Goal: Task Accomplishment & Management: Manage account settings

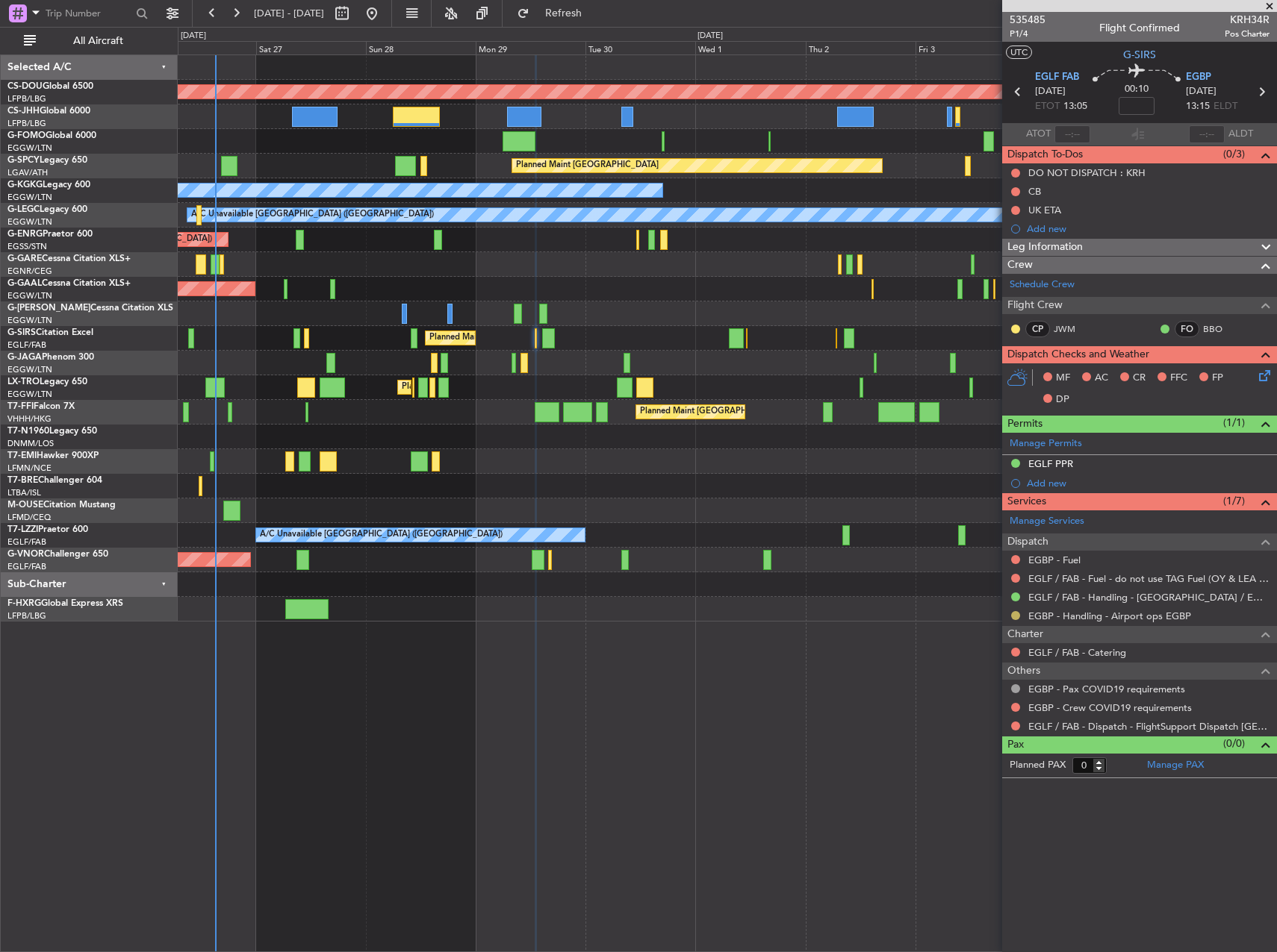
click at [1016, 613] on button at bounding box center [1016, 615] width 9 height 9
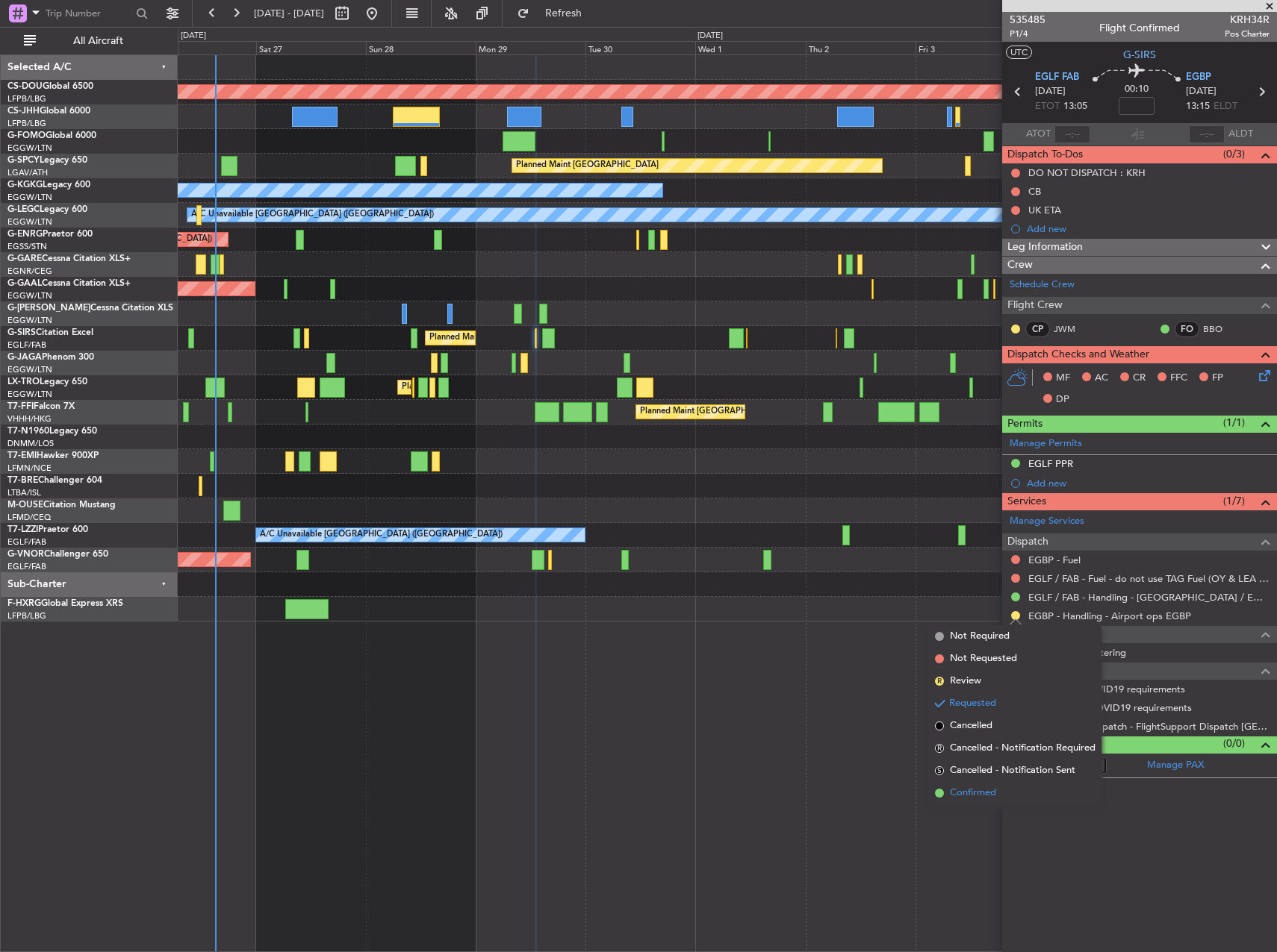
click at [955, 791] on span "Confirmed" at bounding box center [972, 793] width 46 height 15
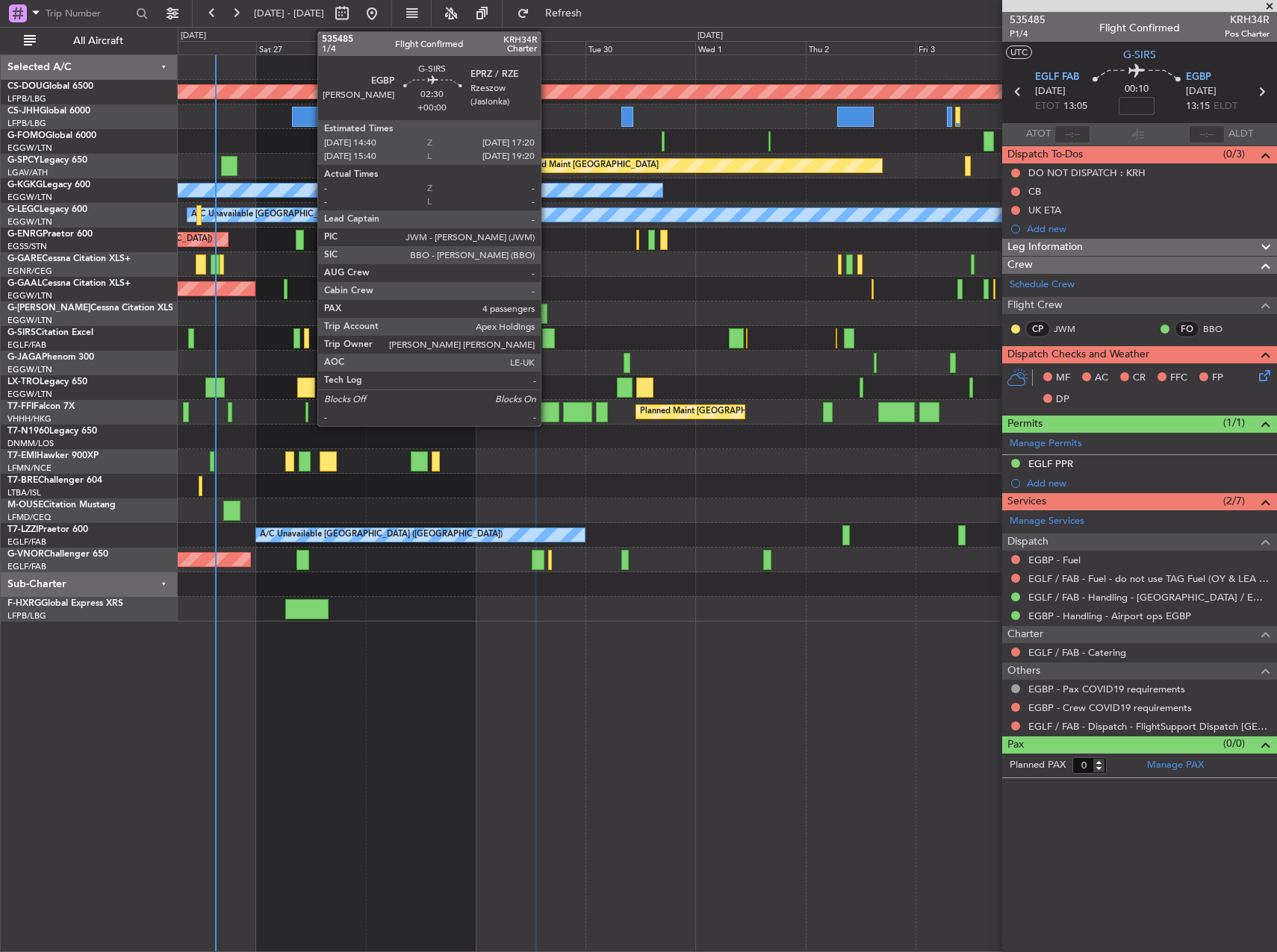
click at [547, 337] on div at bounding box center [548, 338] width 13 height 20
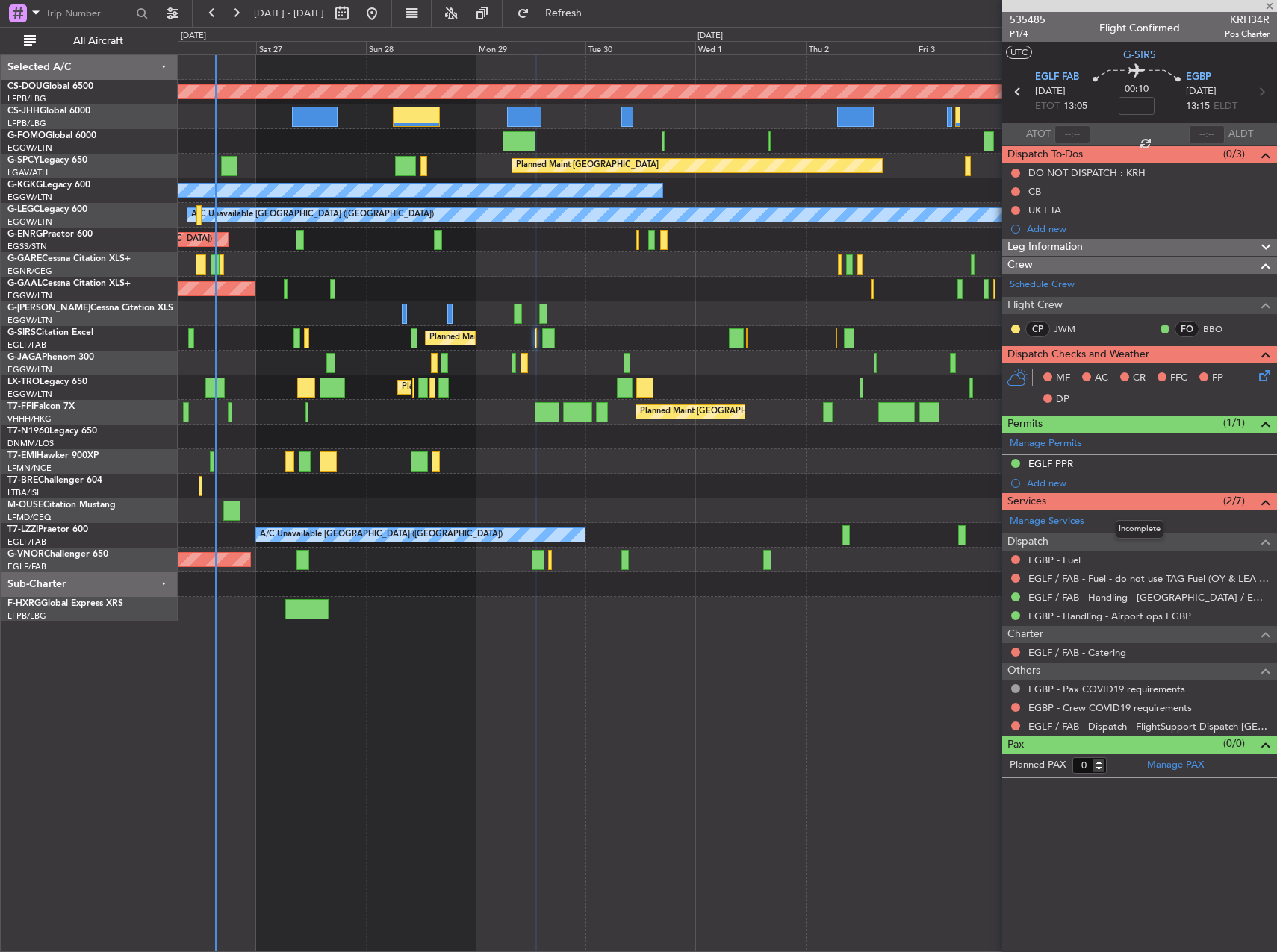
type input "4"
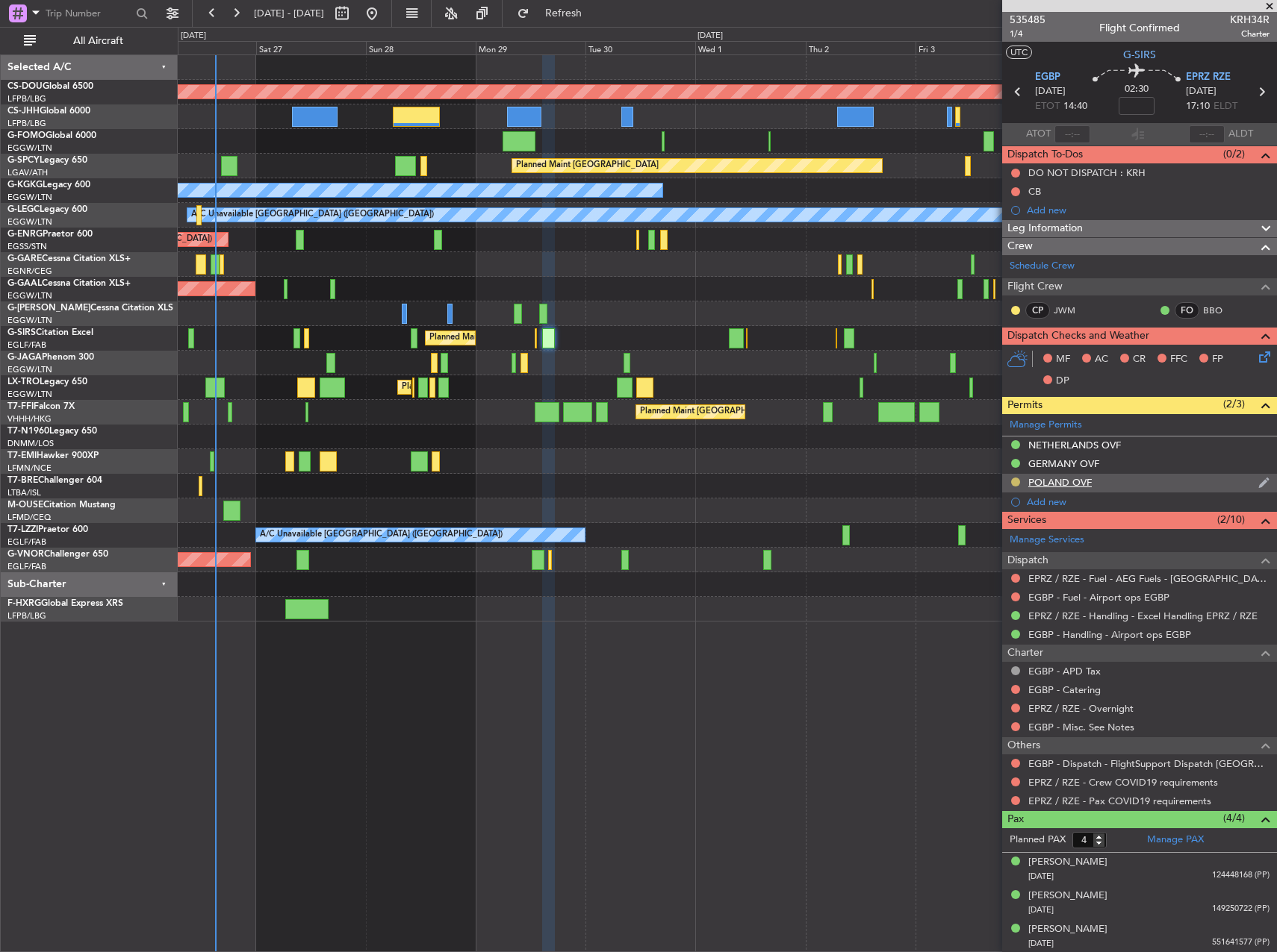
click at [1017, 478] on button at bounding box center [1016, 482] width 9 height 9
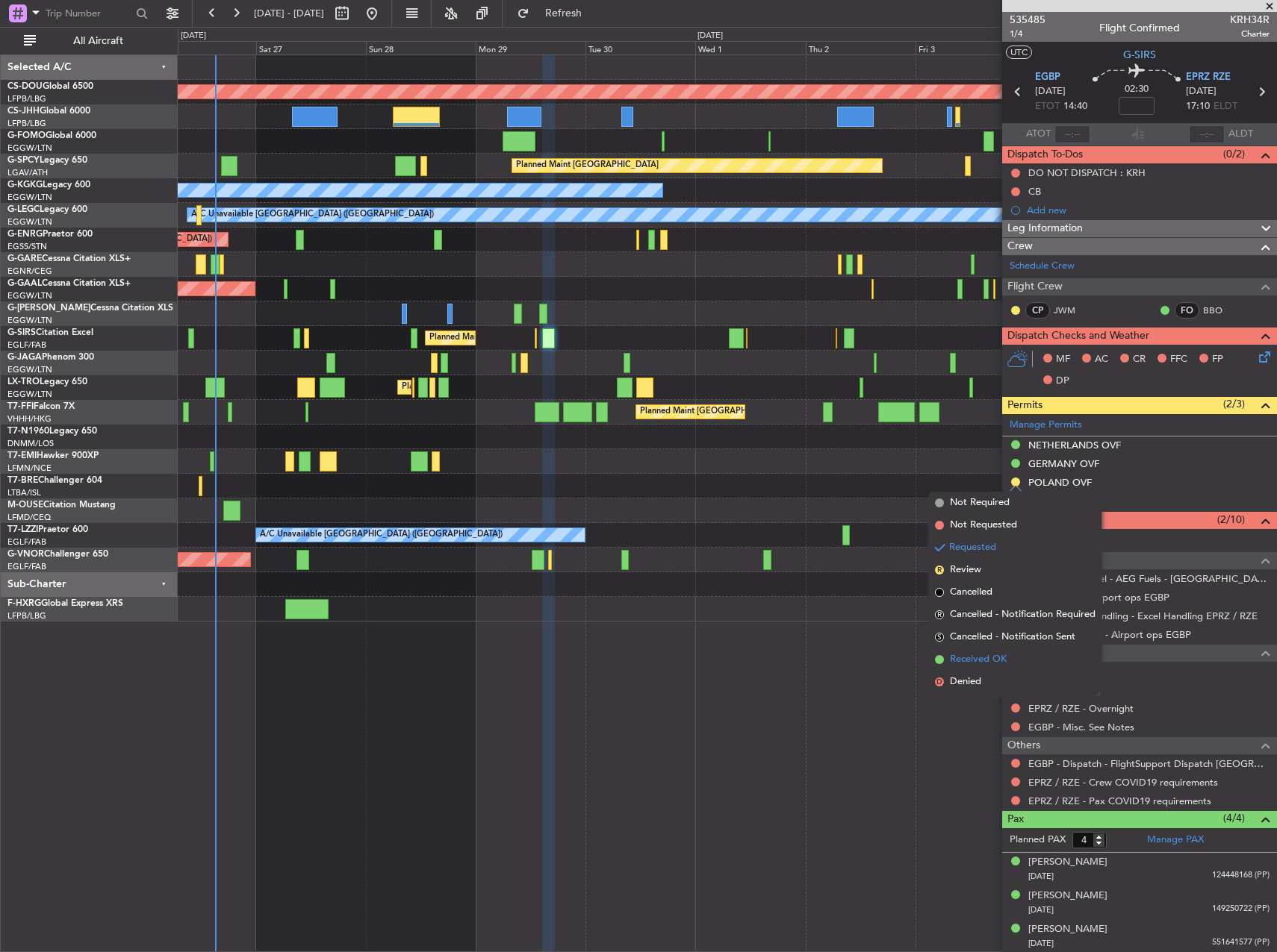
click at [970, 659] on span "Received OK" at bounding box center [978, 659] width 57 height 15
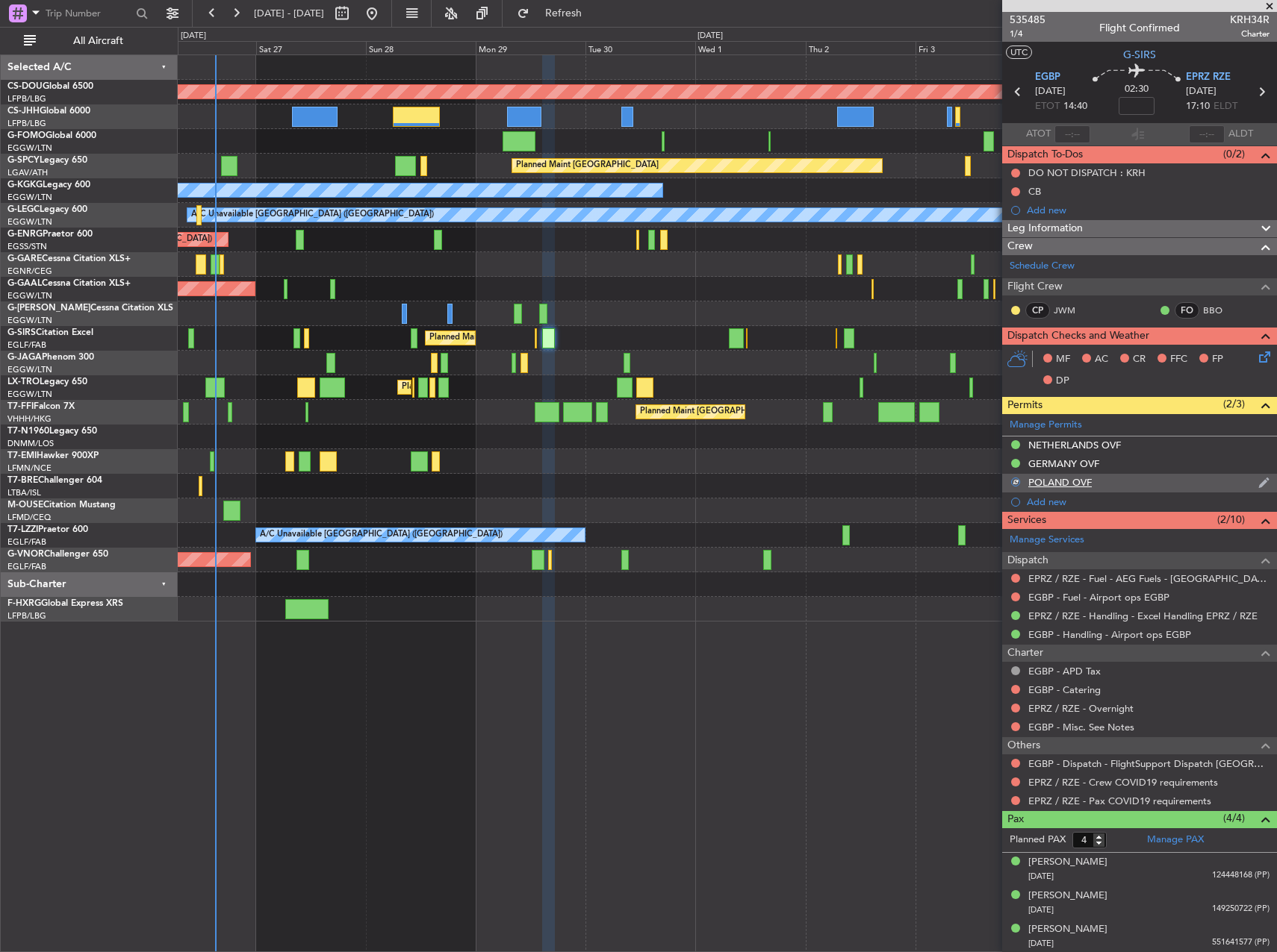
click at [1064, 482] on div "POLAND OVF" at bounding box center [1059, 482] width 63 height 13
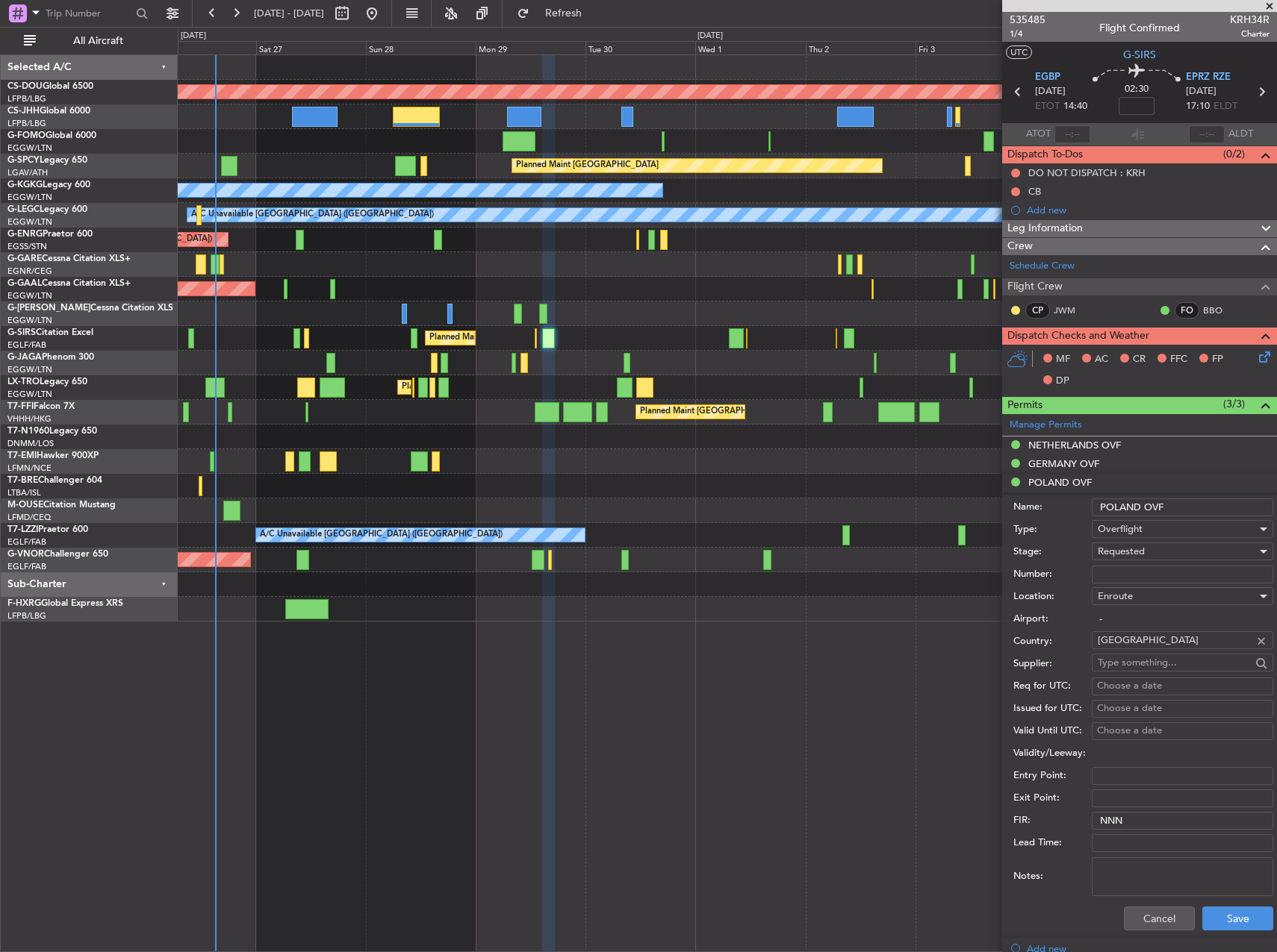
click at [1130, 572] on input "Number:" at bounding box center [1183, 575] width 182 height 18
click at [1124, 567] on input "Number:" at bounding box center [1183, 575] width 182 height 18
paste input "LOŻ-3.8014.262.2025.ULC.1"
type input "LOŻ-3.8014.262.2025.ULC.1"
click at [1238, 924] on button "Save" at bounding box center [1237, 919] width 71 height 24
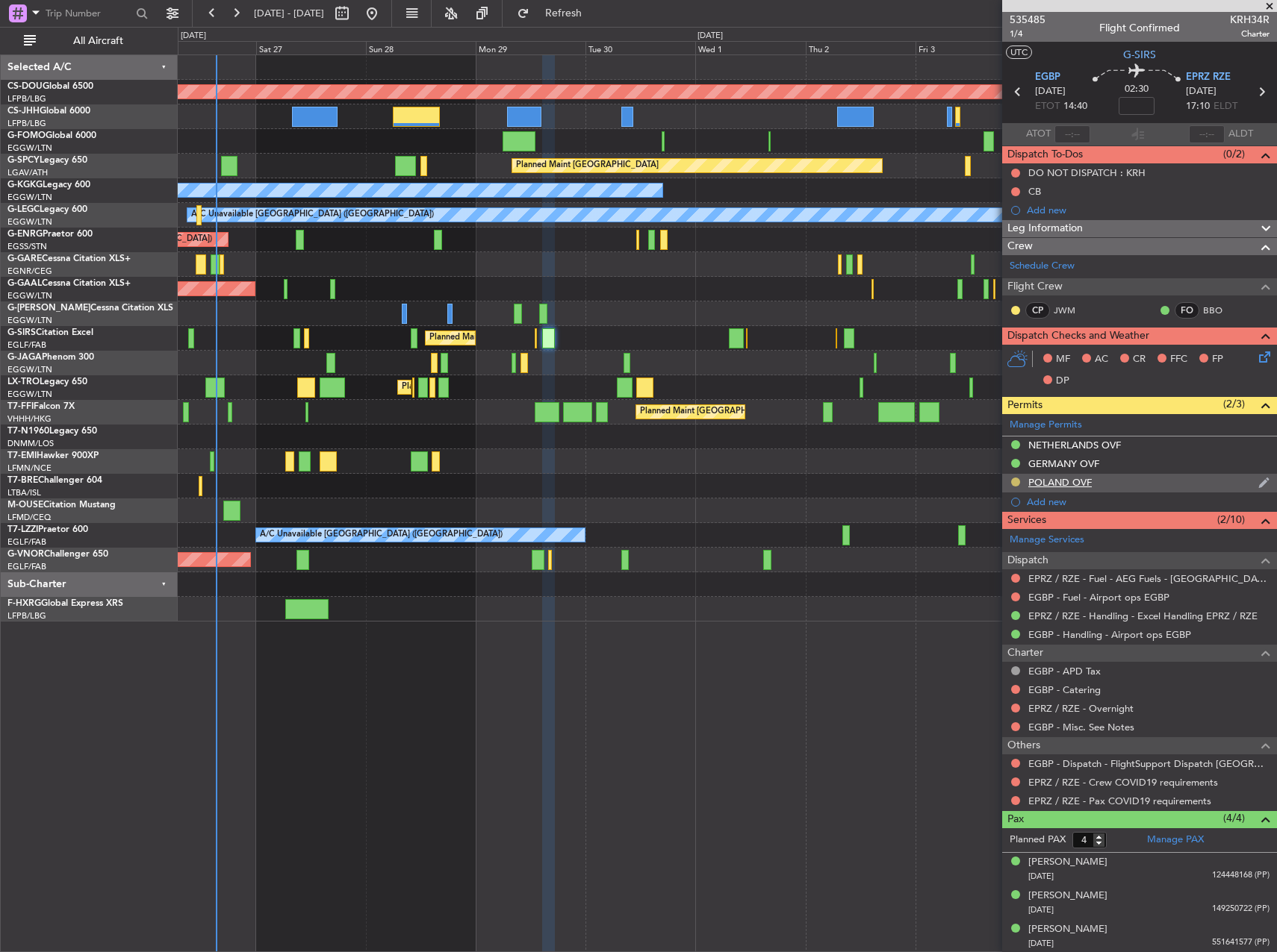
click at [1016, 482] on button at bounding box center [1016, 482] width 9 height 9
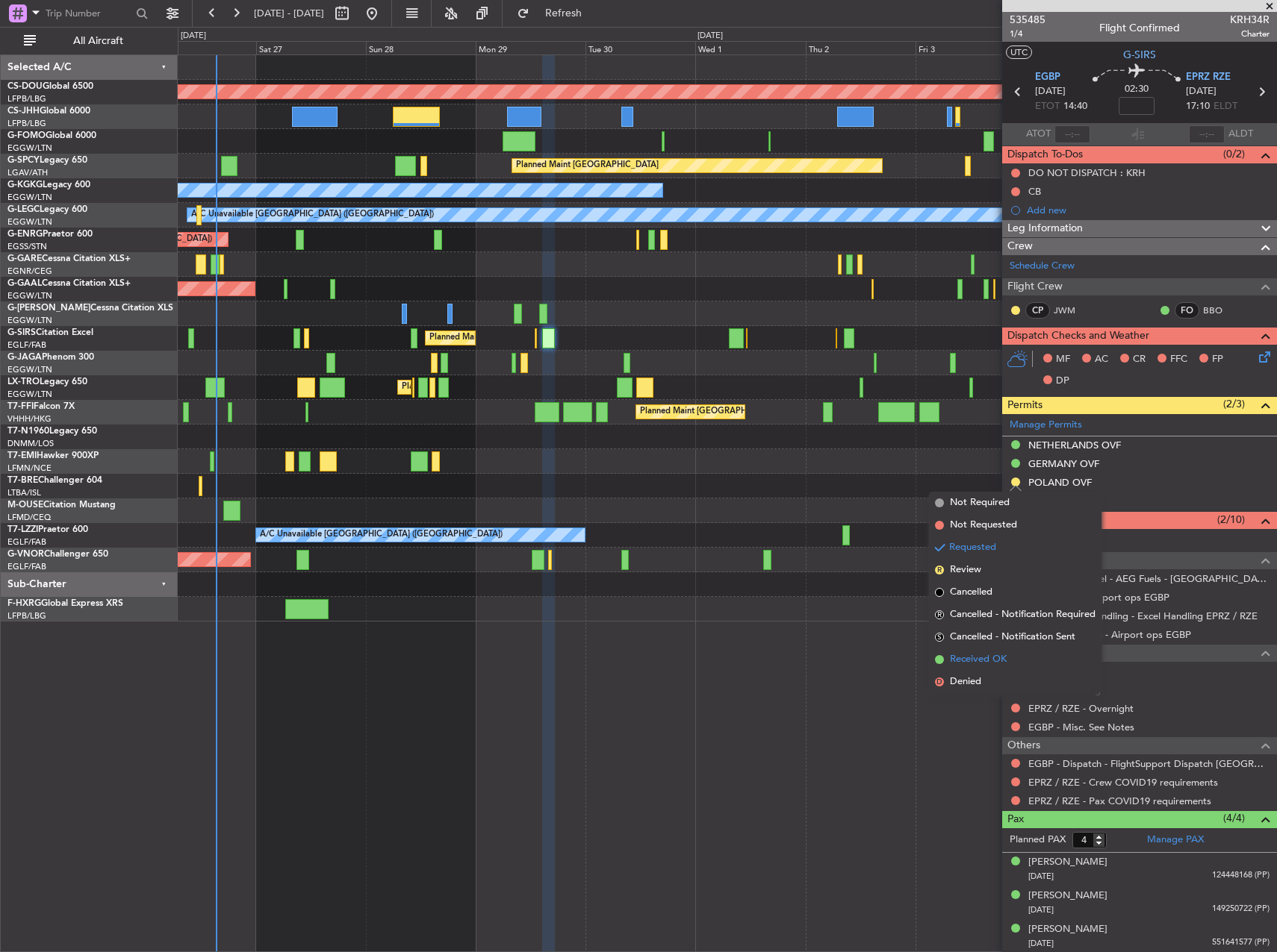
click at [981, 653] on span "Received OK" at bounding box center [978, 659] width 57 height 15
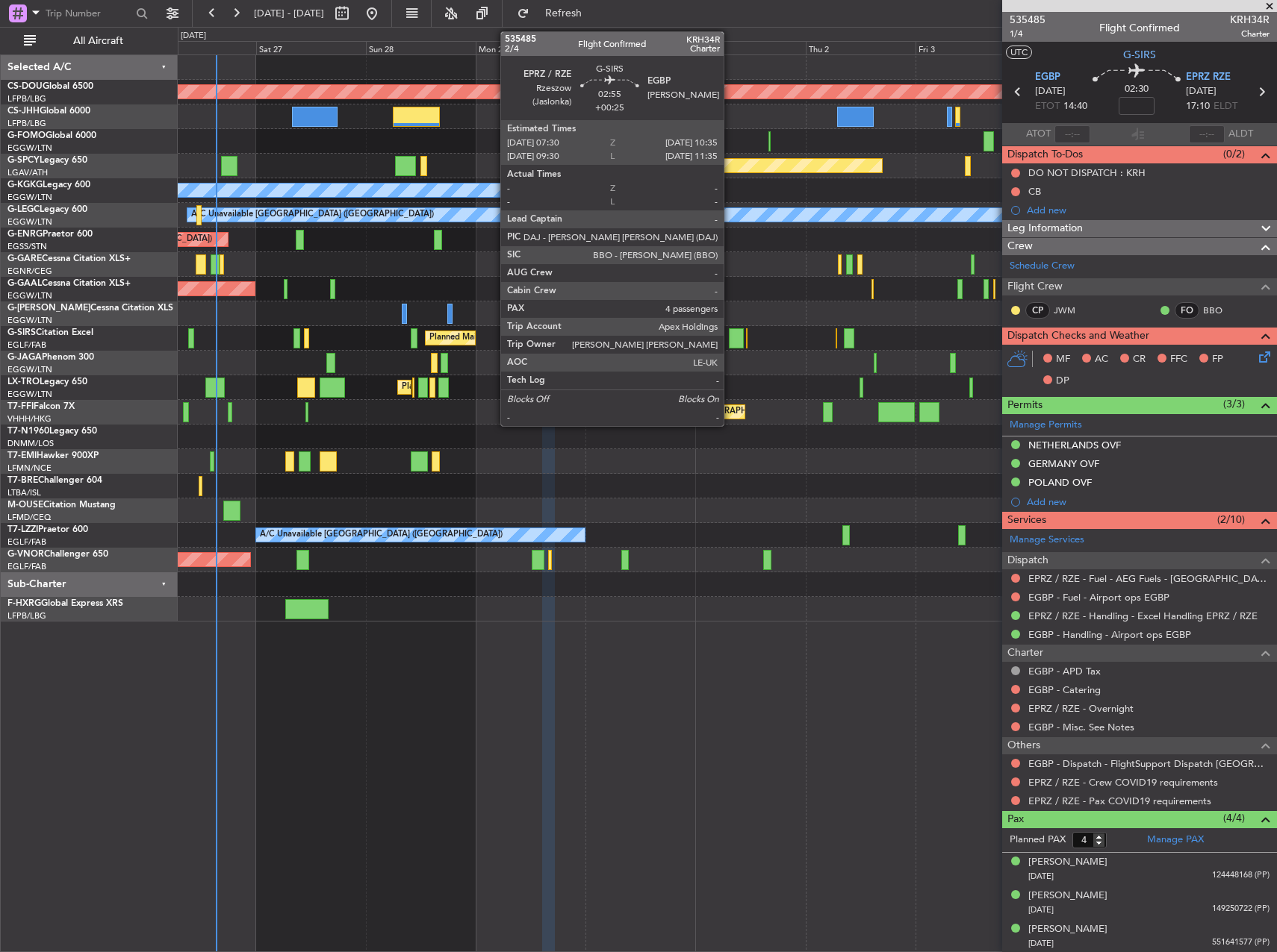
click at [730, 331] on div at bounding box center [736, 338] width 14 height 20
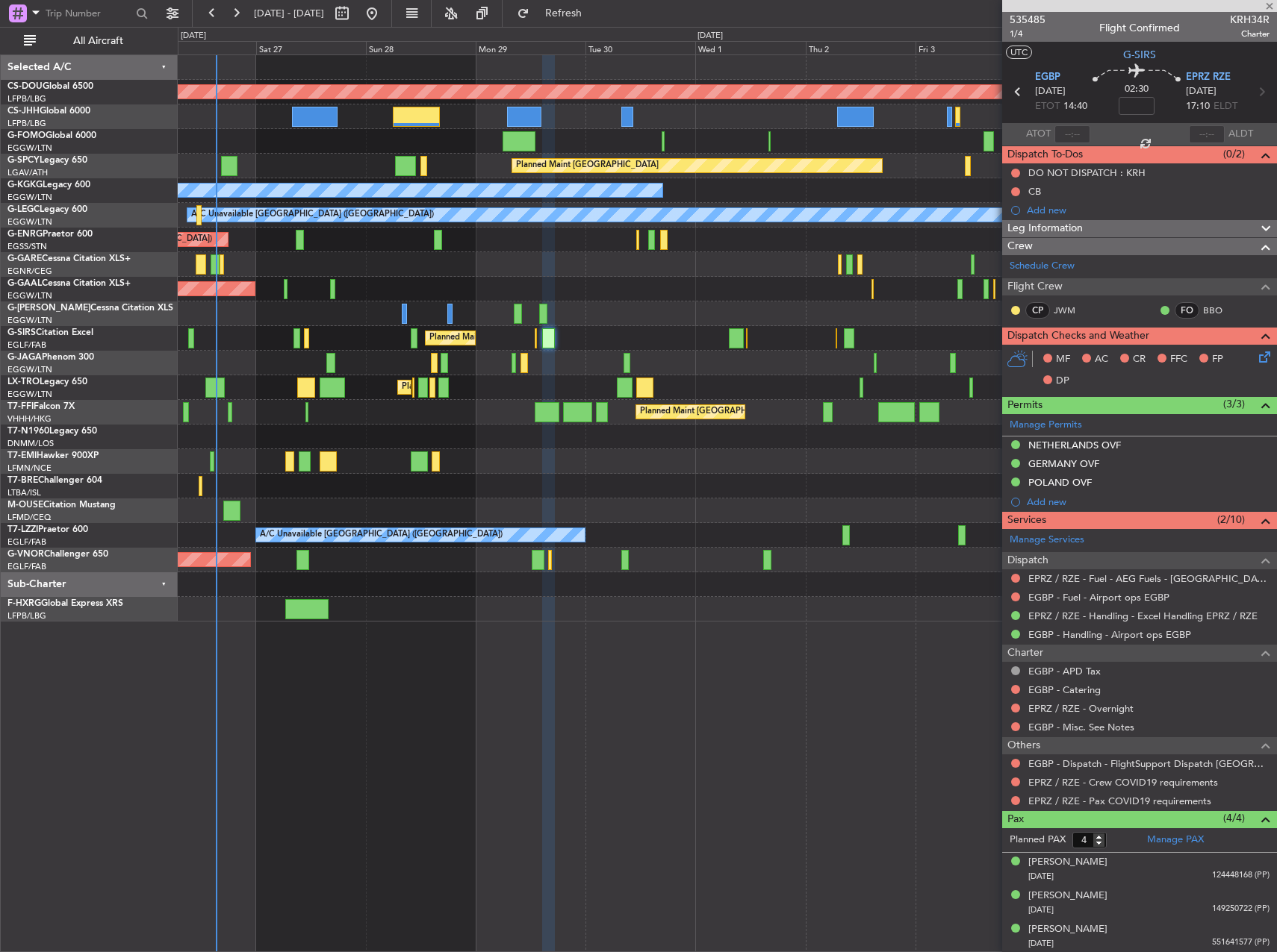
type input "+00:25"
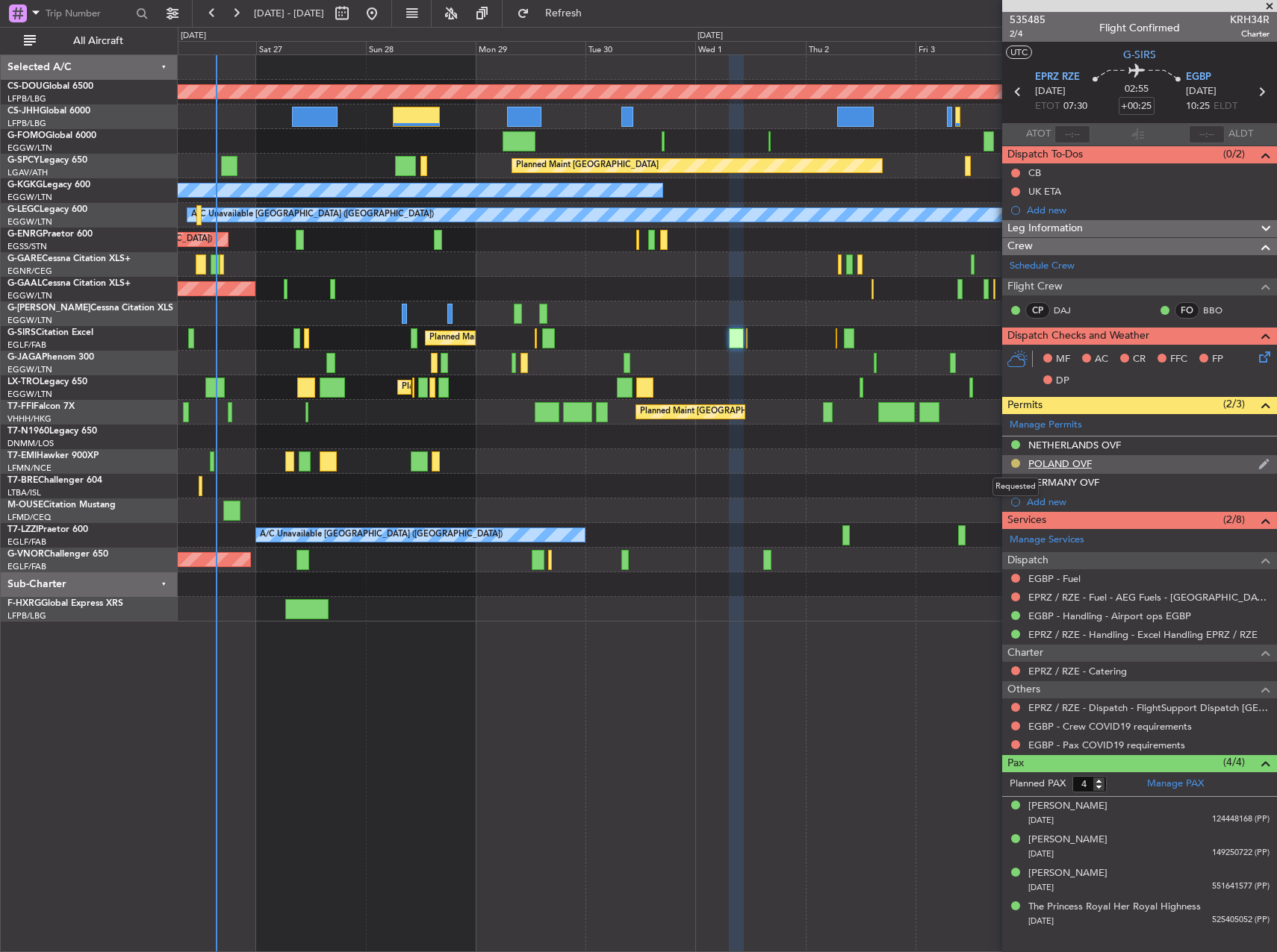
click at [1015, 463] on button at bounding box center [1016, 463] width 9 height 9
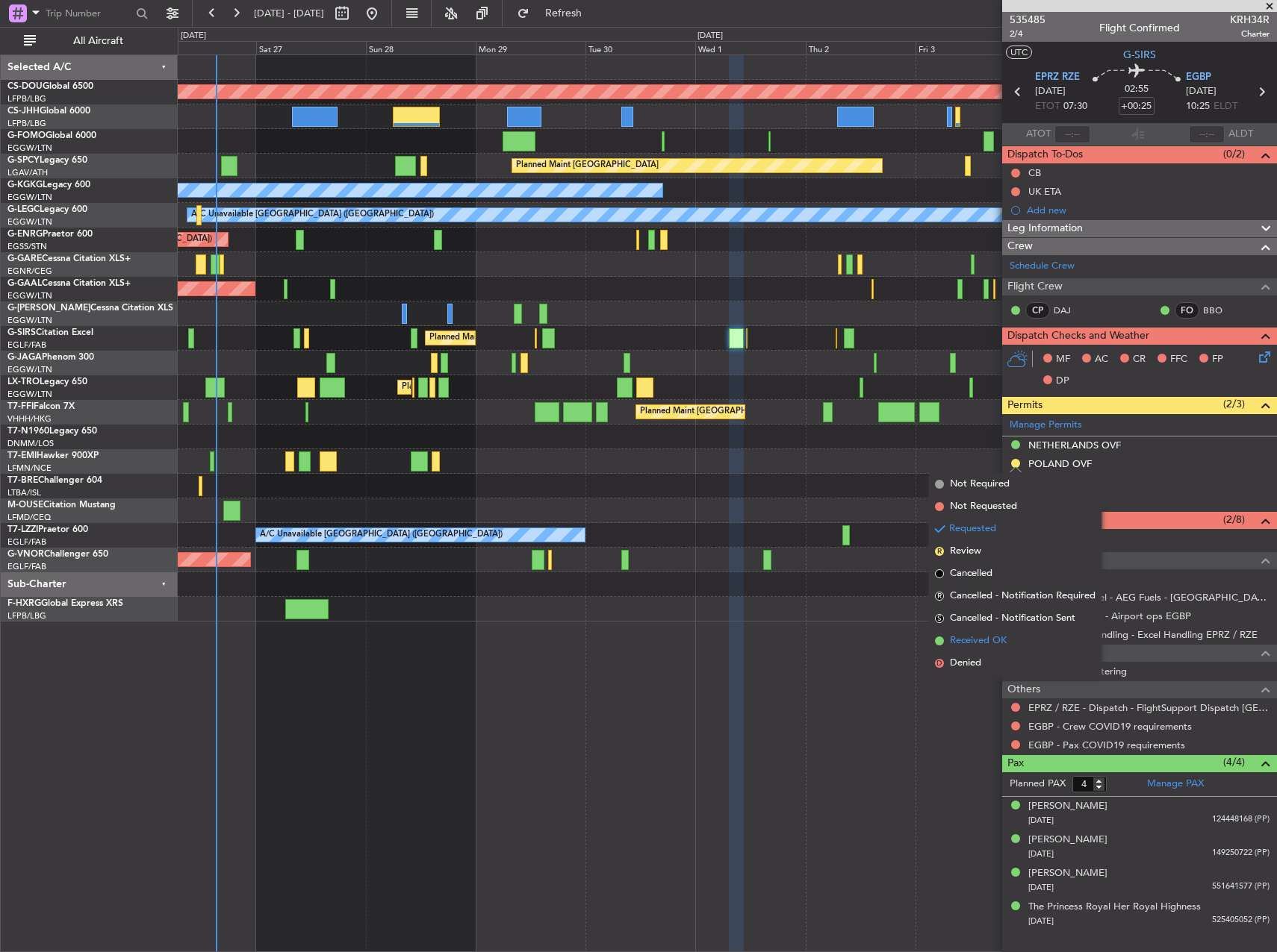
click at [969, 637] on span "Received OK" at bounding box center [978, 640] width 57 height 15
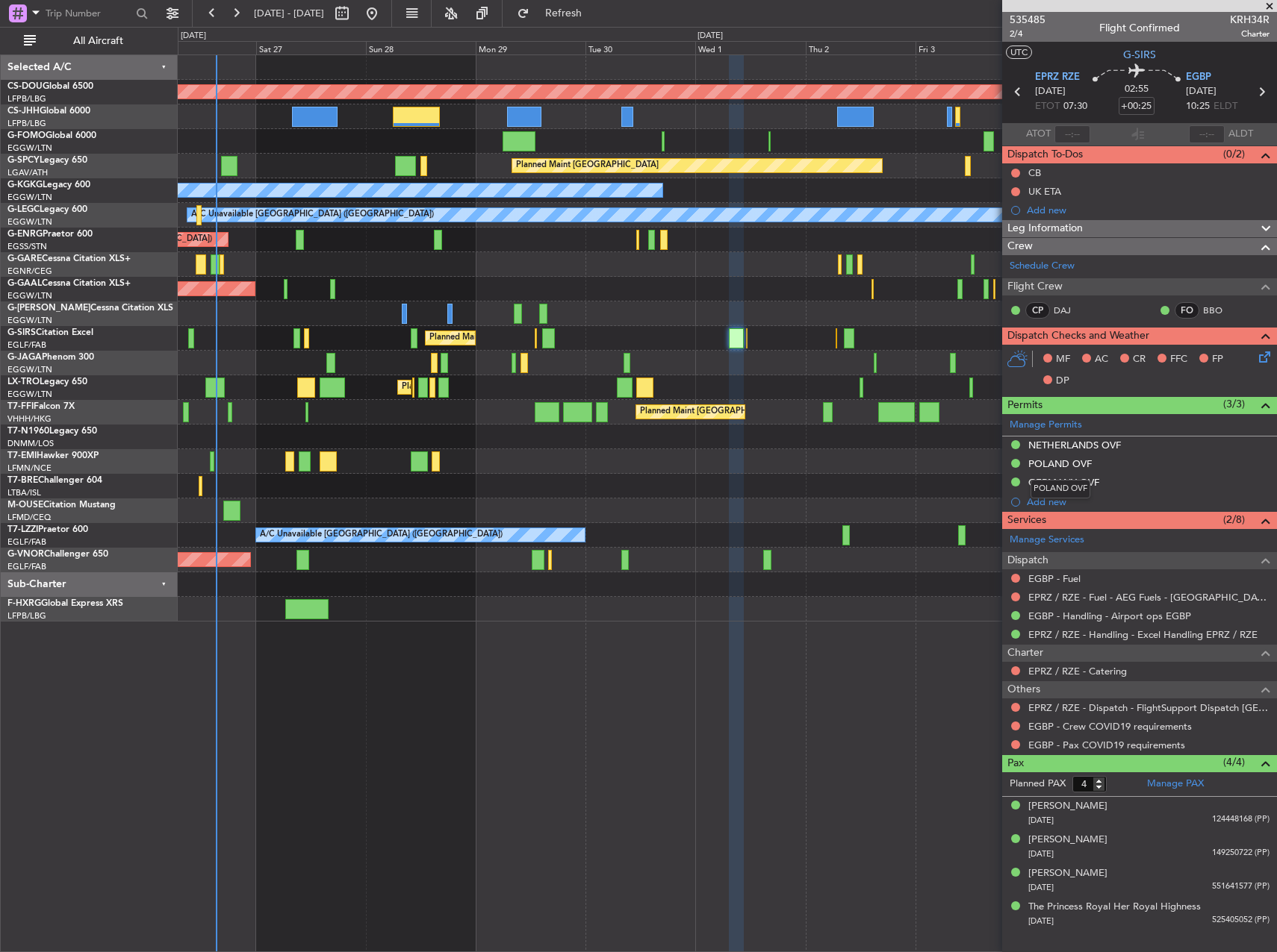
click at [1085, 464] on div "POLAND OVF" at bounding box center [1059, 464] width 63 height 13
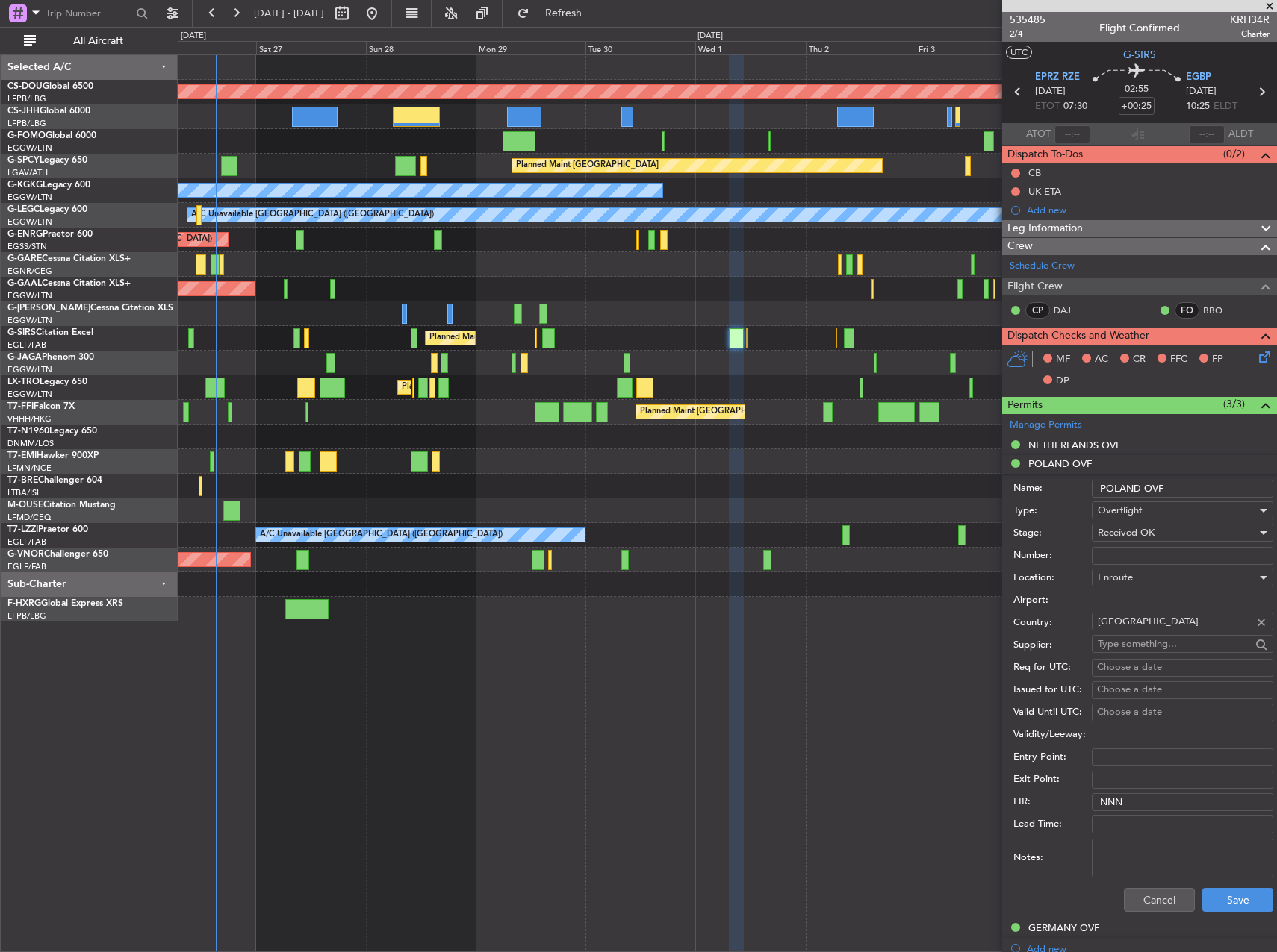
click at [1122, 556] on input "Number:" at bounding box center [1183, 556] width 182 height 18
paste input "LOŻ-3.8014.262.2025.ULC.1"
type input "LOŻ-3.8014.262.2025.ULC.1"
click at [1217, 903] on button "Save" at bounding box center [1237, 900] width 71 height 24
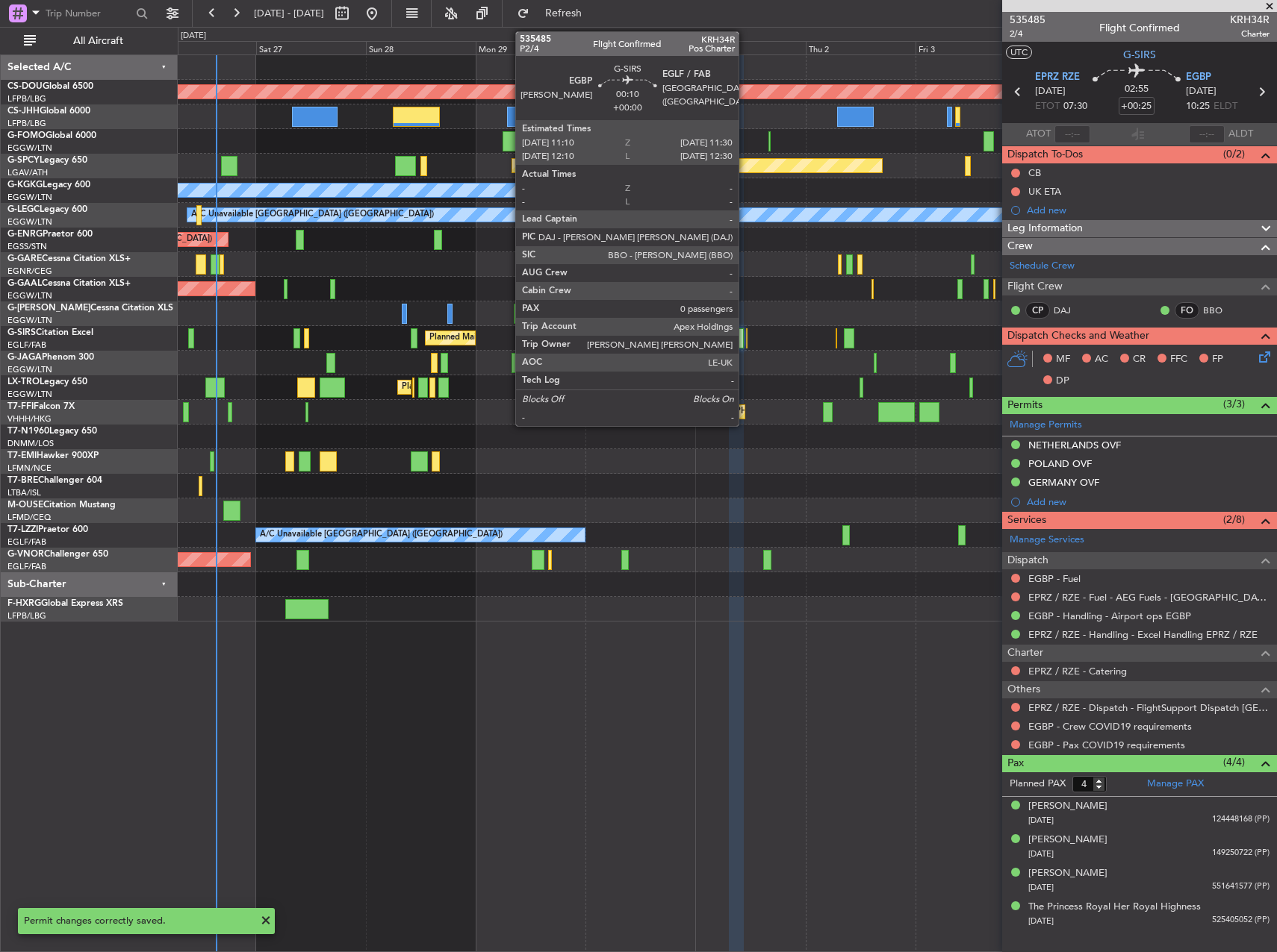
click at [745, 340] on div at bounding box center [746, 338] width 3 height 20
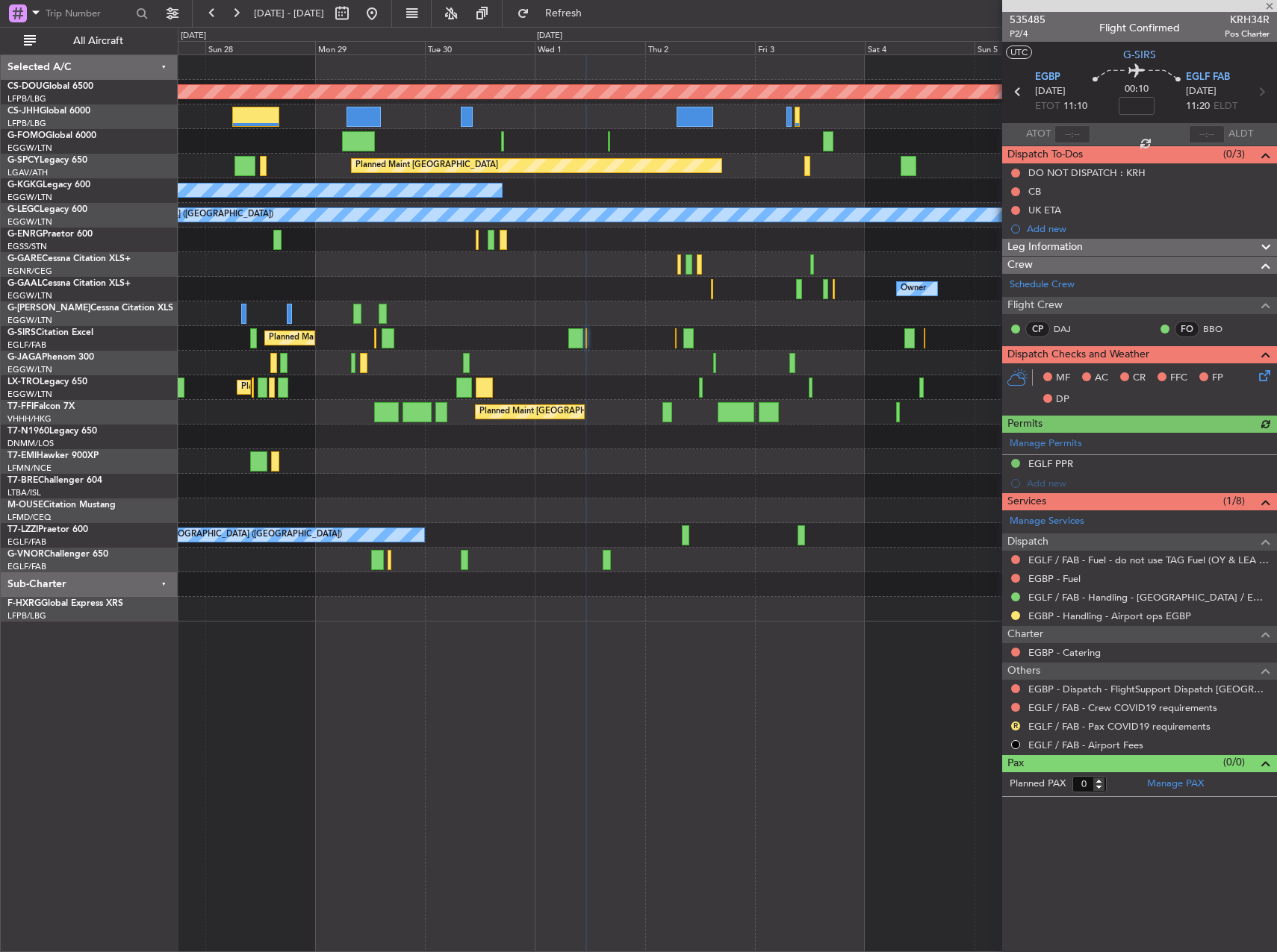
click at [572, 393] on div "Planned Maint London ([GEOGRAPHIC_DATA]) Planned Maint [GEOGRAPHIC_DATA] ([GEOG…" at bounding box center [726, 338] width 1098 height 566
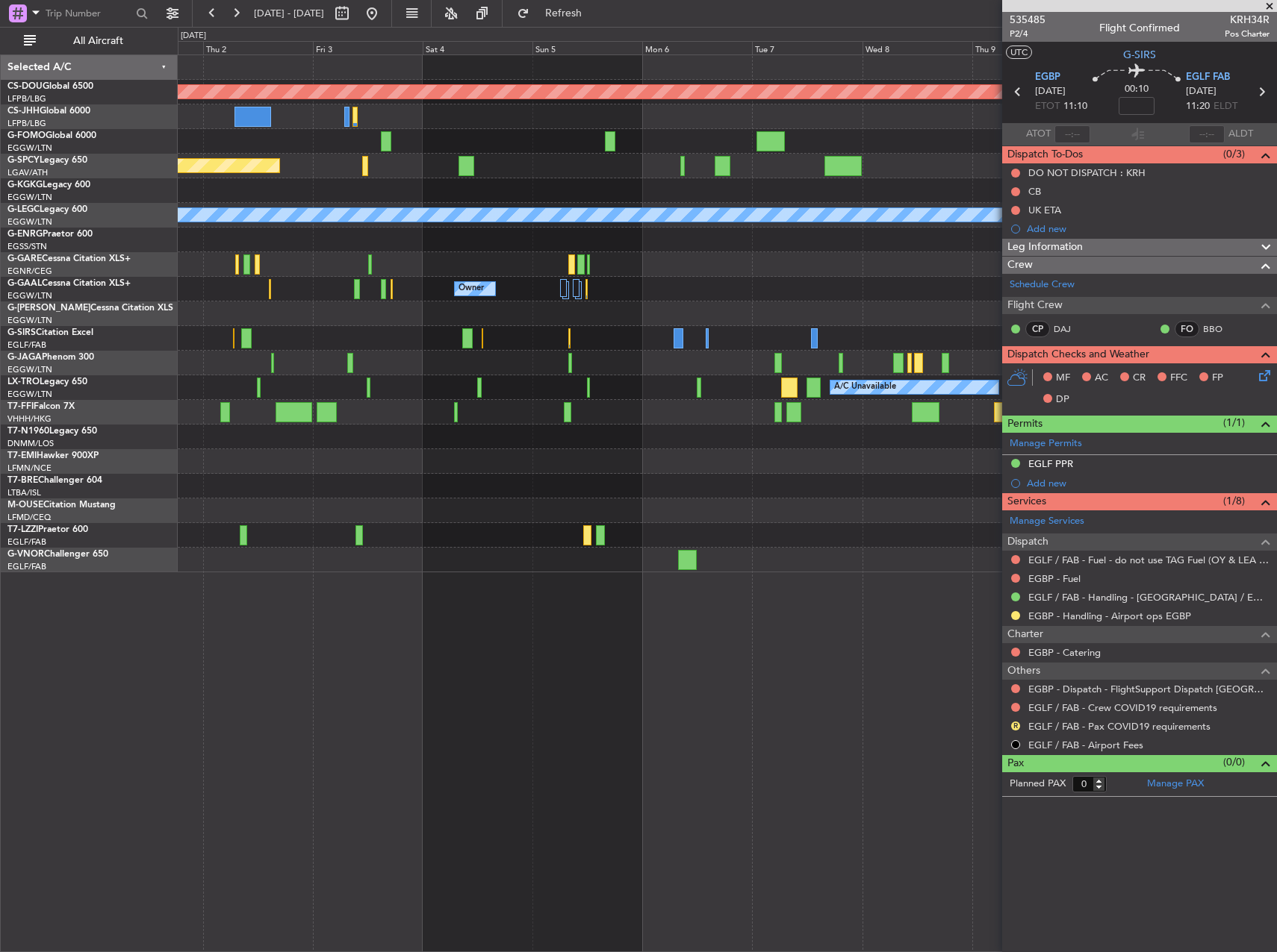
click at [551, 356] on div "Planned Maint London ([GEOGRAPHIC_DATA]) Planned Maint [GEOGRAPHIC_DATA] A/C Un…" at bounding box center [726, 314] width 1098 height 518
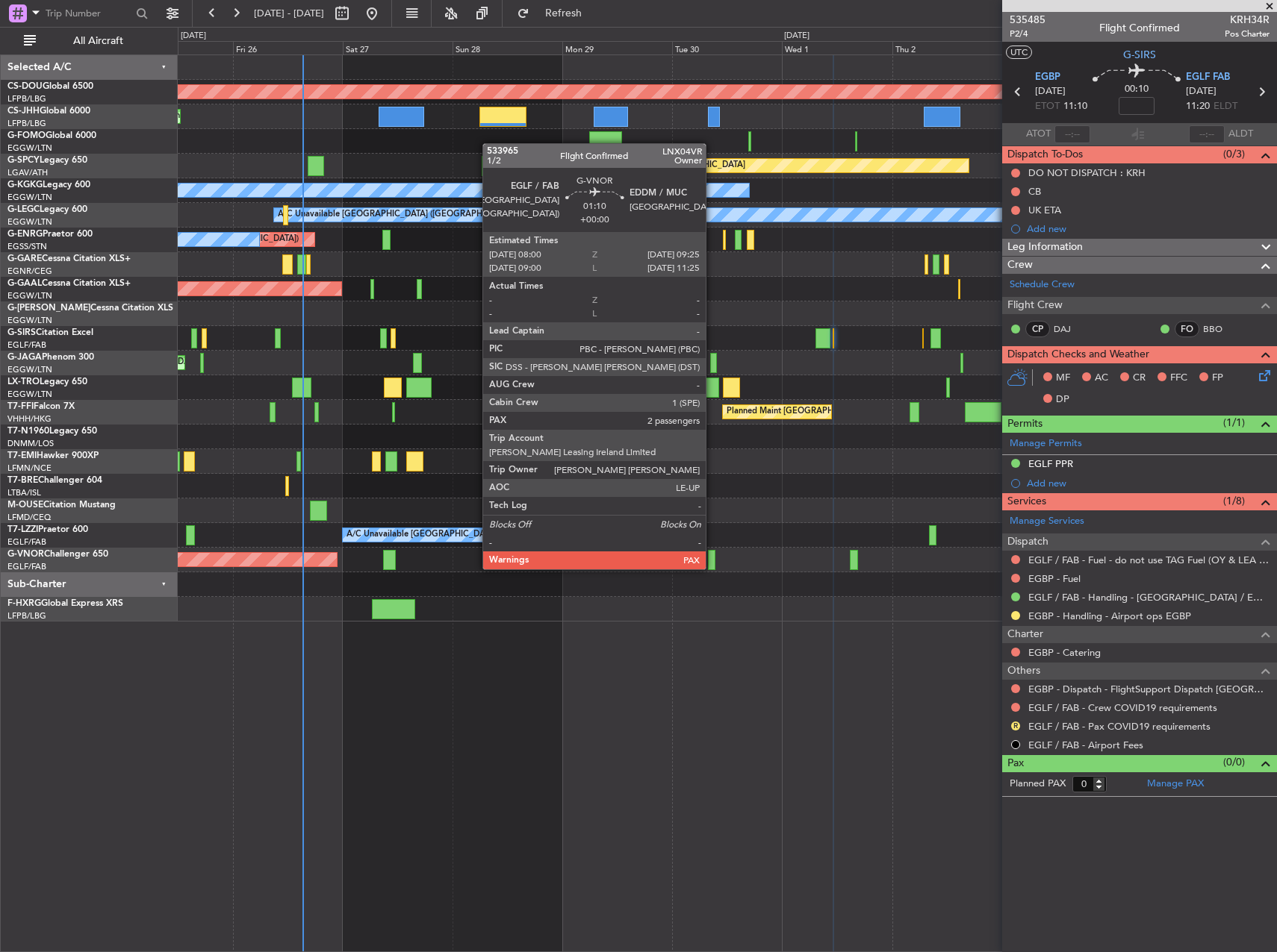
click at [713, 555] on div at bounding box center [711, 560] width 7 height 20
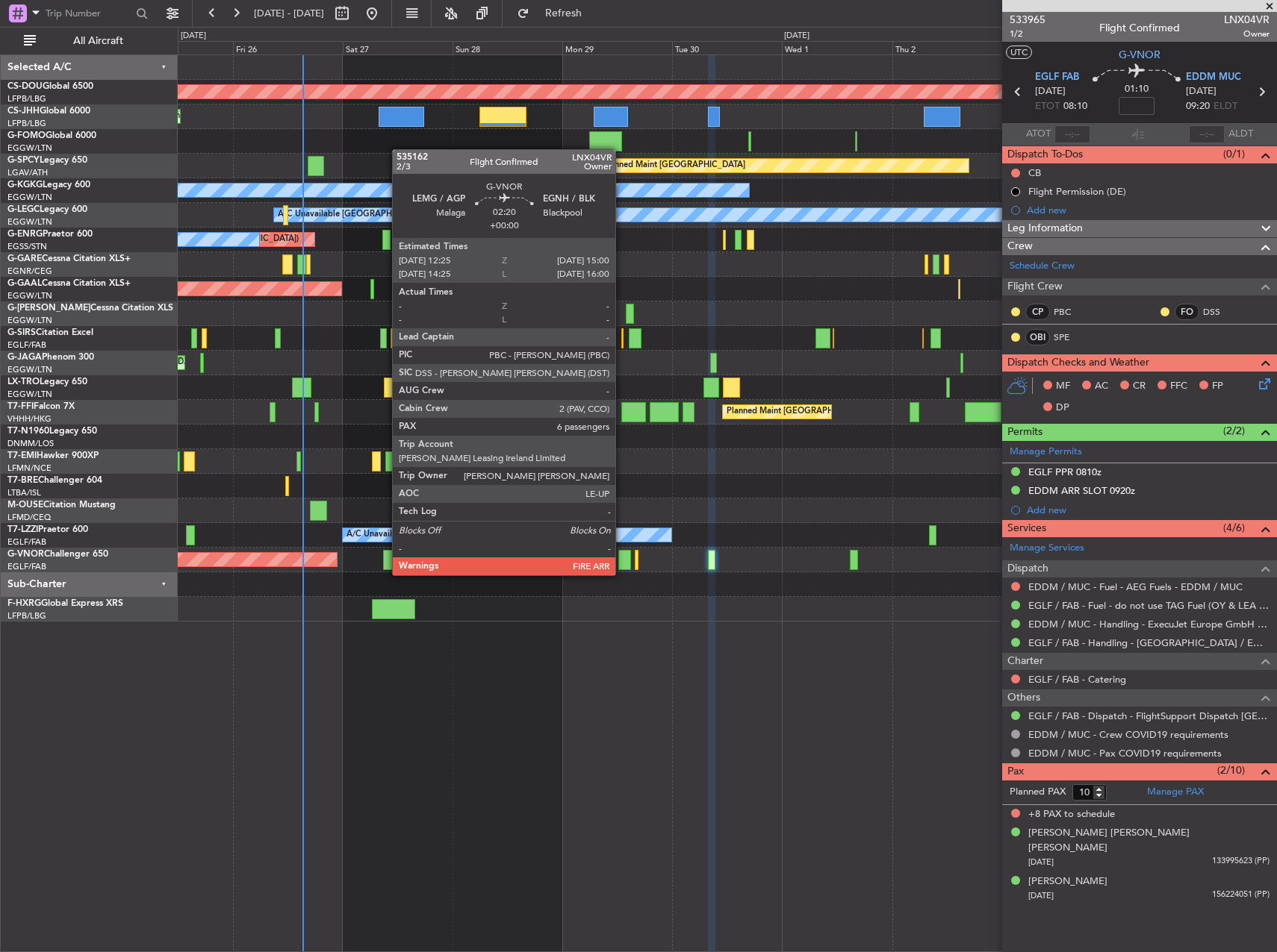
click at [625, 558] on div at bounding box center [624, 560] width 12 height 20
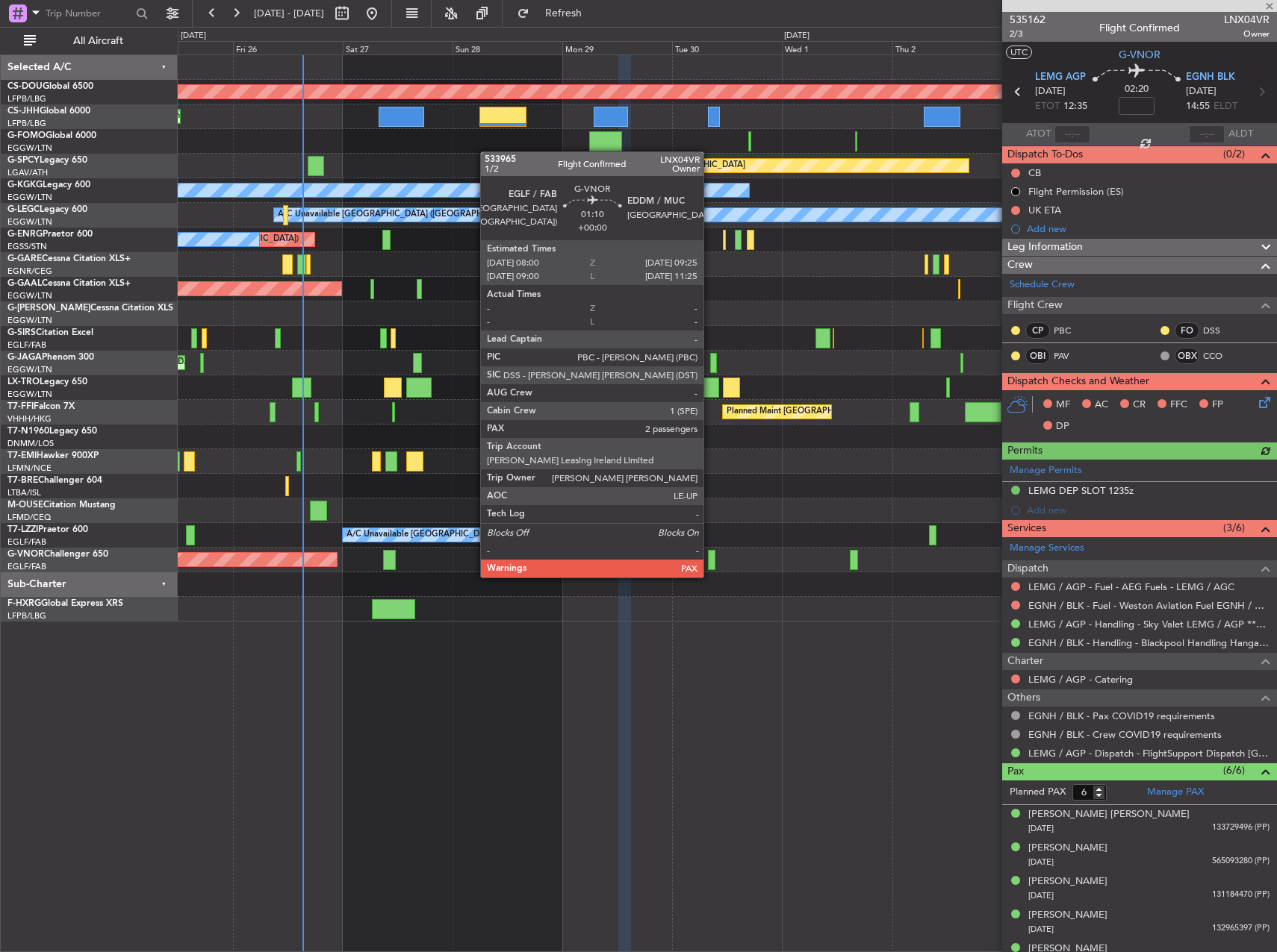
click at [710, 563] on div at bounding box center [711, 560] width 7 height 20
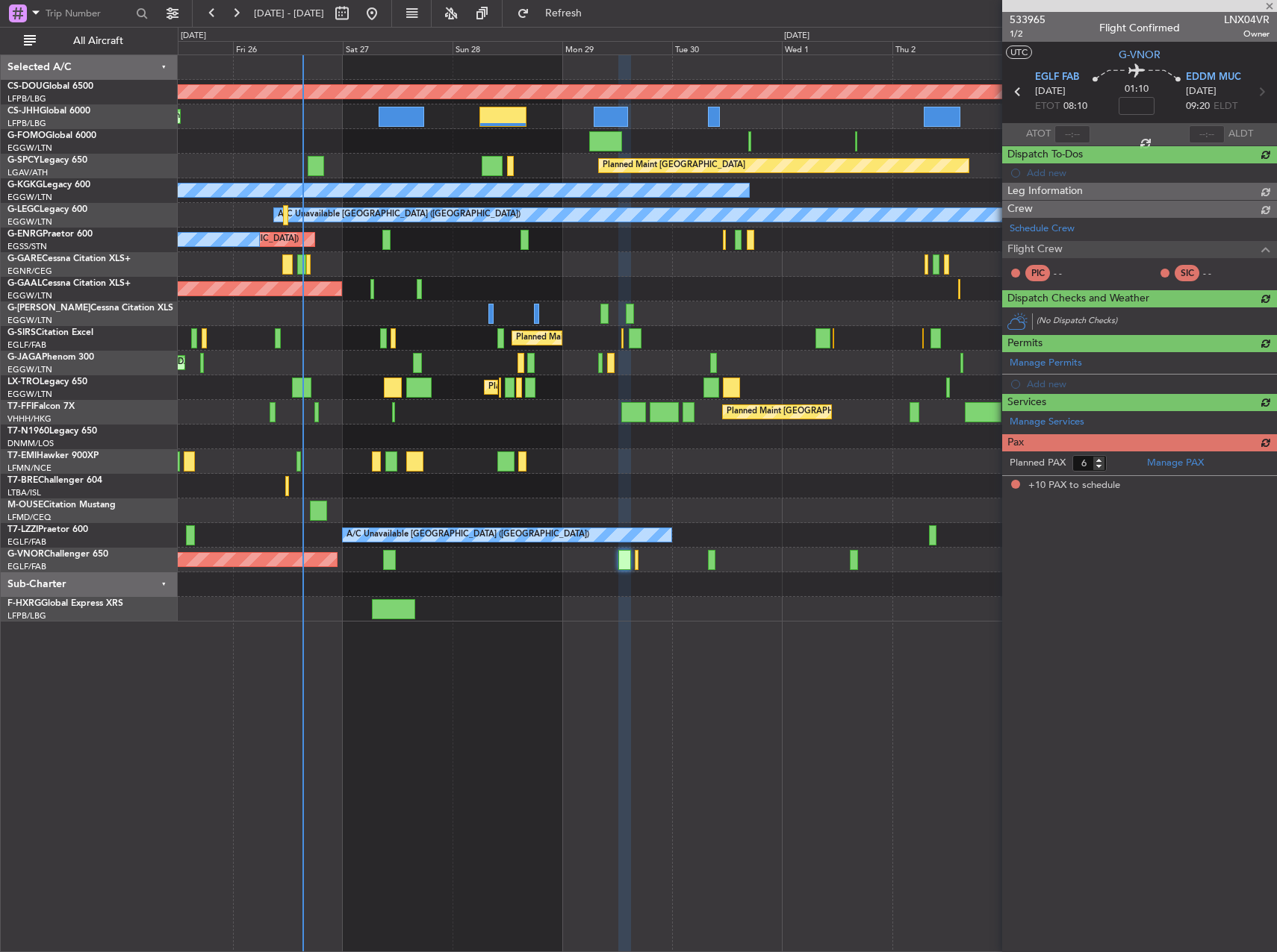
type input "10"
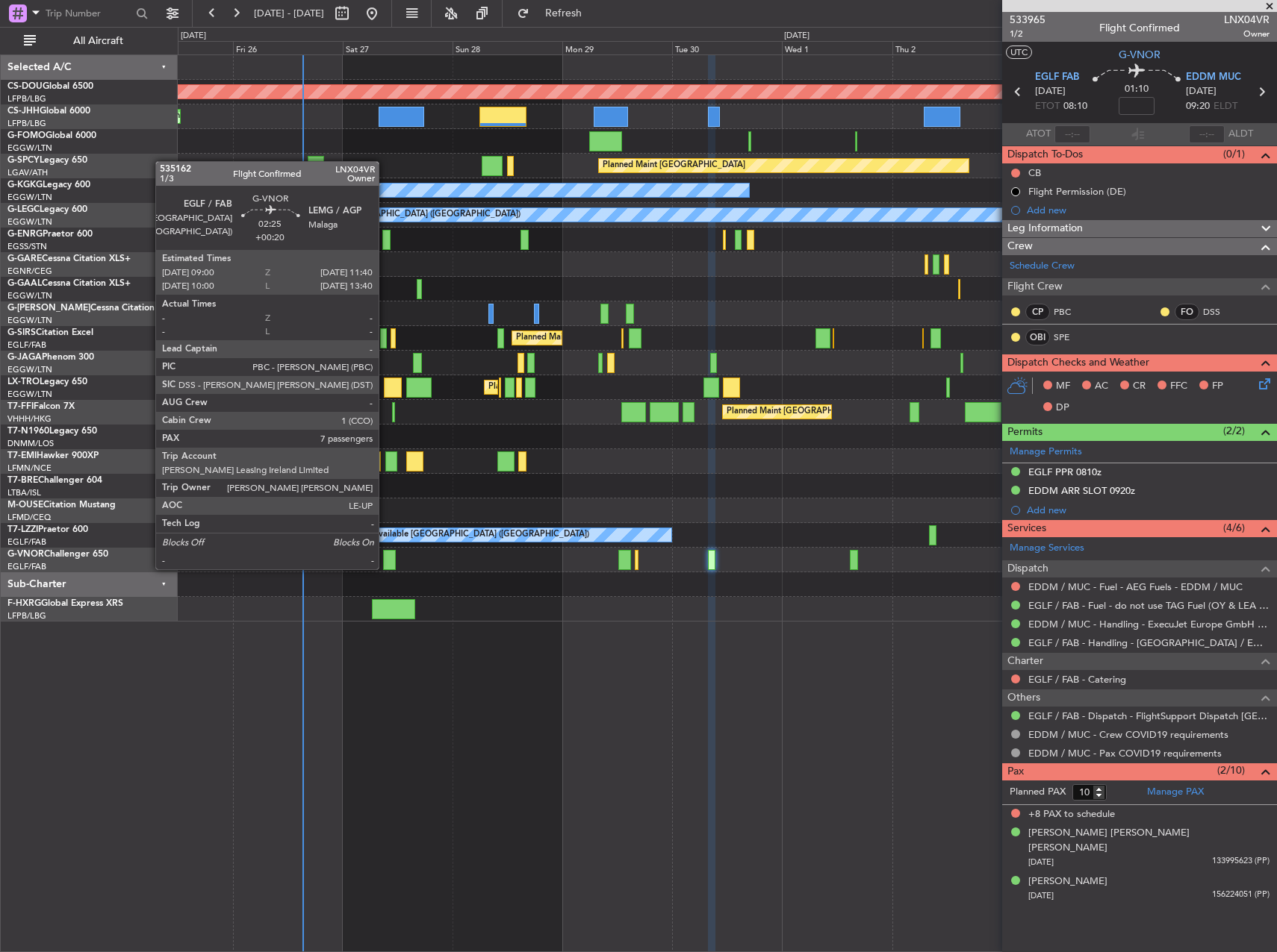
click at [385, 555] on div at bounding box center [389, 560] width 13 height 20
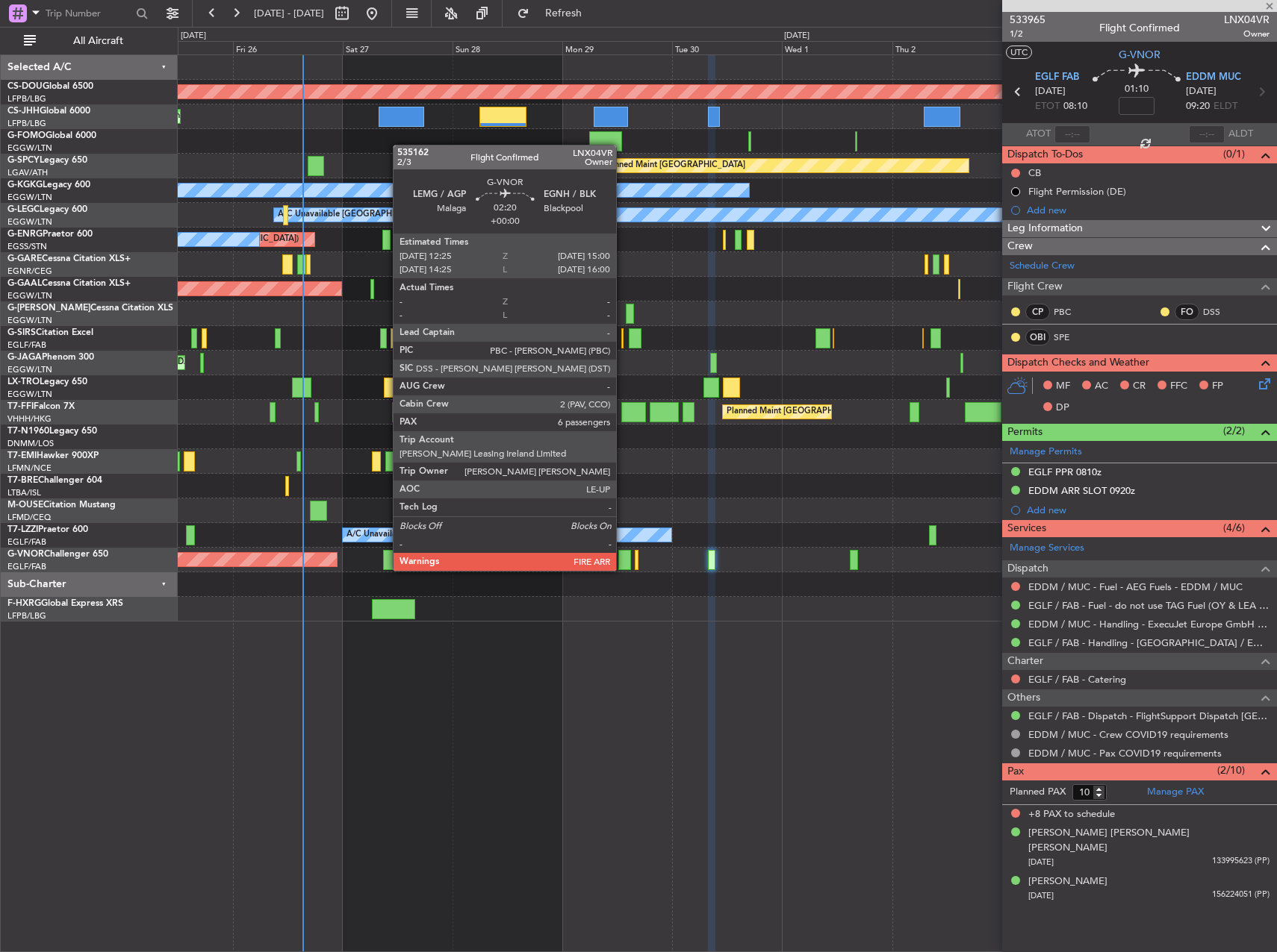
type input "+00:20"
type input "7"
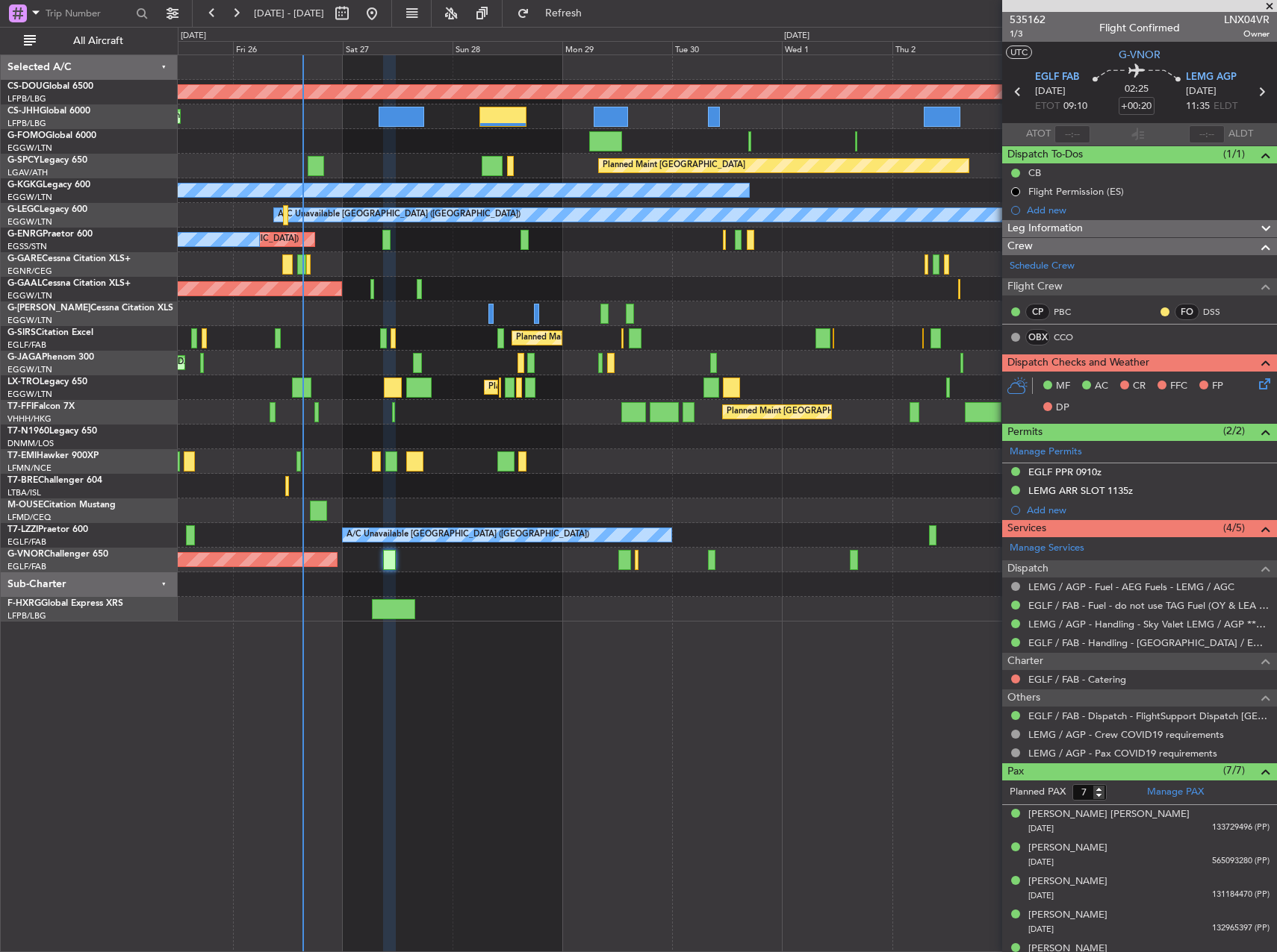
click at [1159, 788] on mat-tooltip-component "Complete" at bounding box center [1134, 800] width 64 height 40
click at [1209, 798] on div "Manage PAX" at bounding box center [1208, 793] width 138 height 24
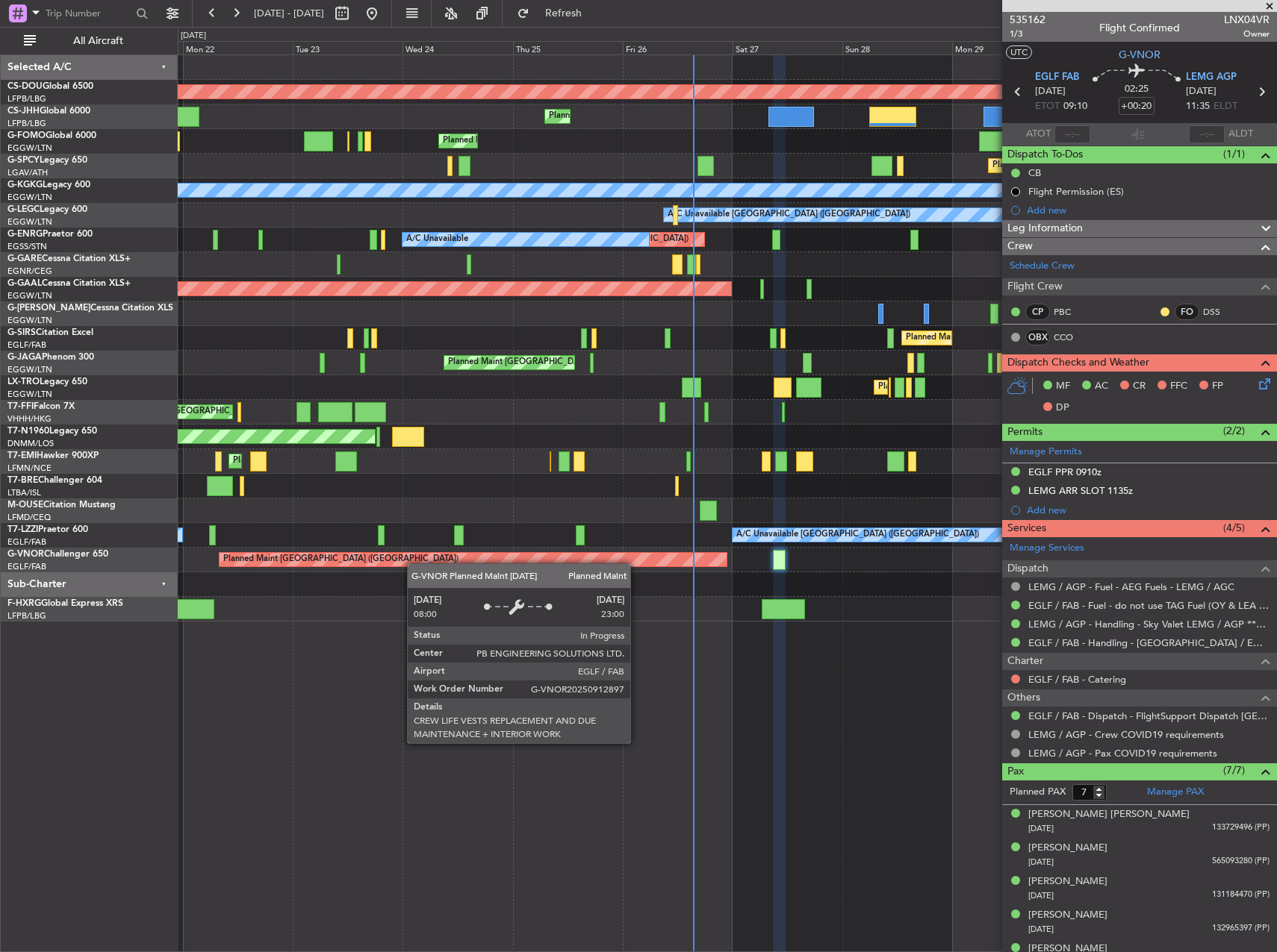
click at [647, 556] on div "Planned Maint London ([GEOGRAPHIC_DATA]) Planned Maint [GEOGRAPHIC_DATA] ([GEOG…" at bounding box center [726, 338] width 1098 height 566
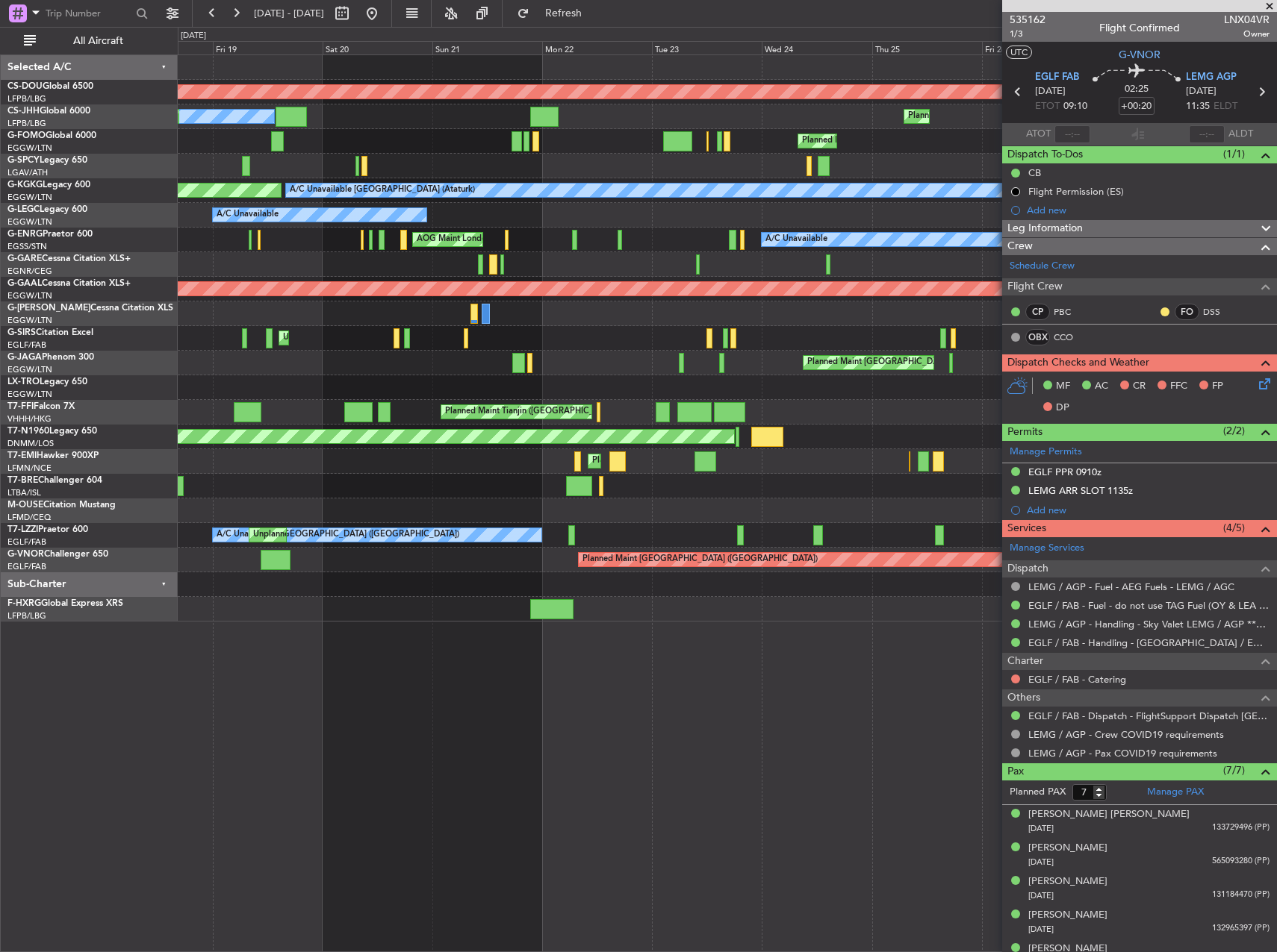
click at [793, 580] on div "Planned Maint London ([GEOGRAPHIC_DATA]) Planned Maint [GEOGRAPHIC_DATA] ([GEOG…" at bounding box center [726, 338] width 1098 height 566
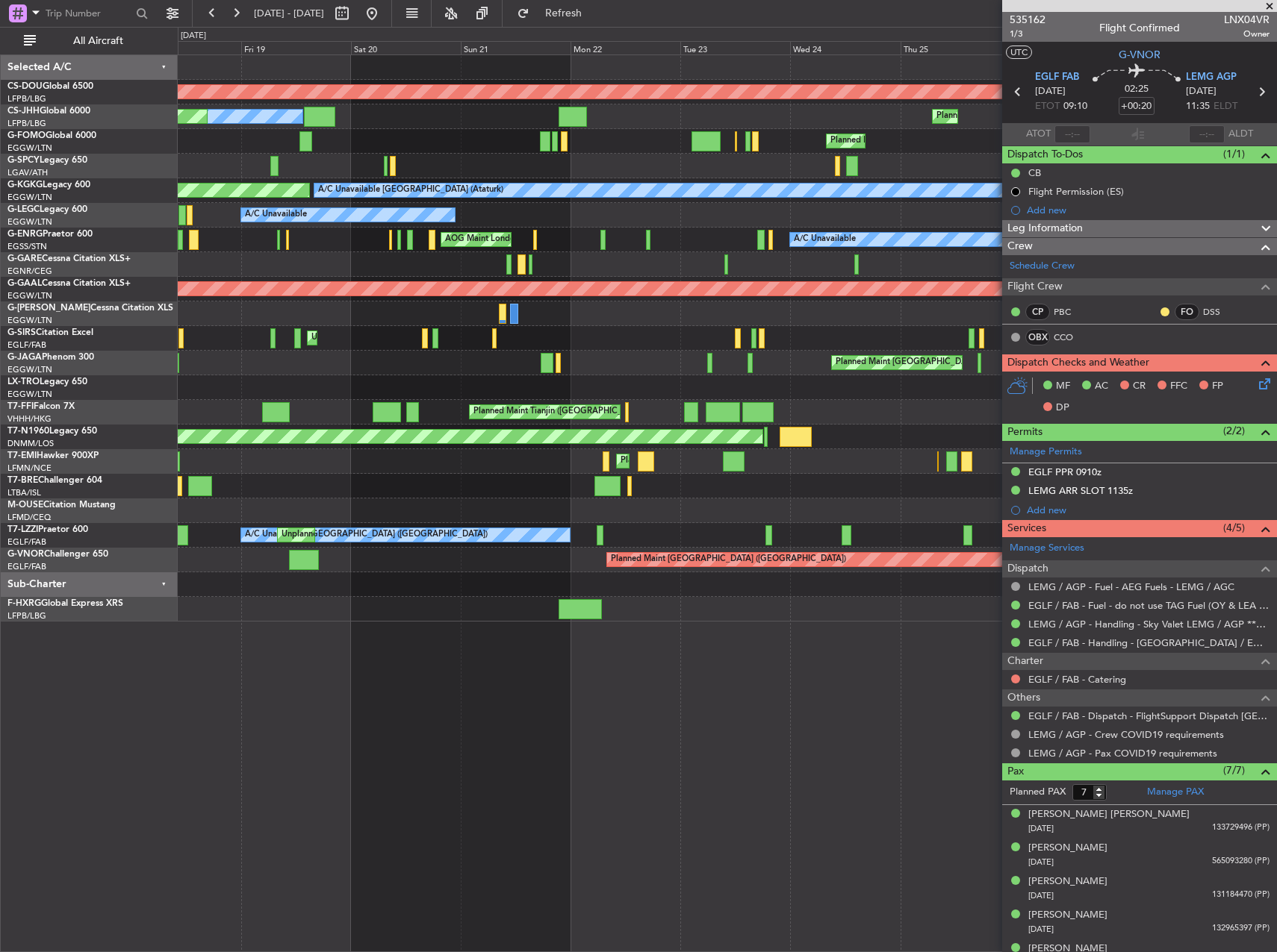
click at [513, 602] on div at bounding box center [726, 609] width 1098 height 24
click at [460, 602] on div at bounding box center [726, 609] width 1098 height 24
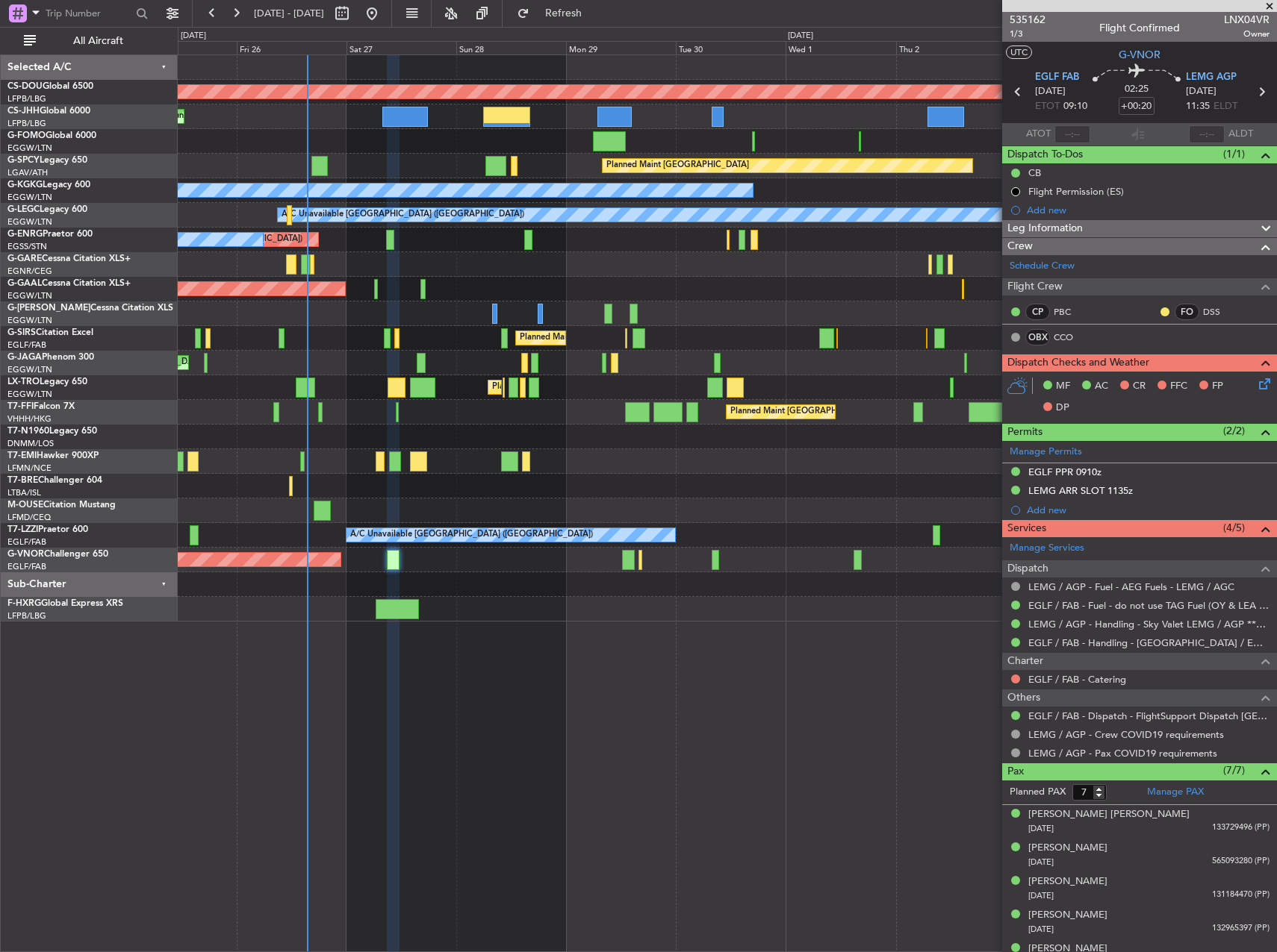
click at [409, 645] on div "Planned Maint London ([GEOGRAPHIC_DATA]) Planned Maint [GEOGRAPHIC_DATA] ([GEOG…" at bounding box center [726, 503] width 1099 height 897
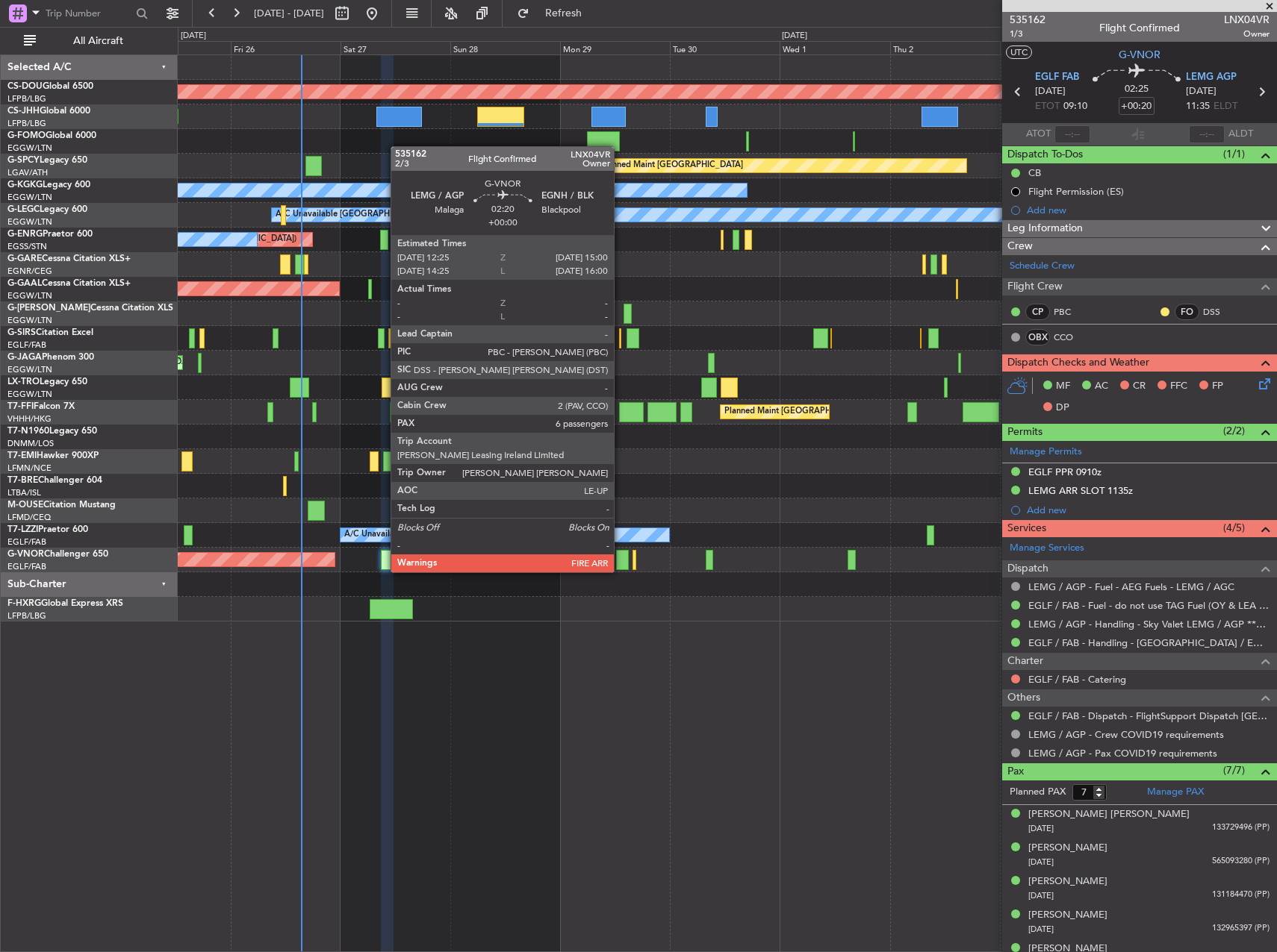
click at [621, 557] on div at bounding box center [622, 560] width 12 height 20
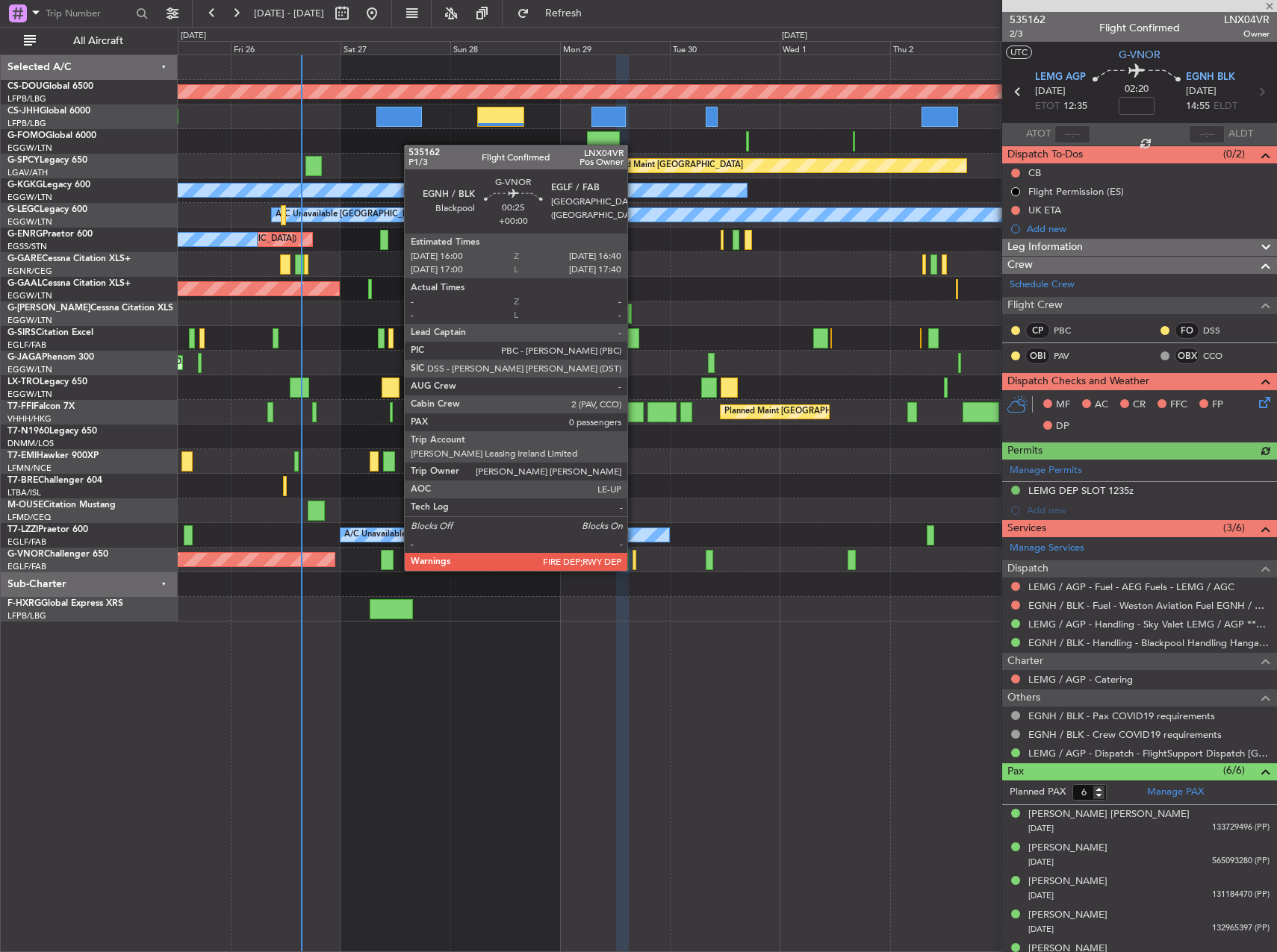
click at [634, 556] on div at bounding box center [634, 560] width 3 height 20
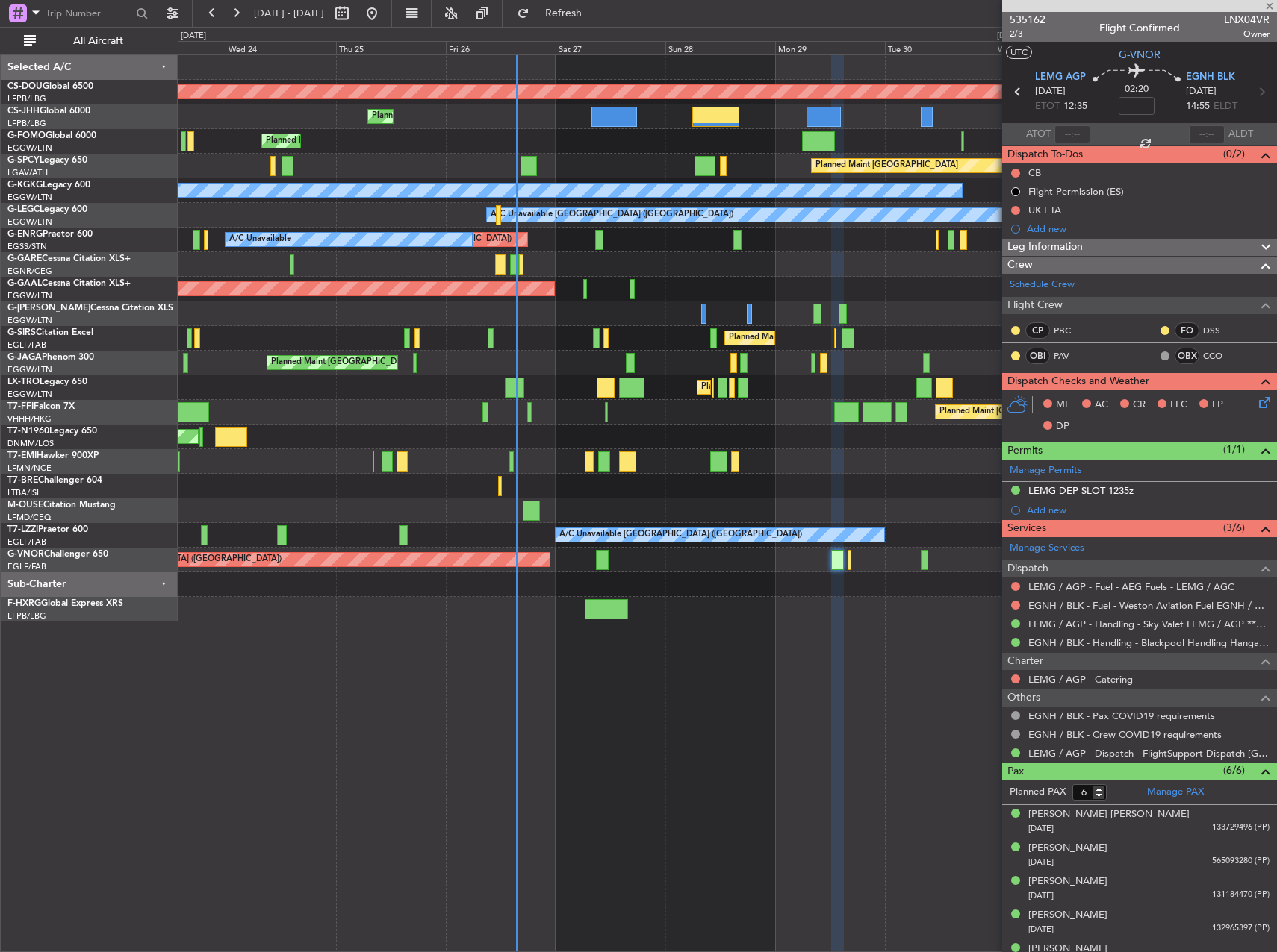
click at [648, 565] on div "Planned Maint London ([GEOGRAPHIC_DATA]) Planned Maint [GEOGRAPHIC_DATA] ([GEOG…" at bounding box center [726, 338] width 1098 height 566
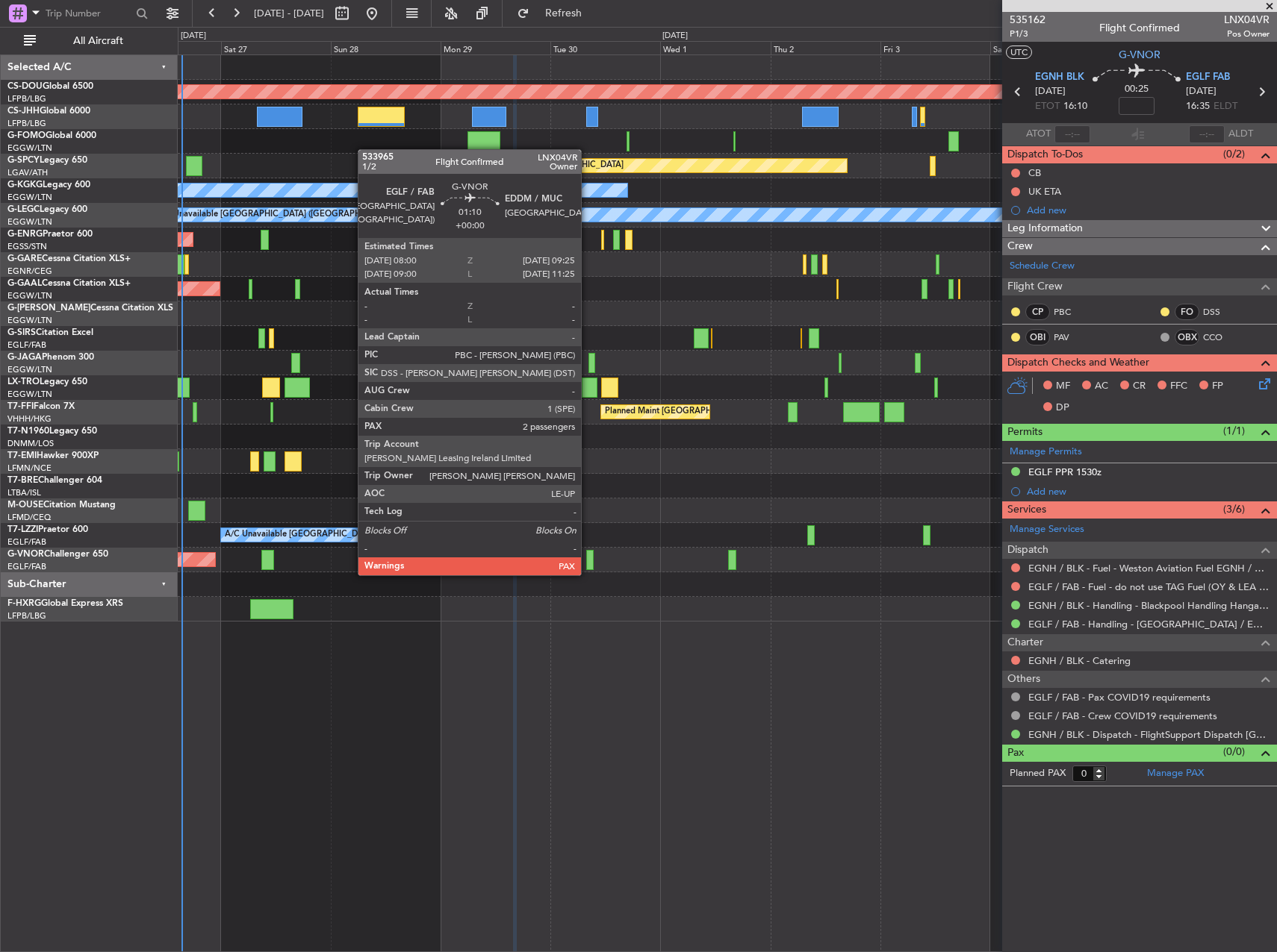
click at [588, 561] on div at bounding box center [590, 560] width 7 height 20
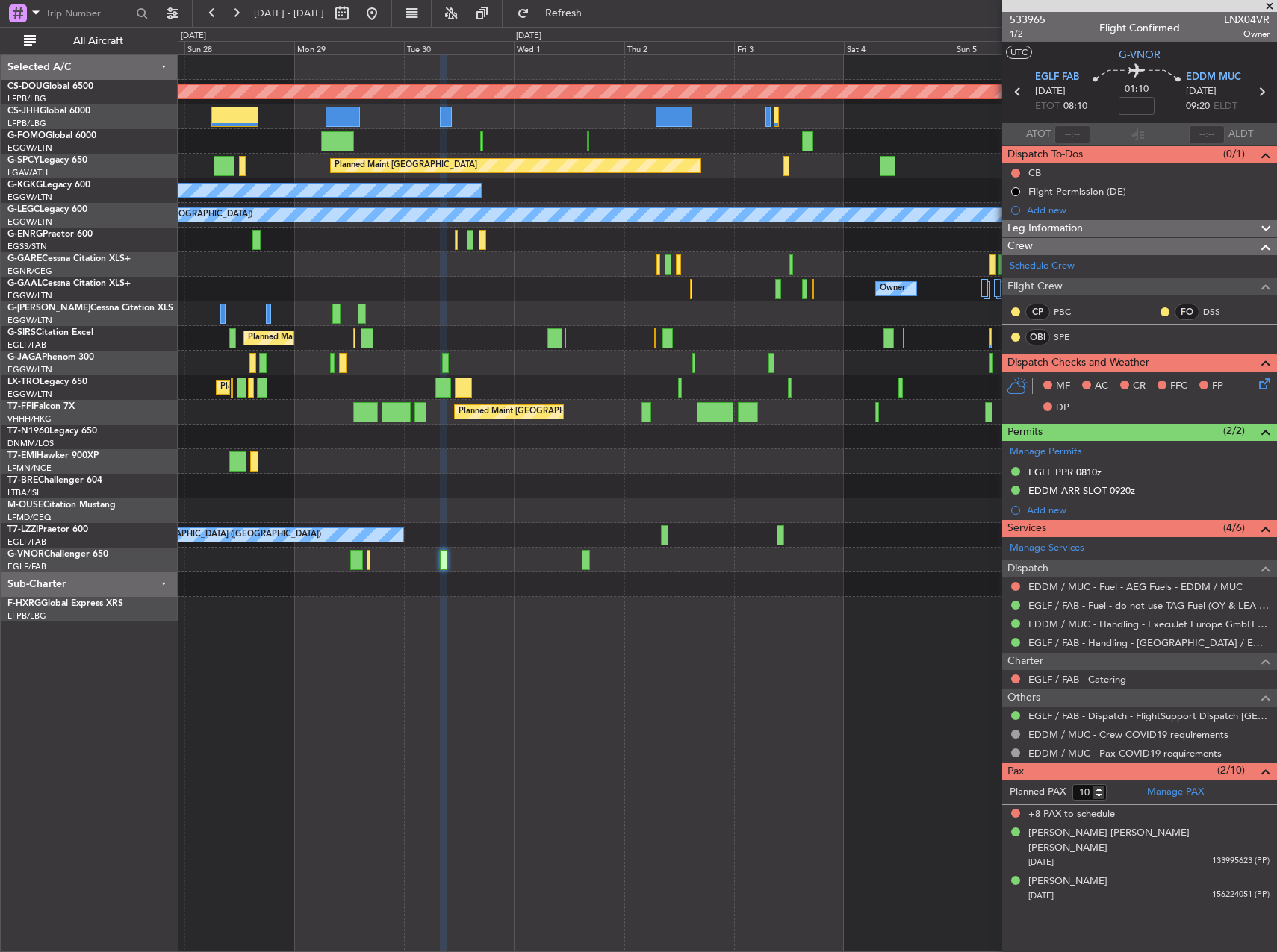
click at [442, 621] on div "Planned Maint London ([GEOGRAPHIC_DATA]) Planned Maint [GEOGRAPHIC_DATA] ([GEOG…" at bounding box center [726, 338] width 1098 height 566
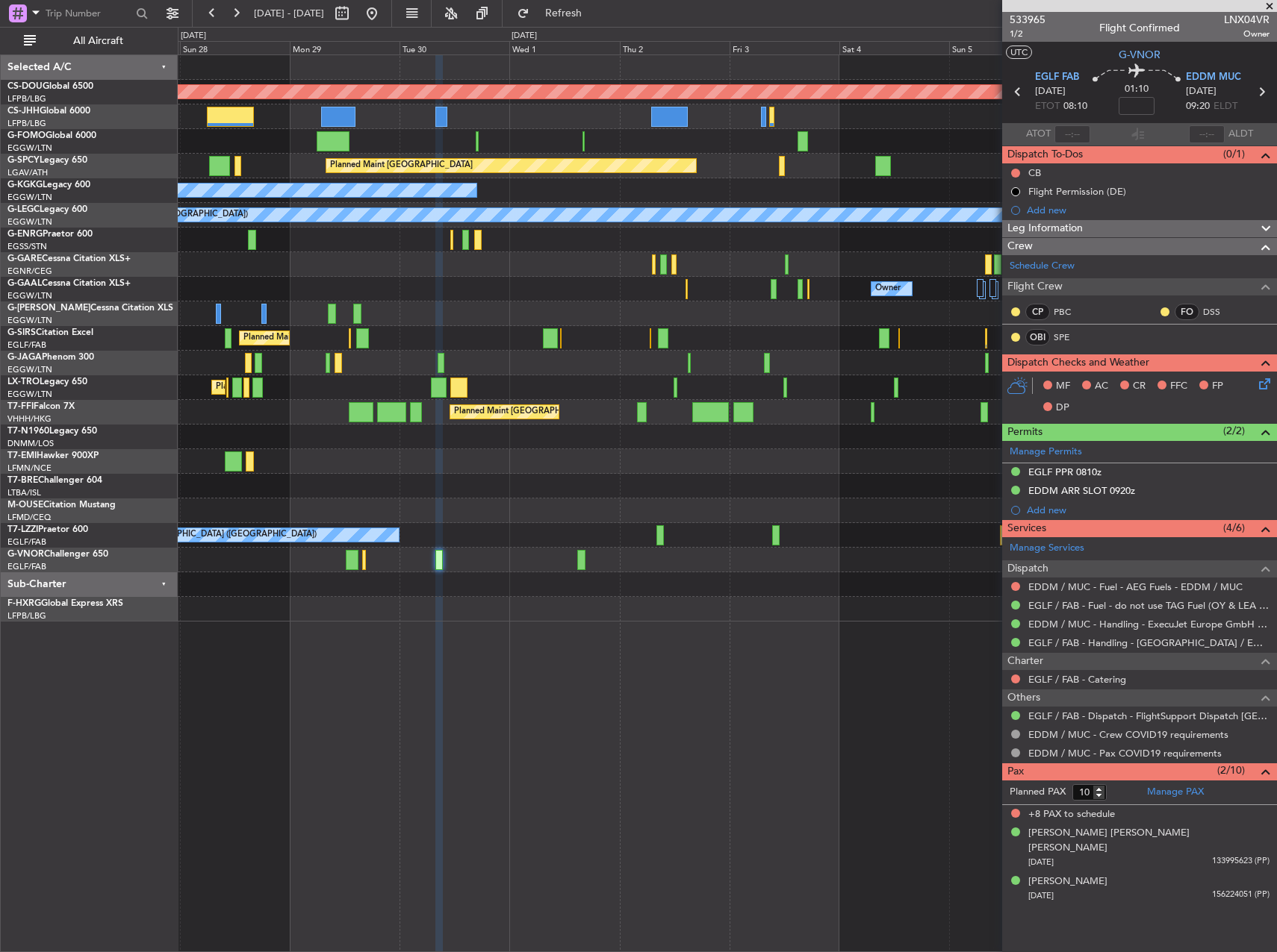
click at [577, 562] on div "Planned Maint [GEOGRAPHIC_DATA] ([GEOGRAPHIC_DATA])" at bounding box center [726, 560] width 1098 height 24
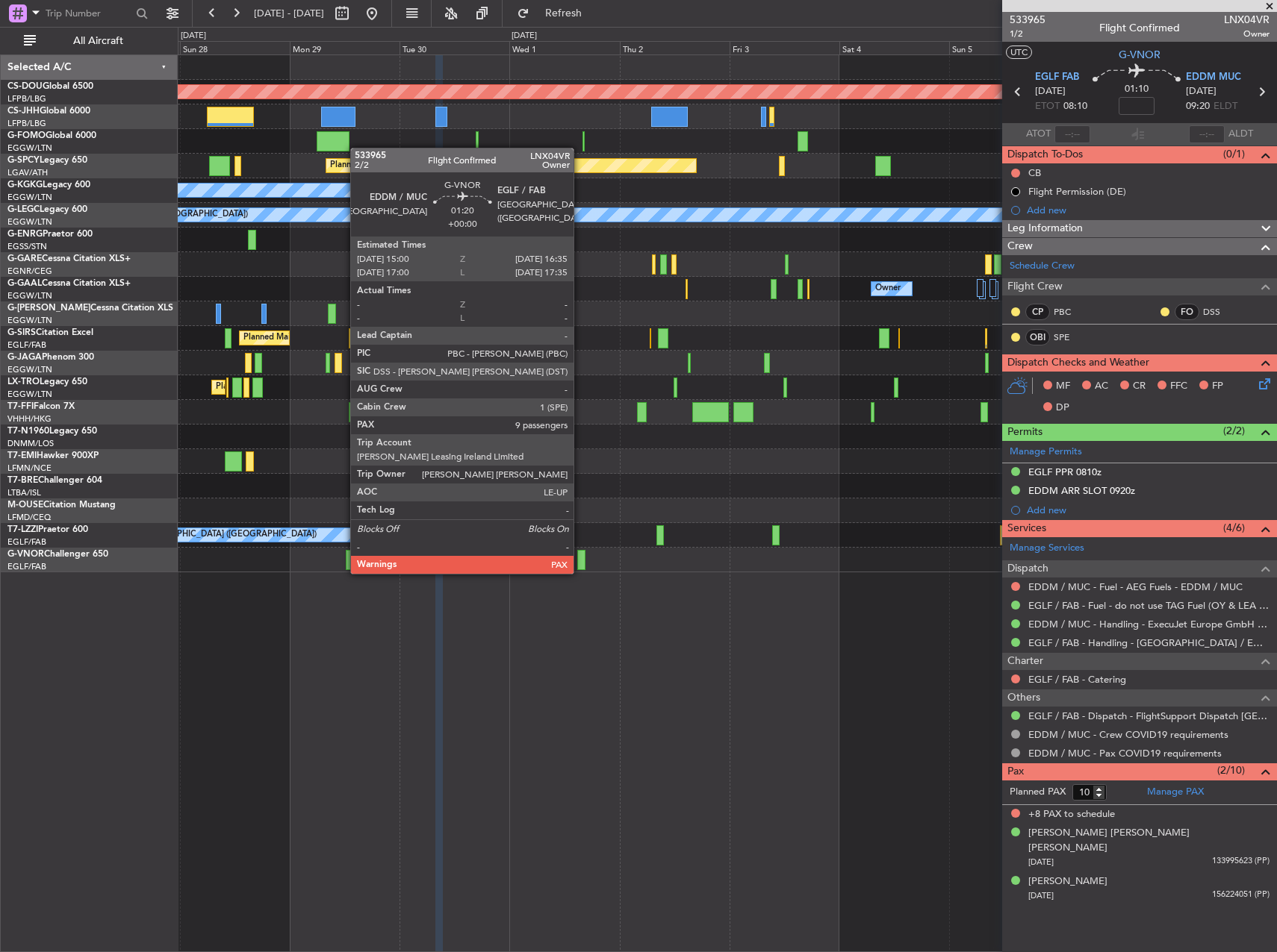
click at [580, 559] on div at bounding box center [581, 560] width 8 height 20
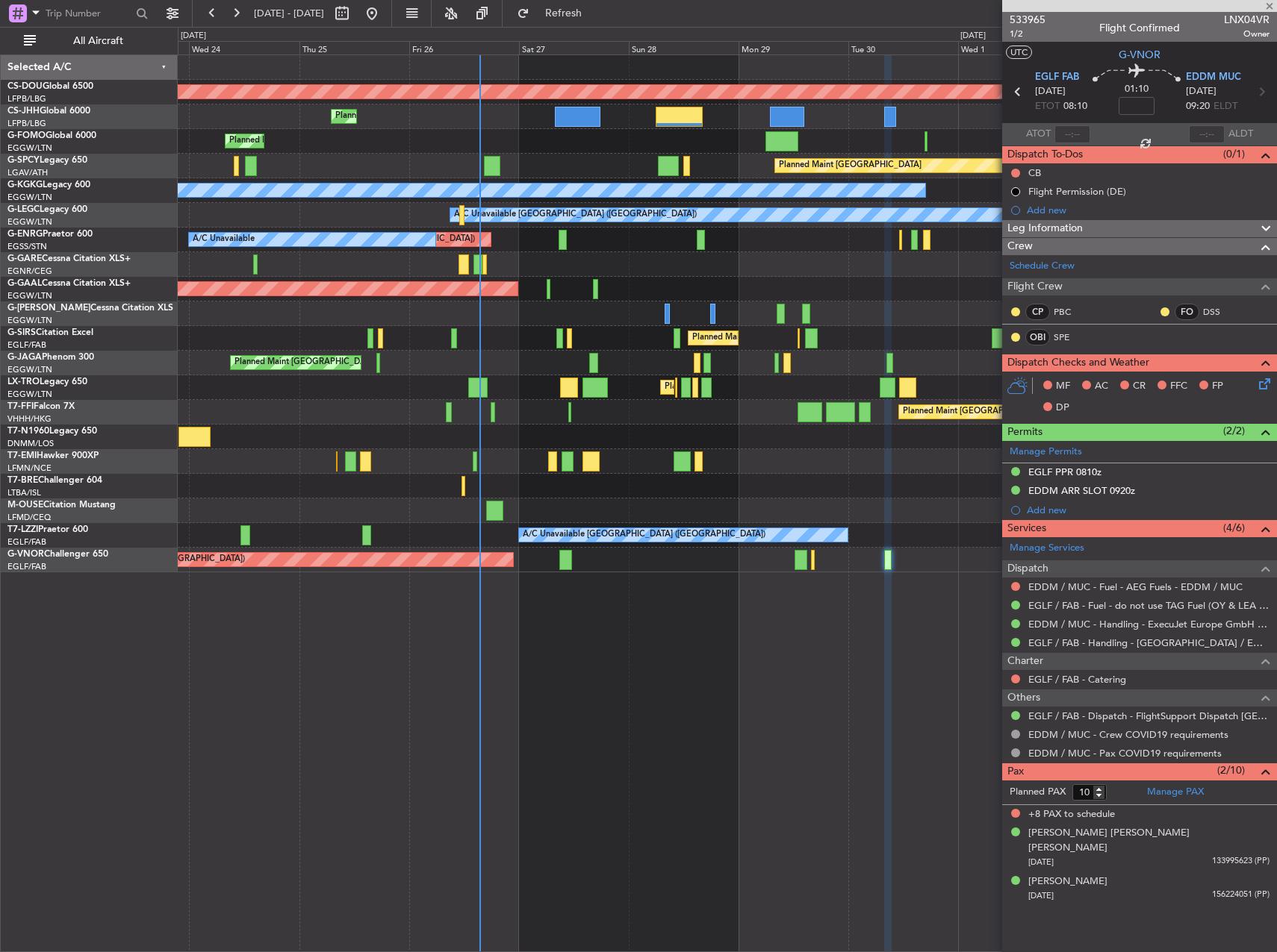
click at [751, 608] on div "Planned Maint London ([GEOGRAPHIC_DATA]) Planned Maint [GEOGRAPHIC_DATA] ([GEOG…" at bounding box center [726, 503] width 1099 height 897
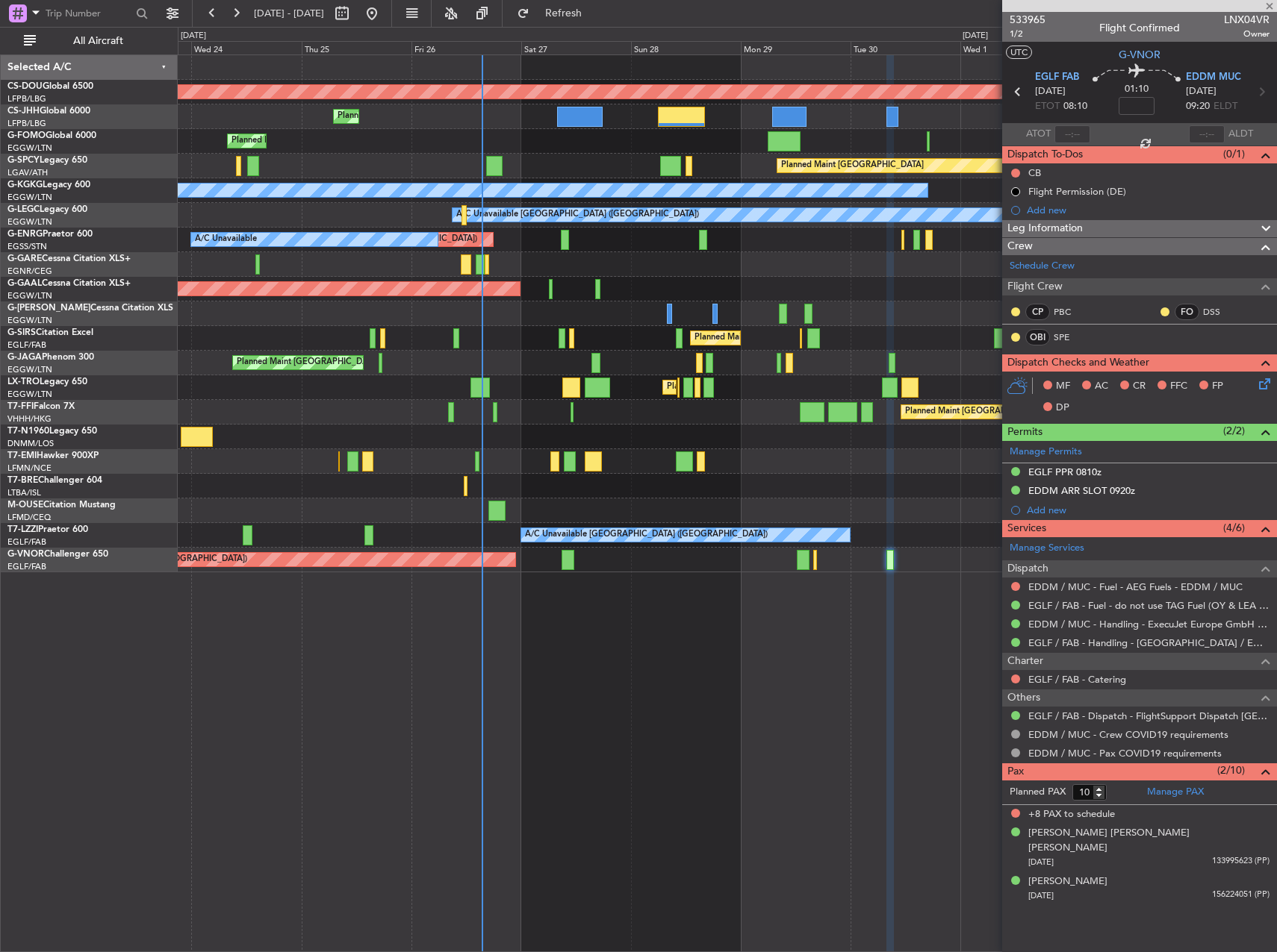
type input "9"
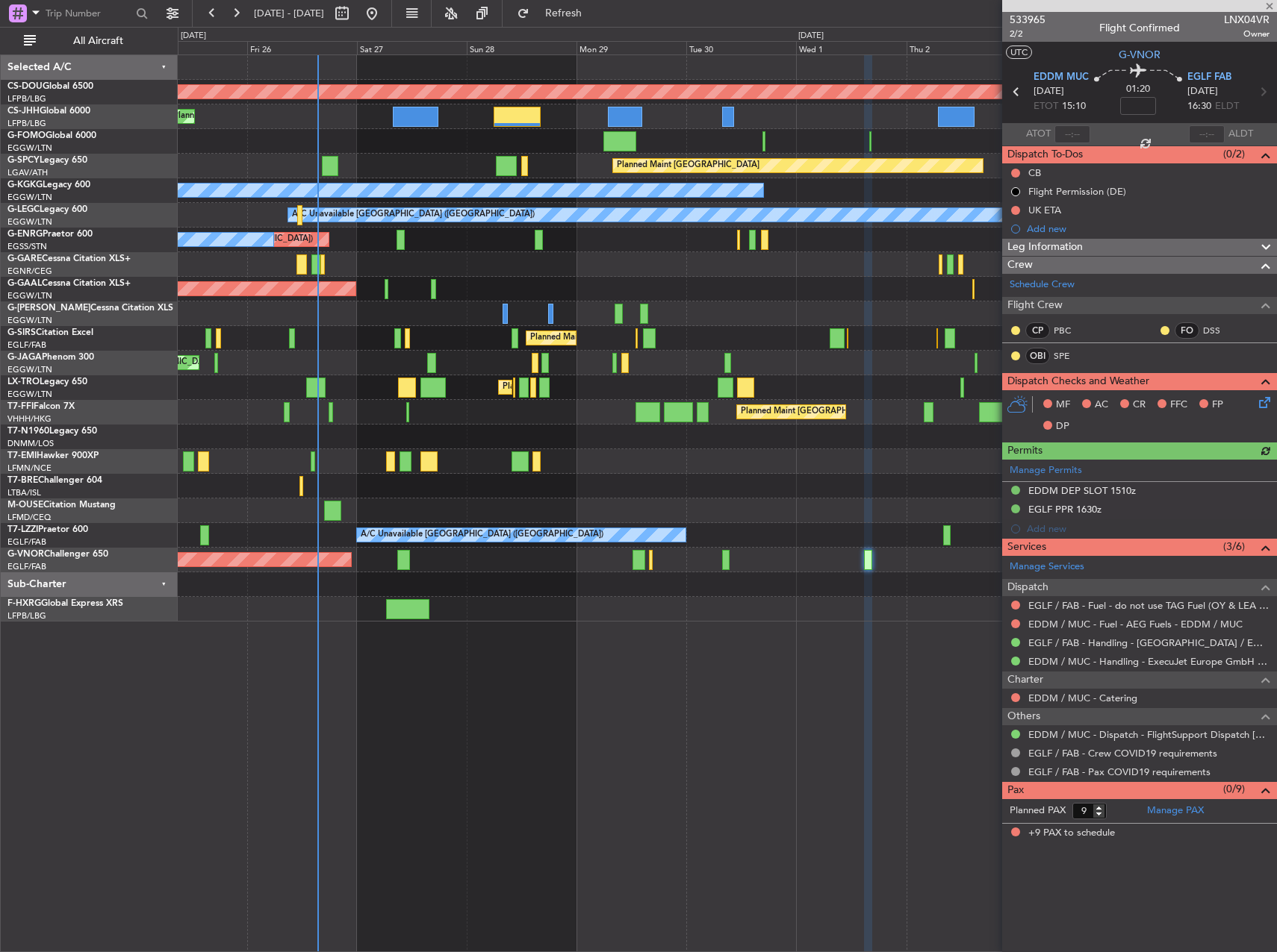
click at [604, 623] on div "Planned Maint London ([GEOGRAPHIC_DATA]) Planned Maint [GEOGRAPHIC_DATA] ([GEOG…" at bounding box center [726, 503] width 1099 height 897
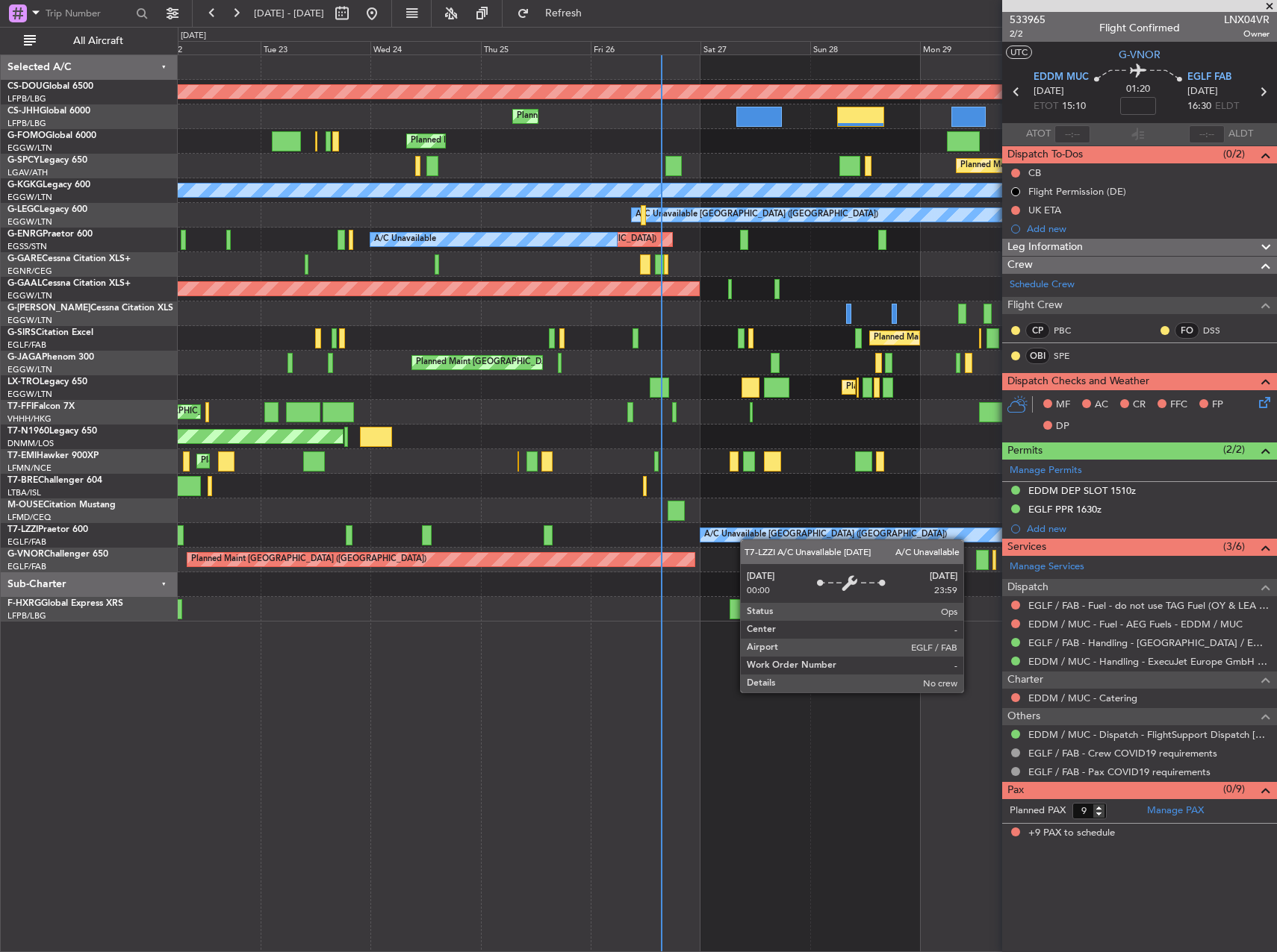
click at [801, 539] on div "Planned Maint London ([GEOGRAPHIC_DATA]) Planned Maint [GEOGRAPHIC_DATA] ([GEOG…" at bounding box center [726, 338] width 1098 height 566
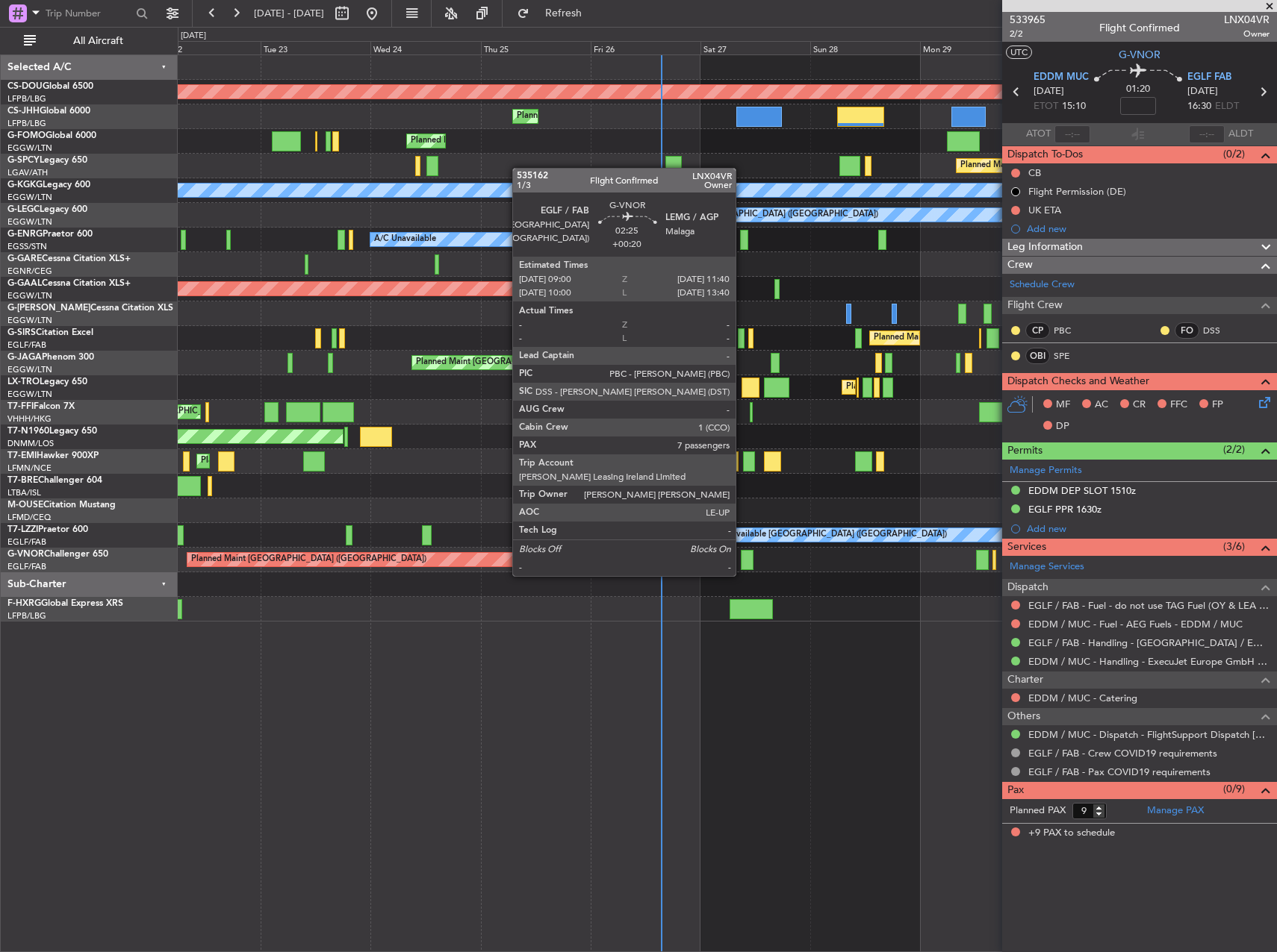
click at [742, 561] on div at bounding box center [746, 560] width 13 height 20
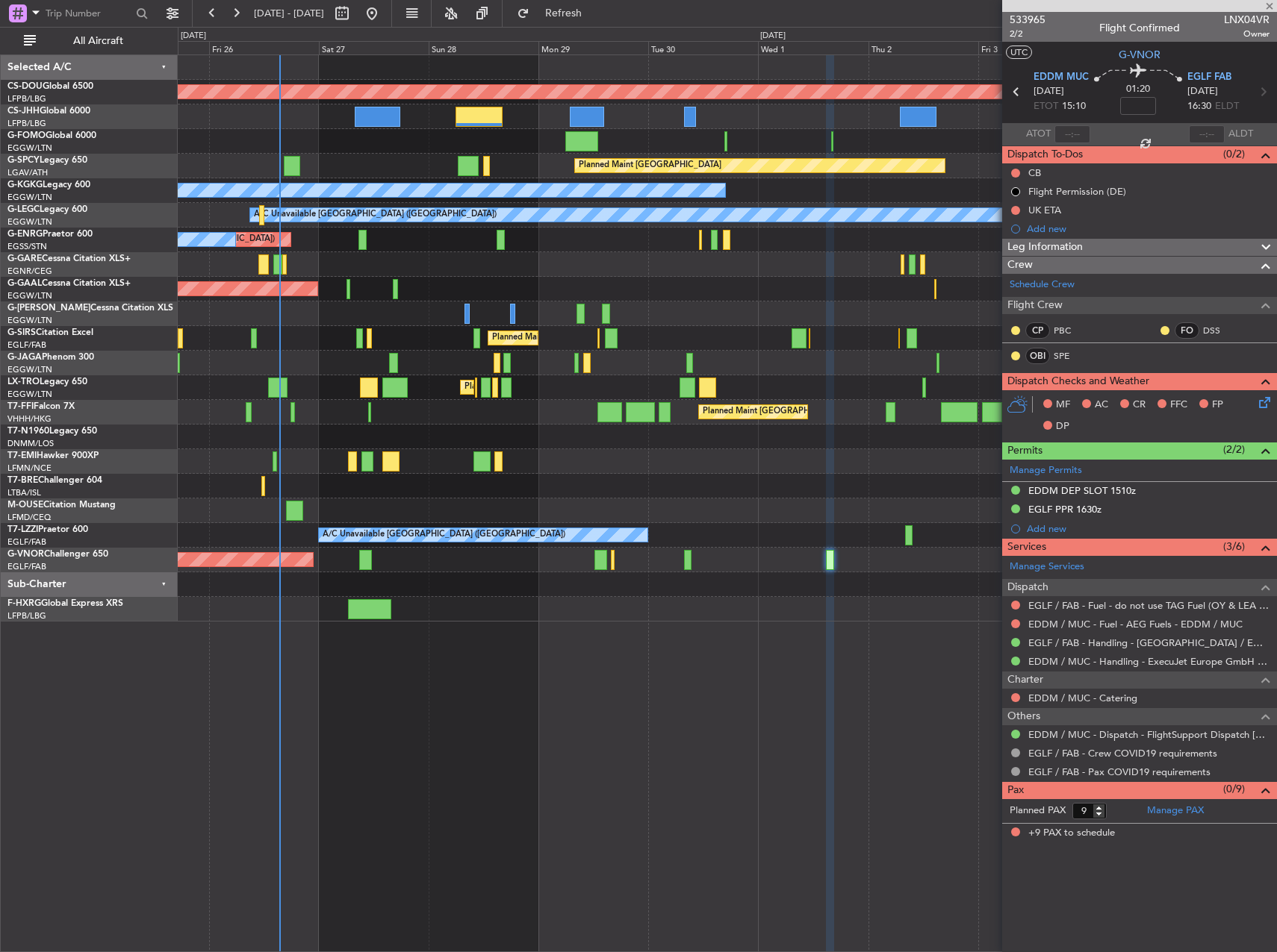
click at [443, 588] on div at bounding box center [726, 584] width 1098 height 24
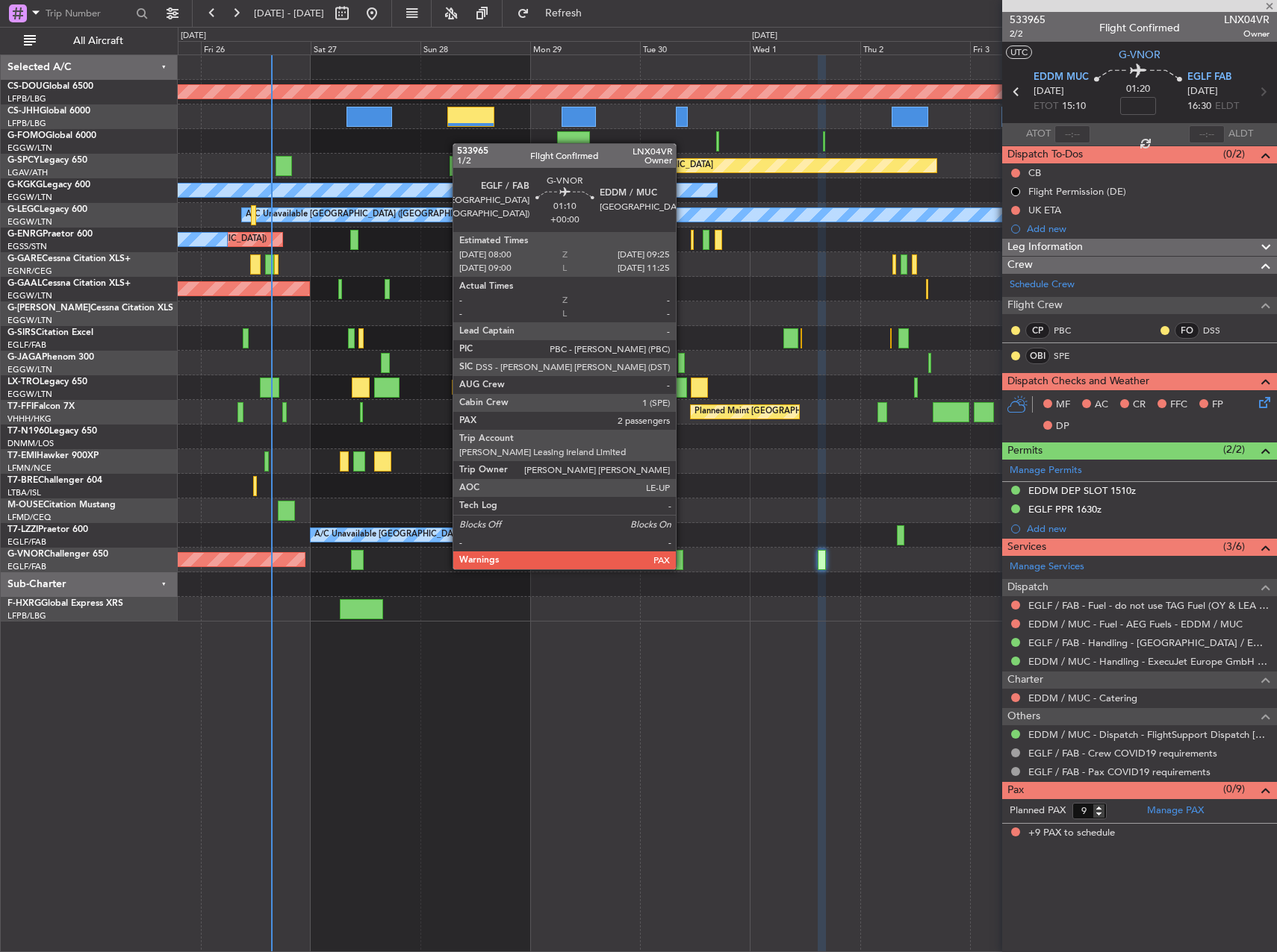
type input "+00:20"
type input "7"
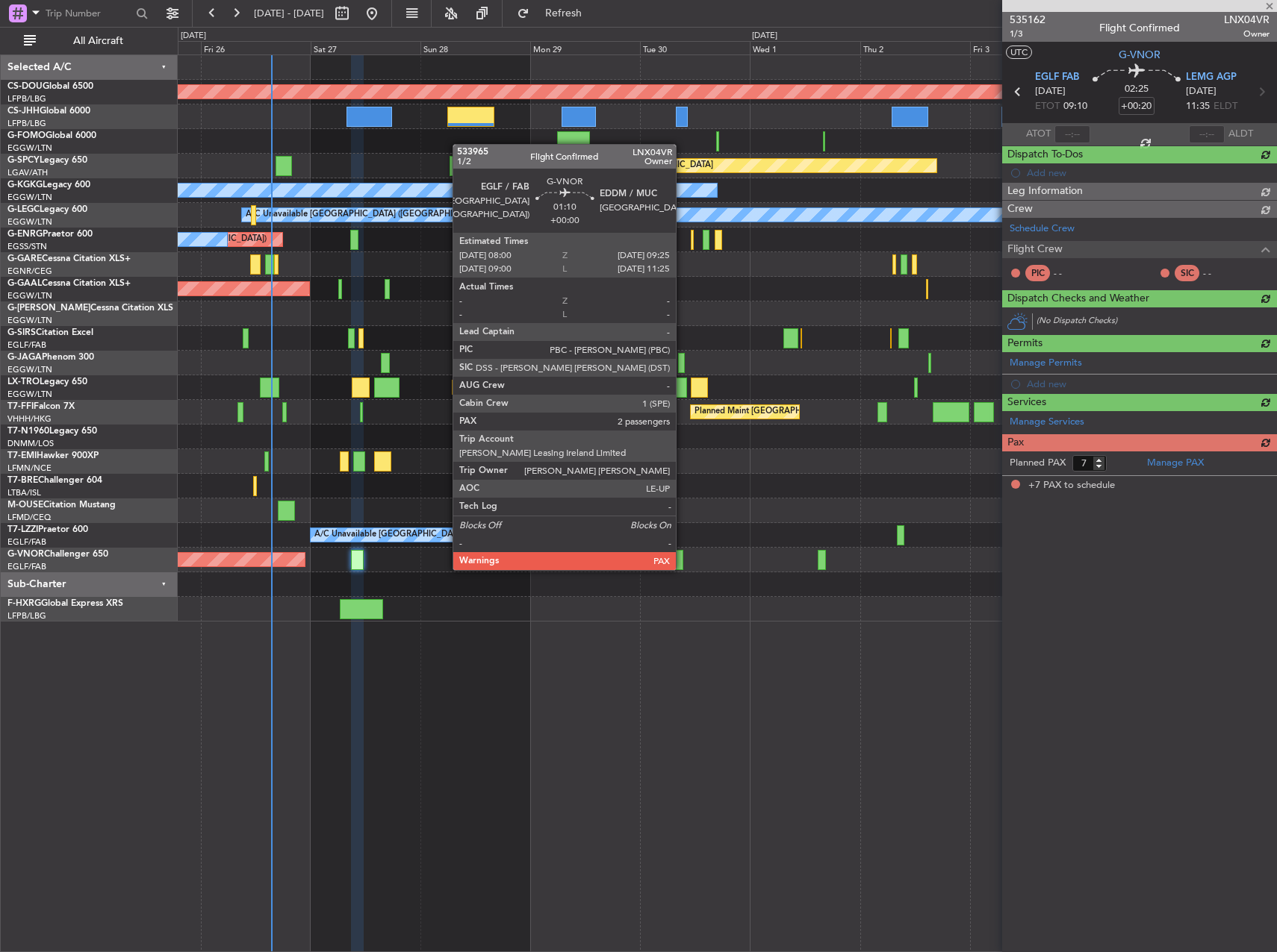
click at [682, 556] on div at bounding box center [679, 560] width 7 height 20
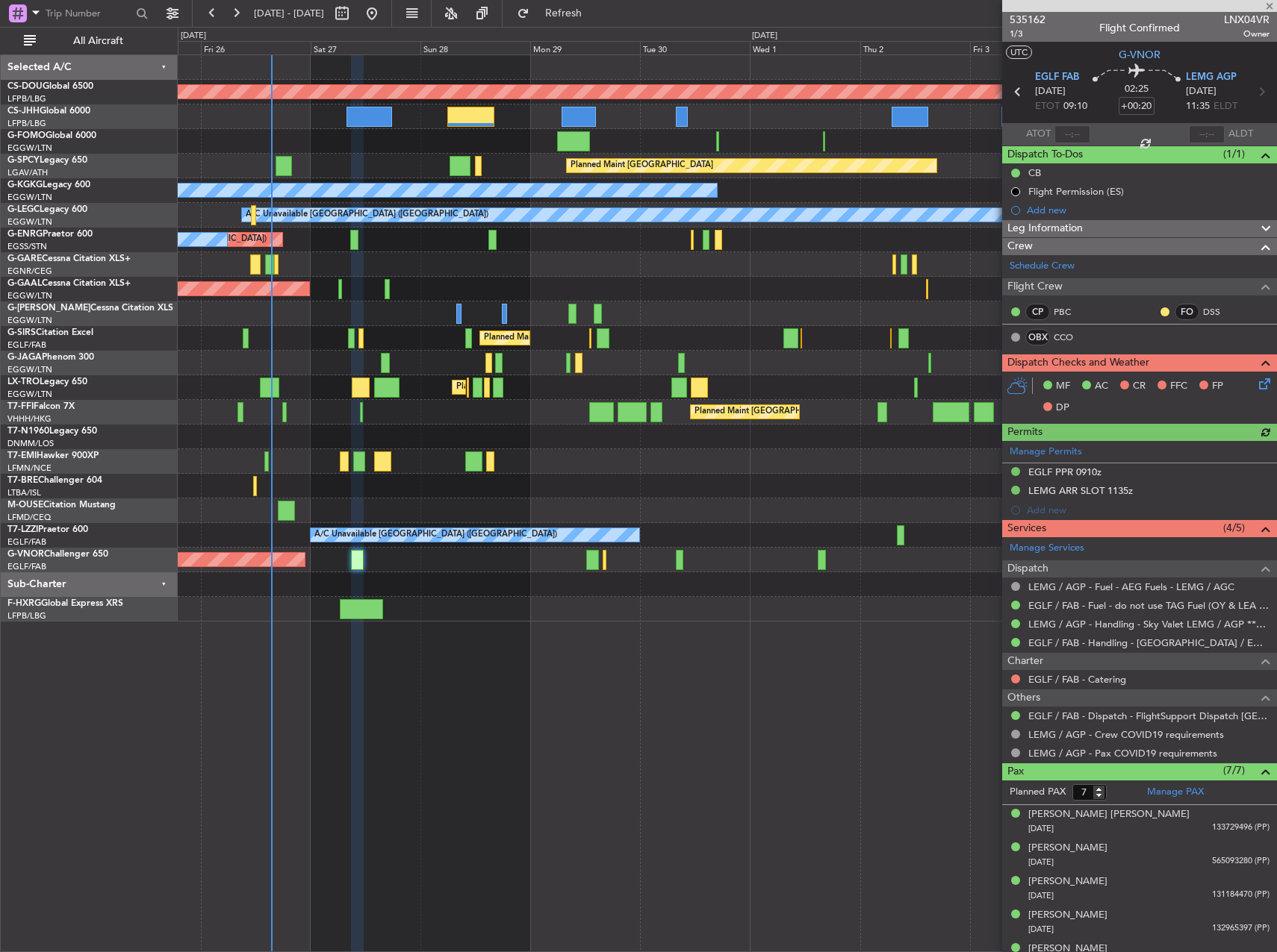
type input "10"
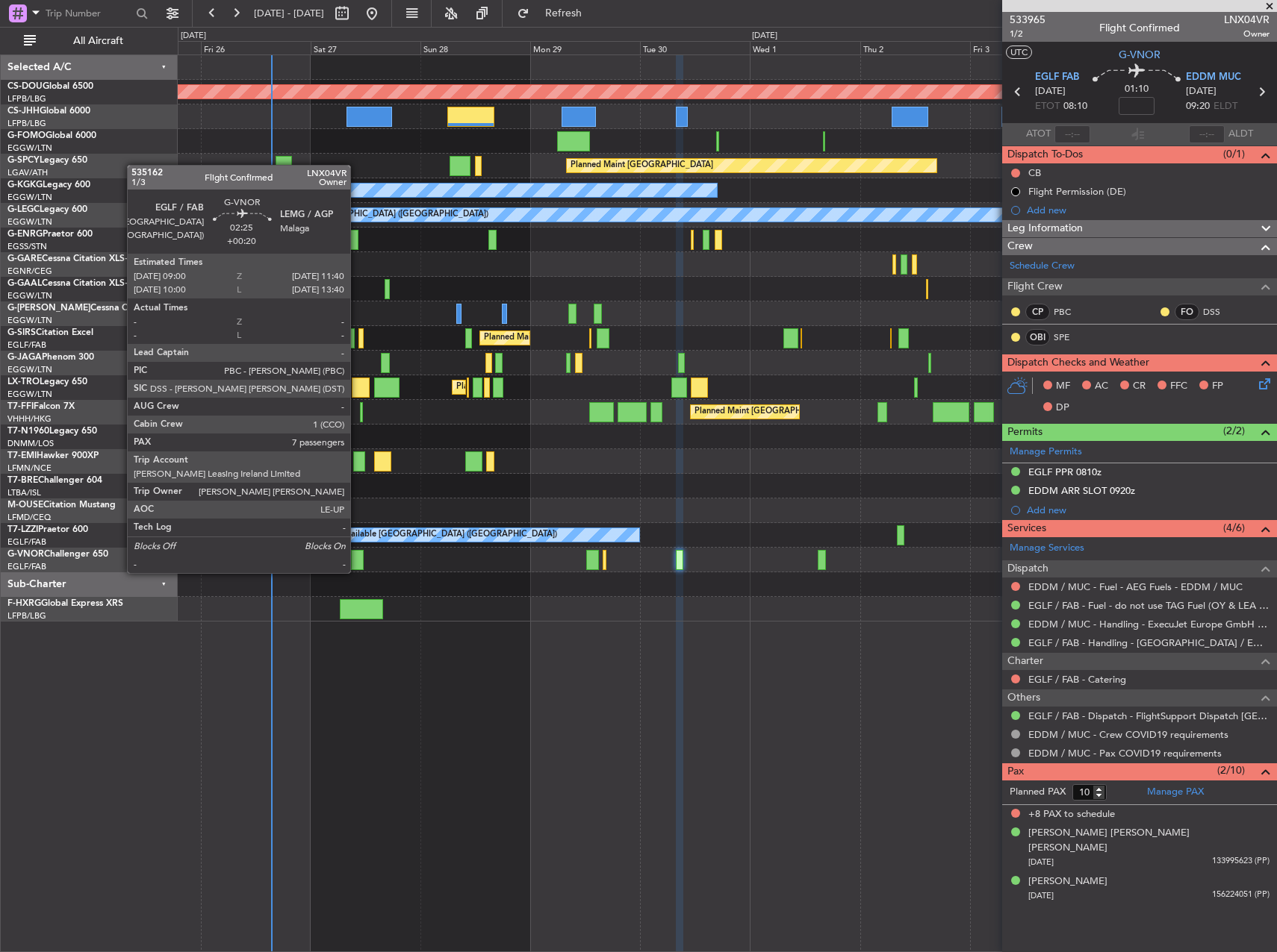
click at [357, 558] on div at bounding box center [357, 560] width 13 height 20
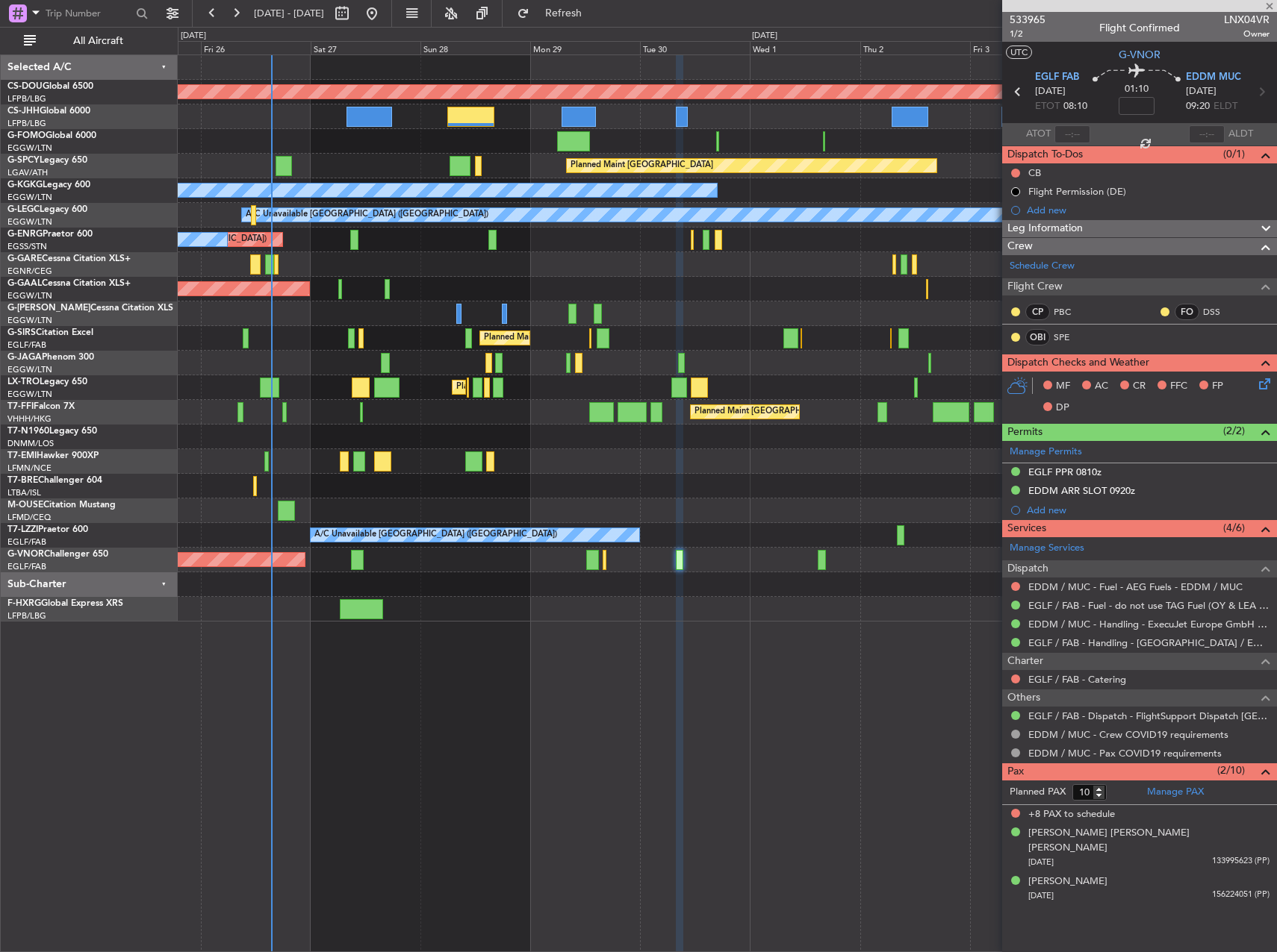
type input "+00:20"
type input "7"
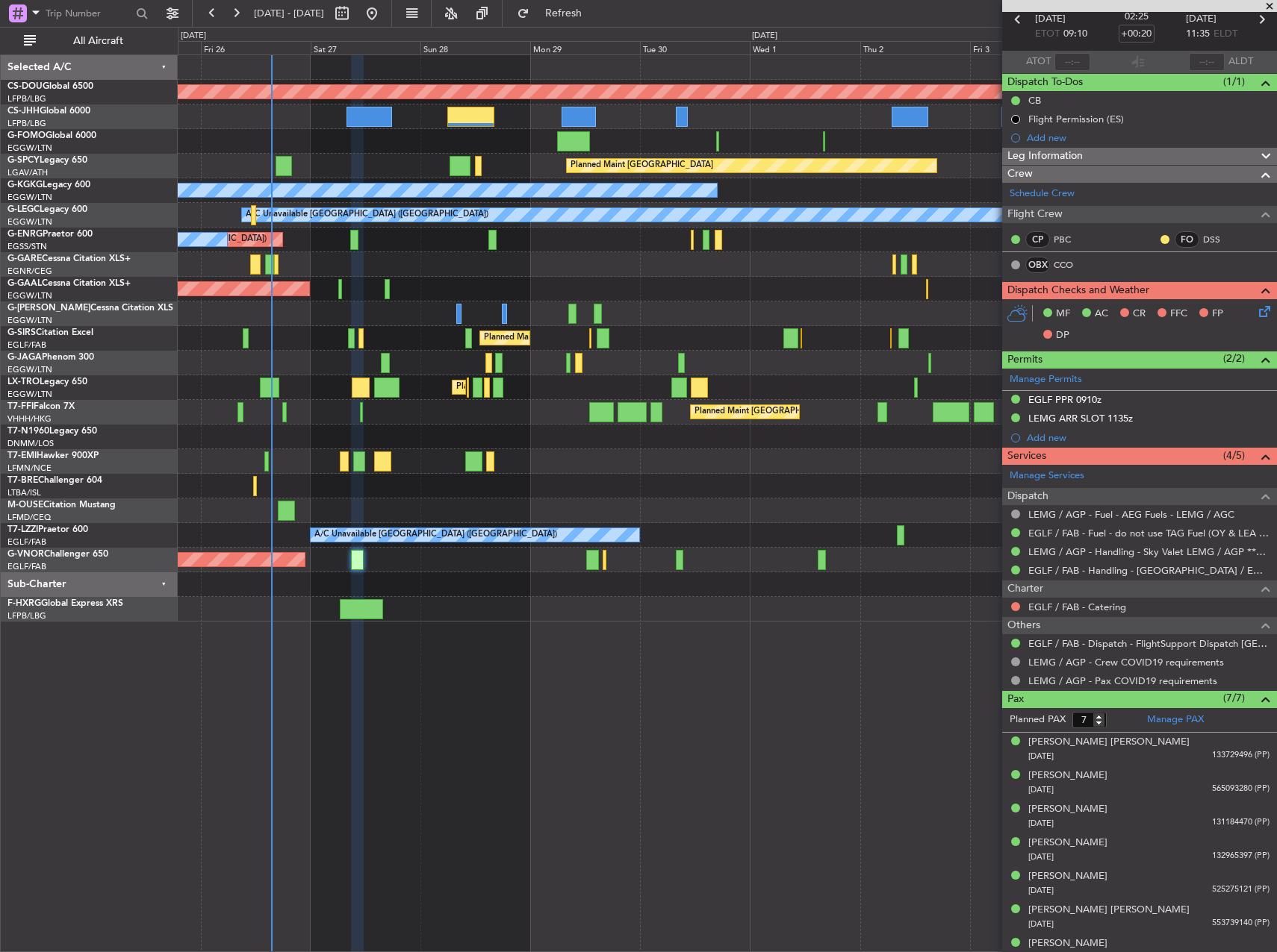
scroll to position [74, 0]
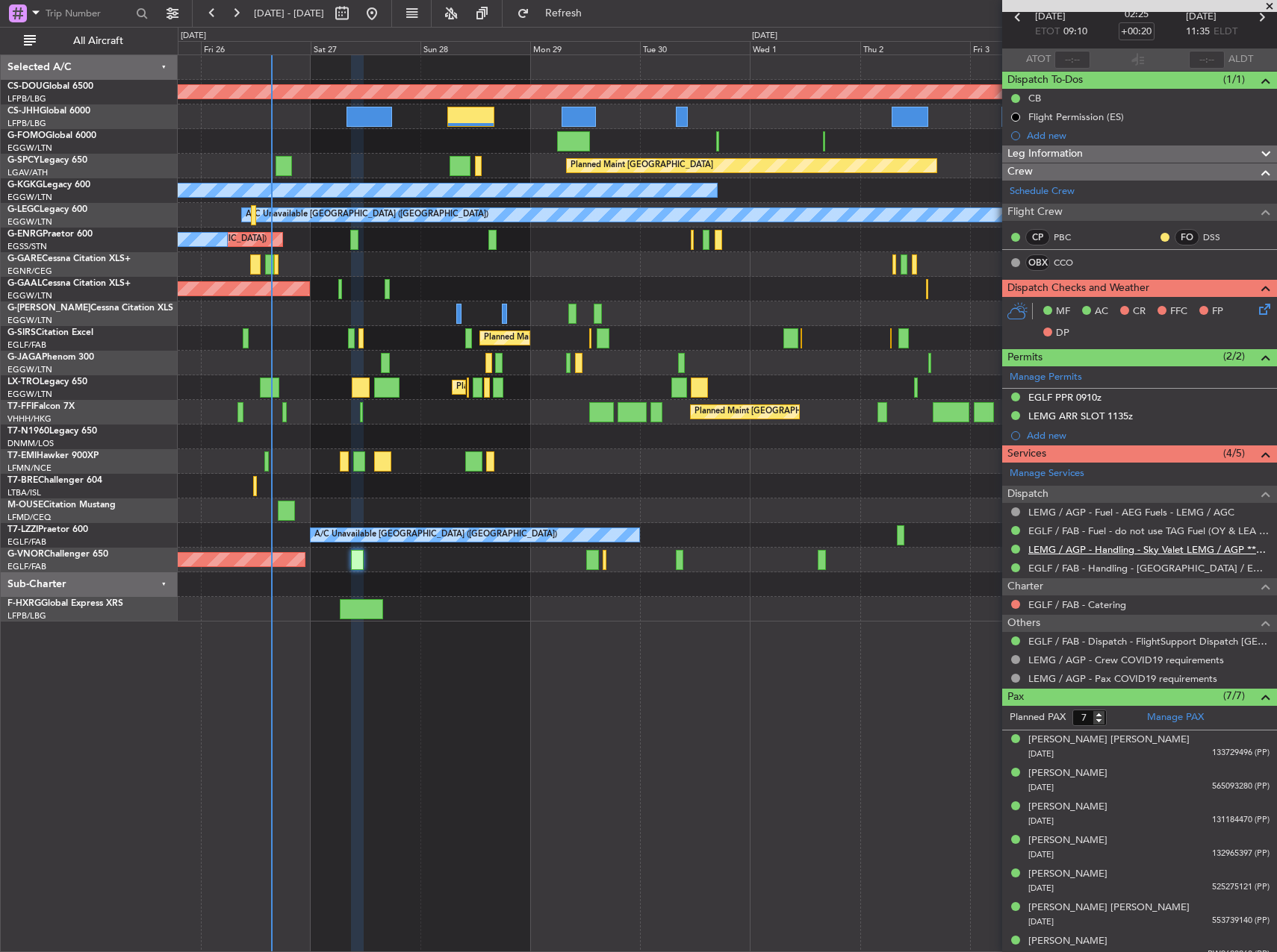
click at [1083, 547] on link "LEMG / AGP - Handling - Sky Valet LEMG / AGP ***My Handling***" at bounding box center [1148, 550] width 242 height 13
click at [825, 561] on div at bounding box center [821, 560] width 8 height 20
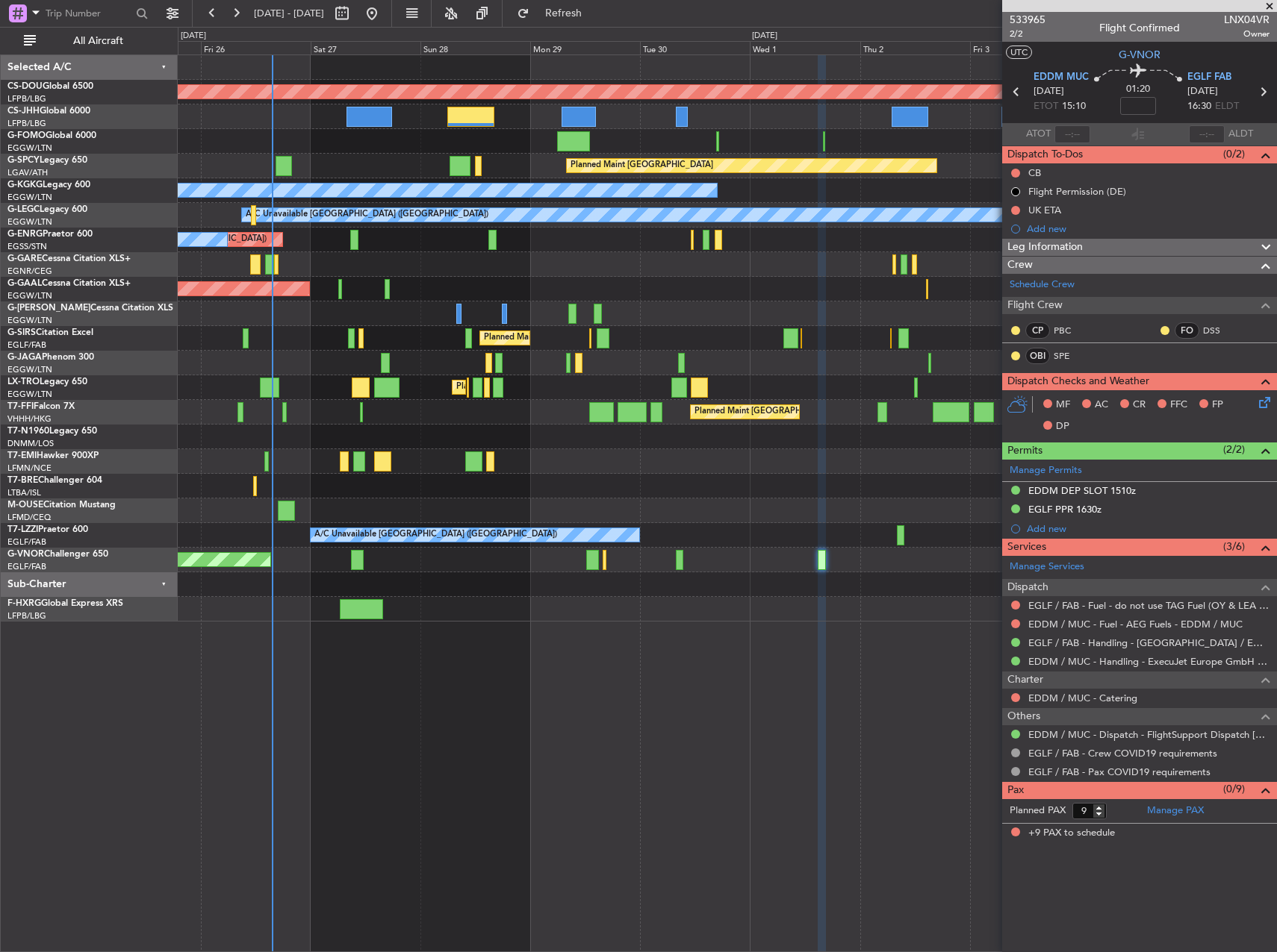
scroll to position [0, 0]
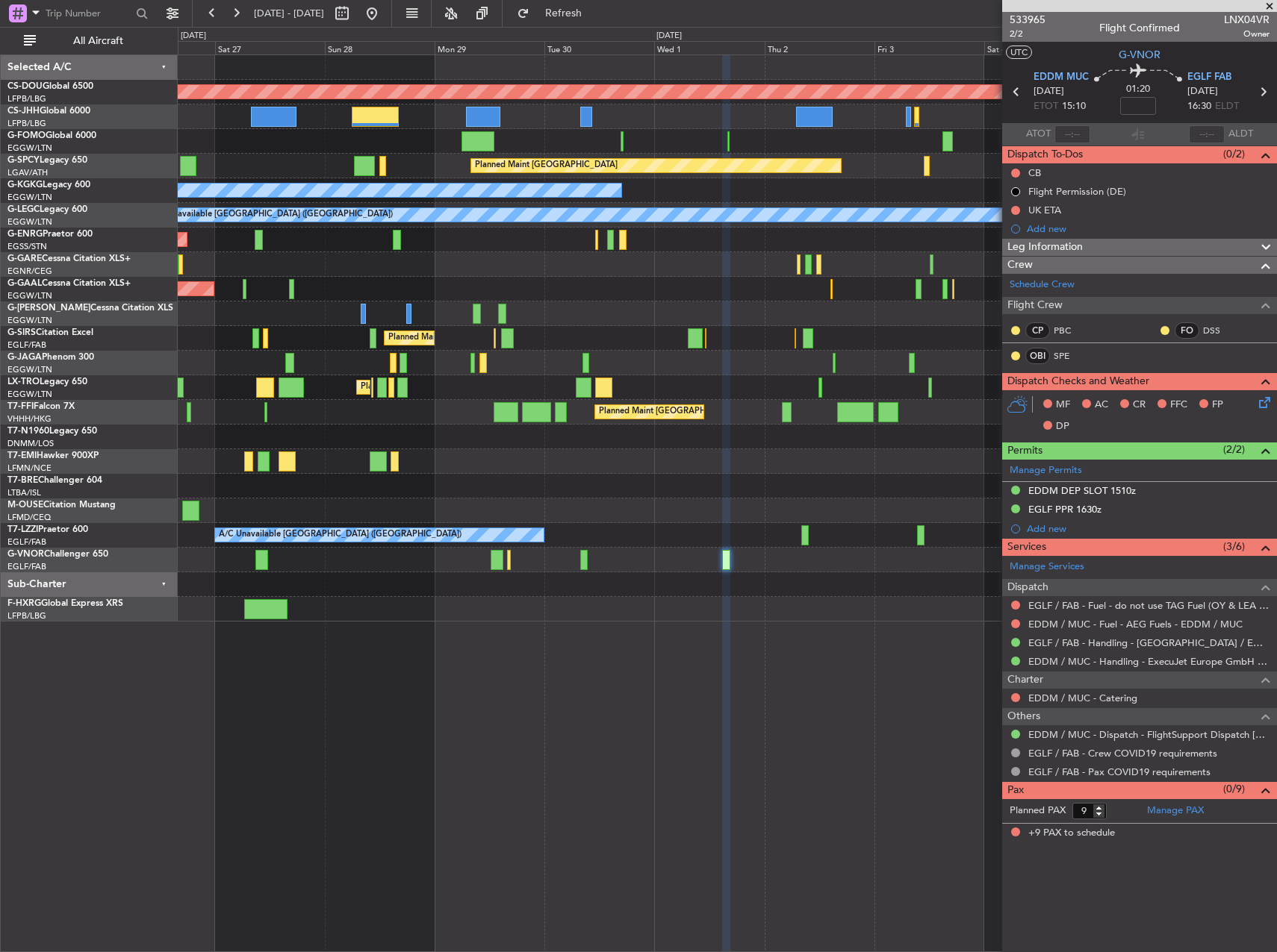
click at [777, 551] on div "Planned Maint [GEOGRAPHIC_DATA] ([GEOGRAPHIC_DATA])" at bounding box center [726, 560] width 1098 height 24
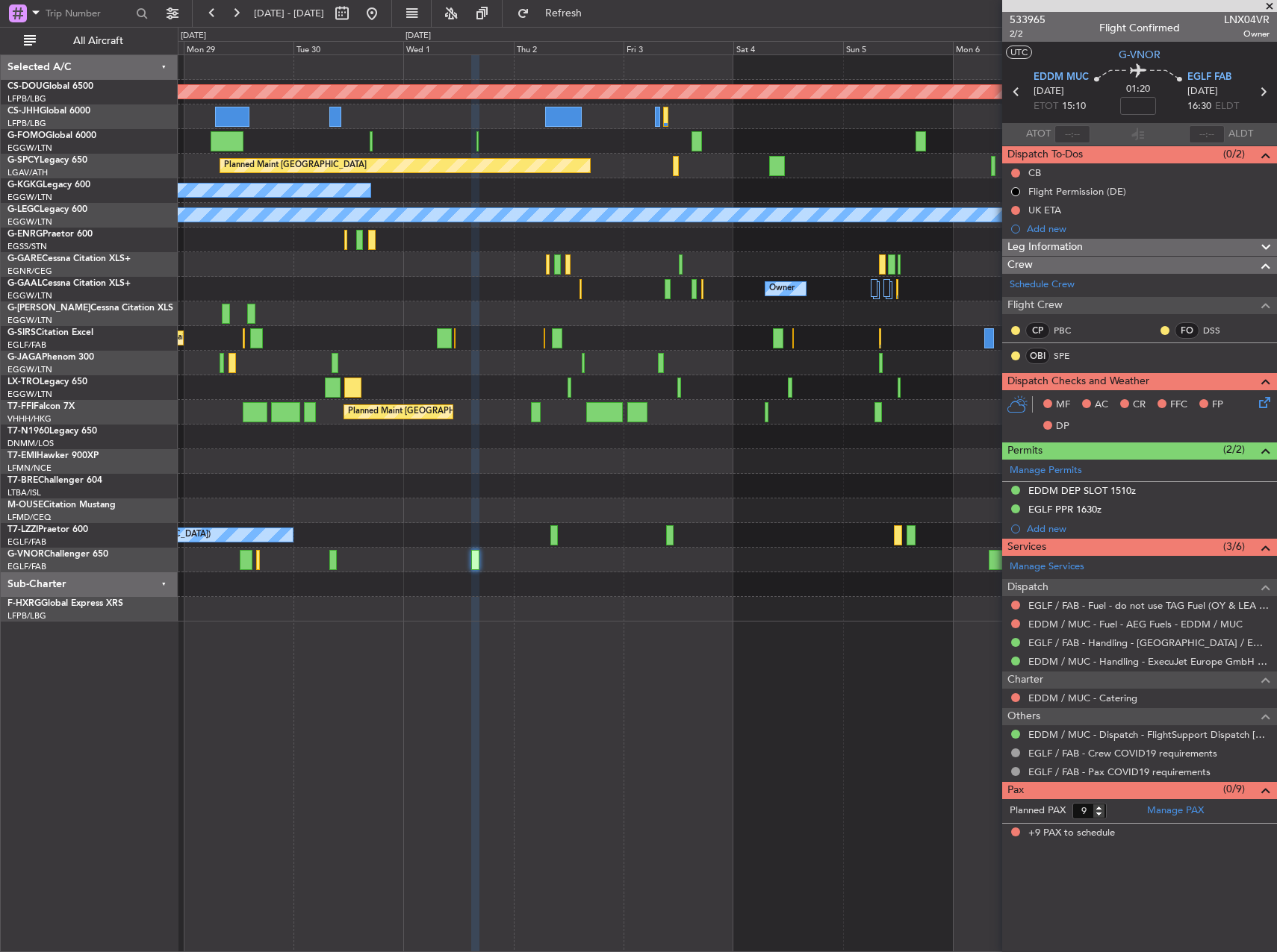
click at [524, 585] on div "Planned Maint London ([GEOGRAPHIC_DATA]) Planned Maint [GEOGRAPHIC_DATA] A/C Un…" at bounding box center [726, 338] width 1098 height 566
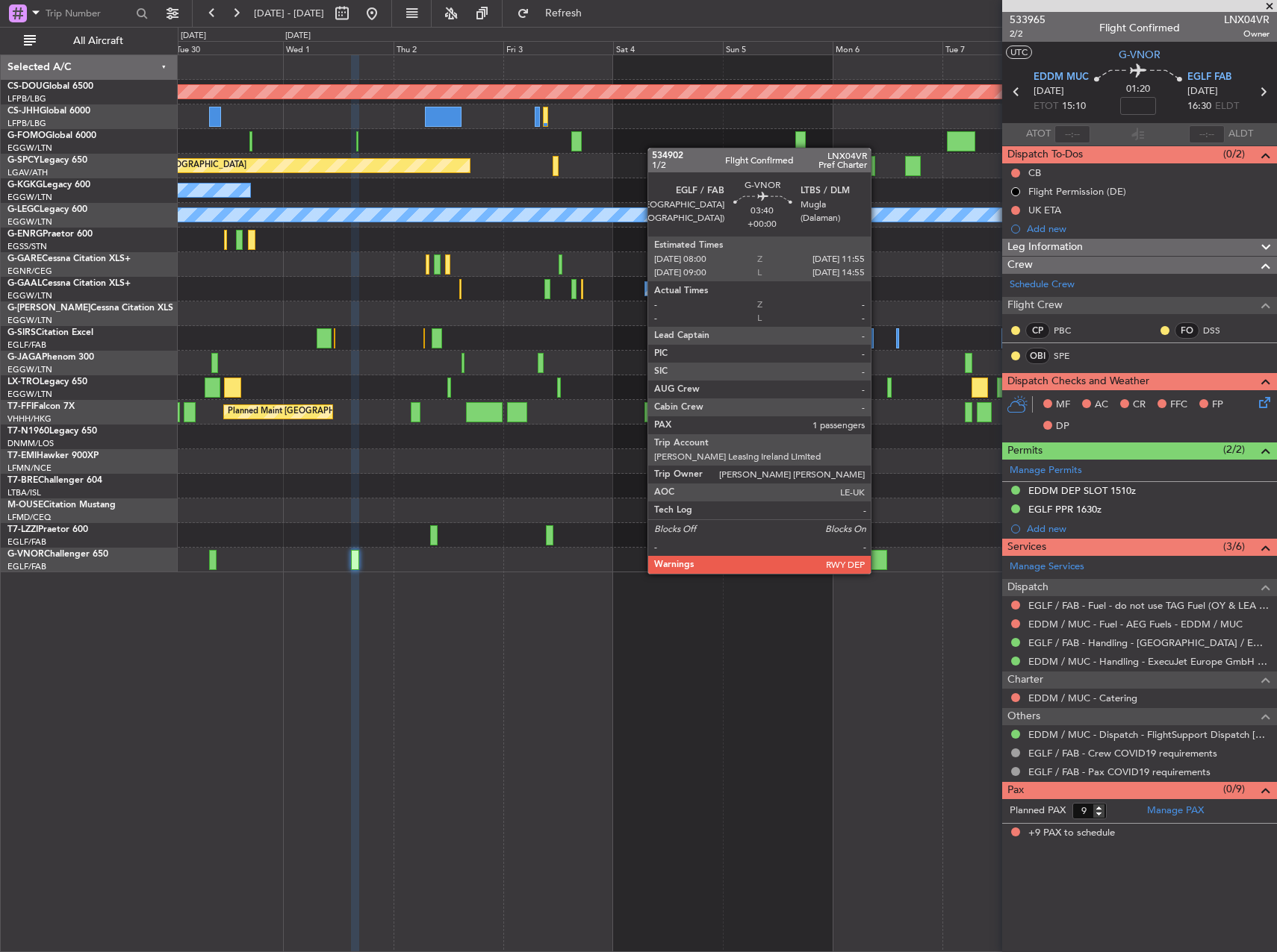
click at [877, 559] on div at bounding box center [878, 560] width 19 height 20
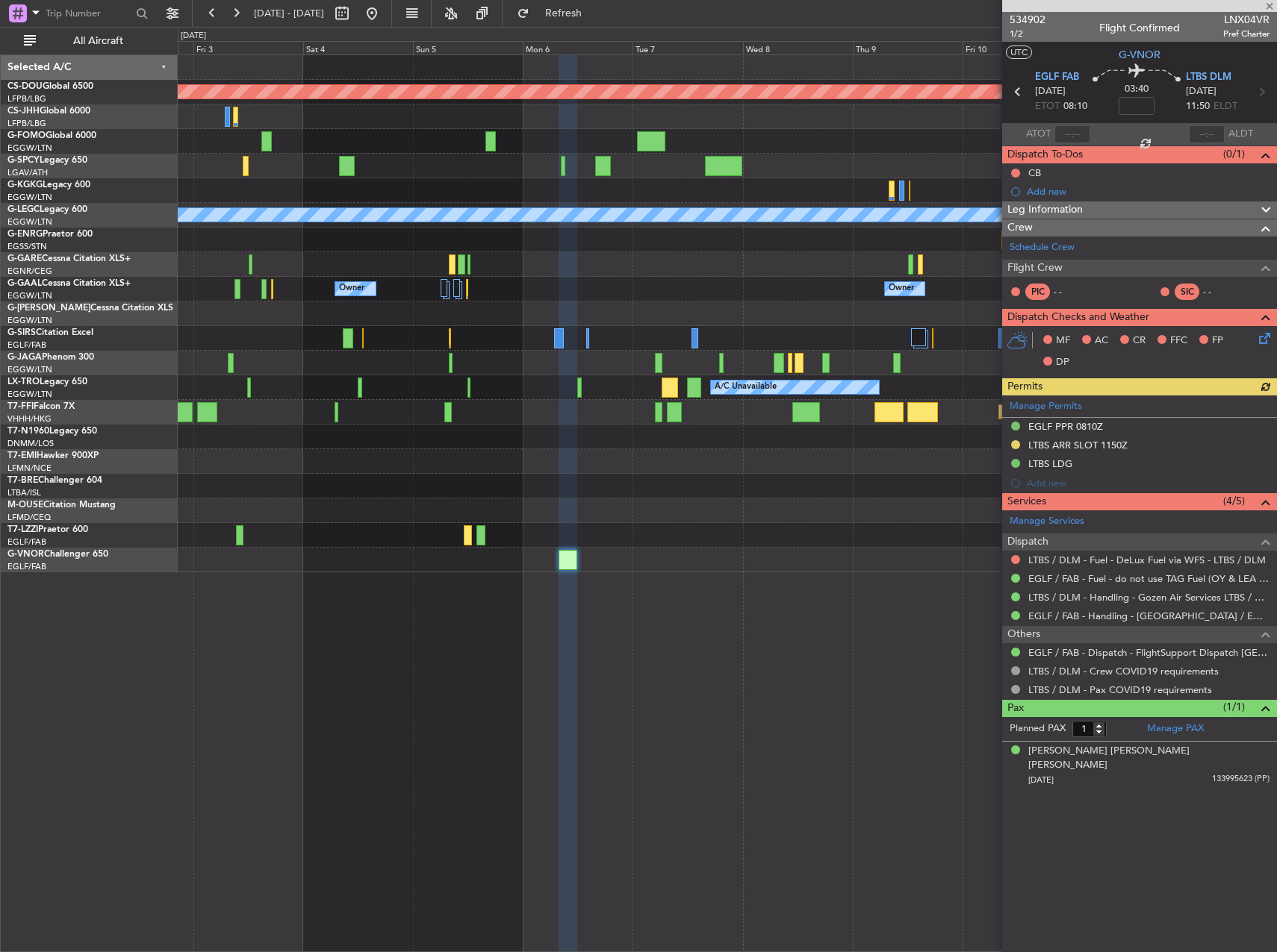
click at [616, 579] on div "Planned Maint London ([GEOGRAPHIC_DATA]) Planned Maint [GEOGRAPHIC_DATA] A/C Un…" at bounding box center [726, 503] width 1099 height 897
click at [1084, 241] on div "Schedule Crew" at bounding box center [1138, 248] width 274 height 23
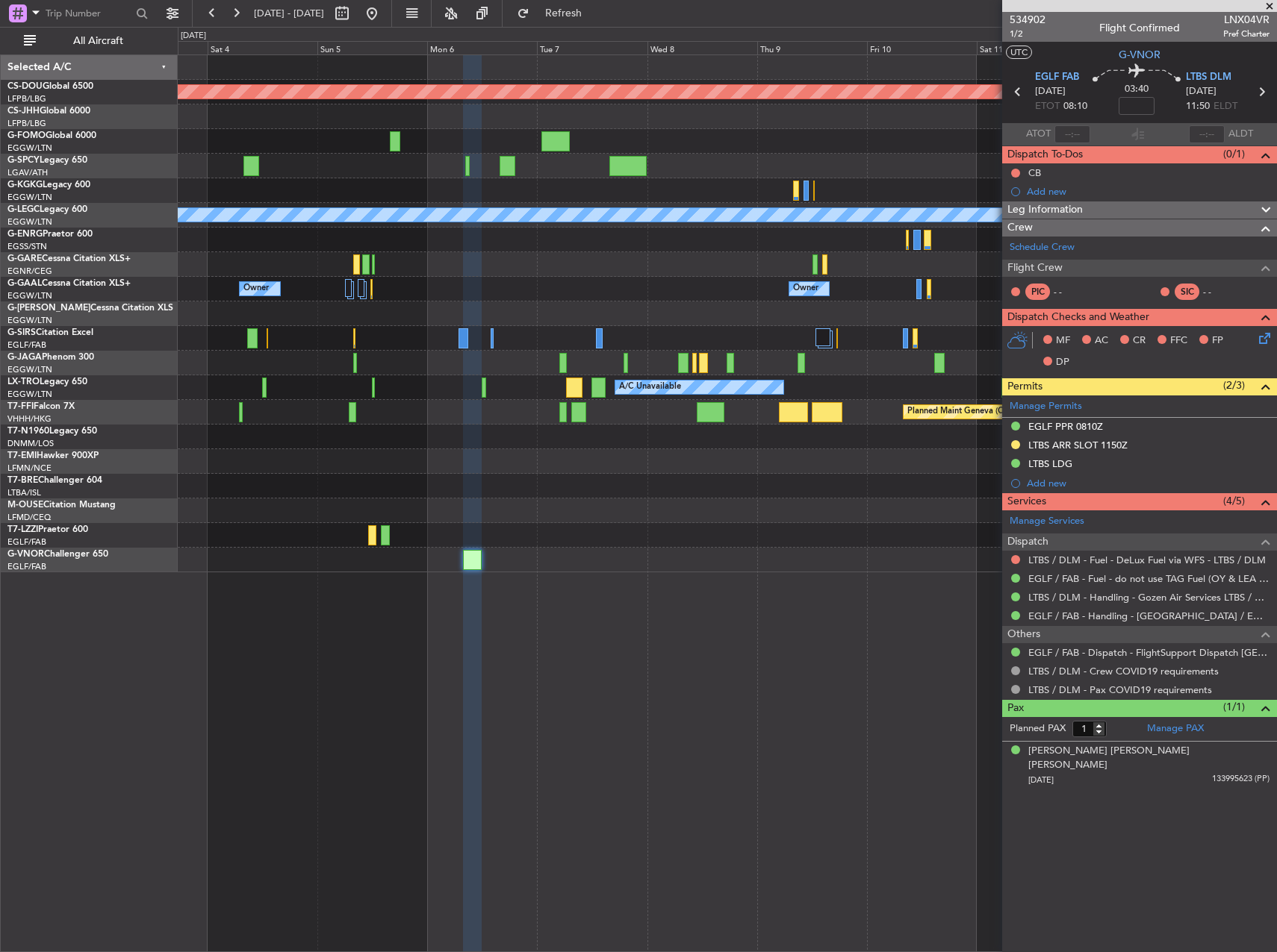
click at [351, 554] on div "Planned Maint London ([GEOGRAPHIC_DATA]) Planned Maint [GEOGRAPHIC_DATA] A/C Un…" at bounding box center [726, 314] width 1098 height 518
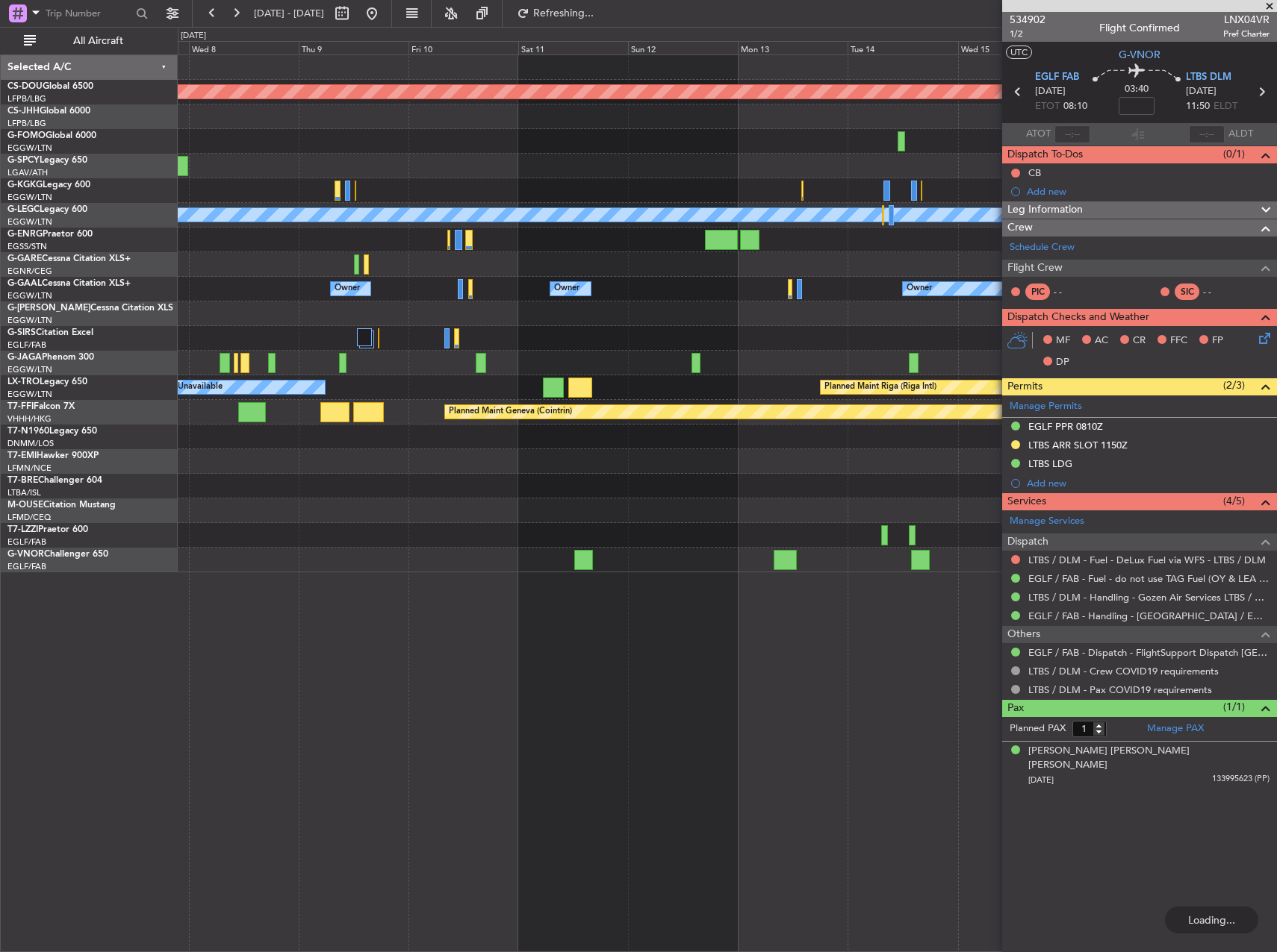
click at [493, 557] on div at bounding box center [726, 560] width 1098 height 24
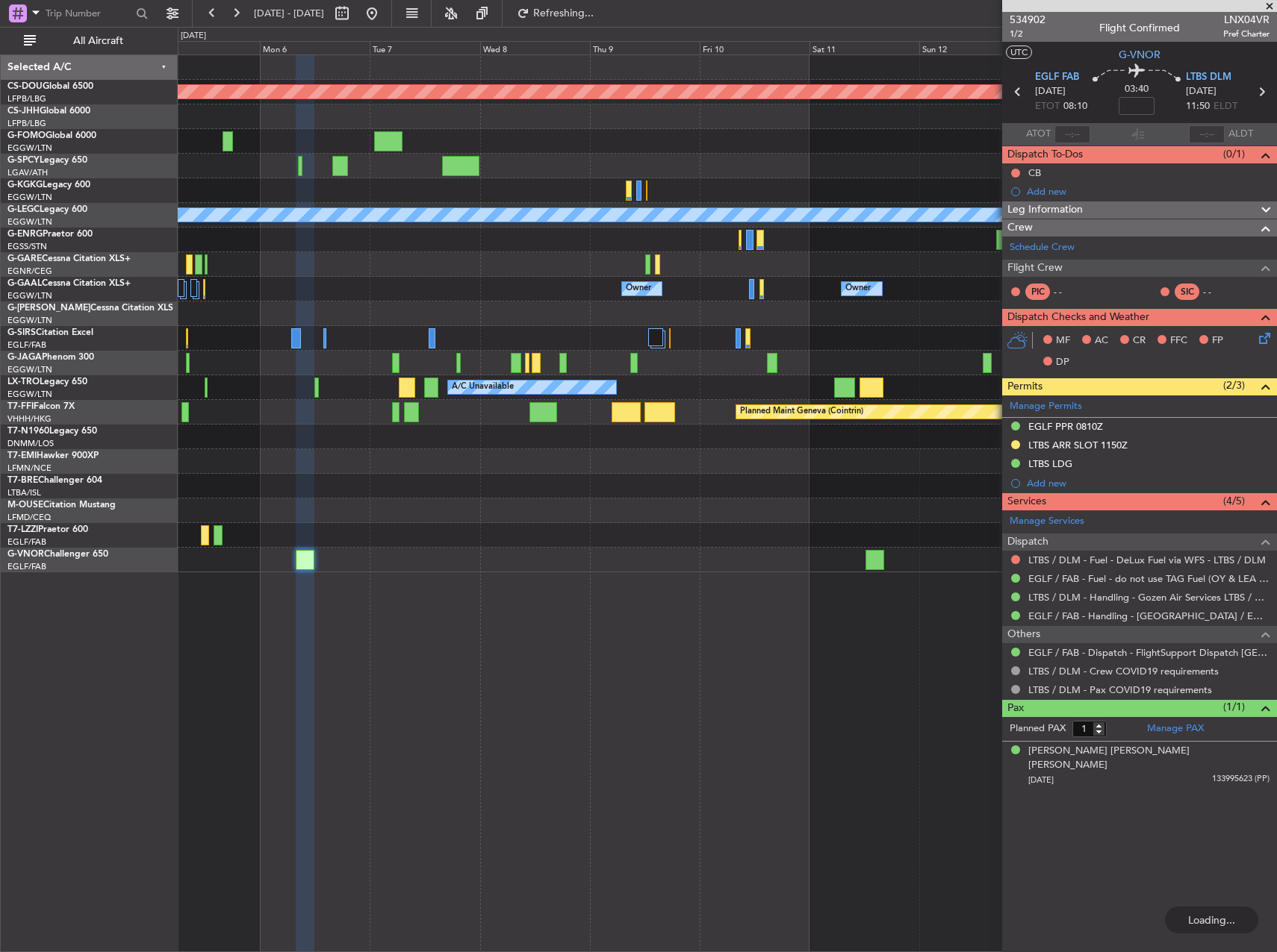
click at [910, 469] on div "Planned Maint London ([GEOGRAPHIC_DATA]) A/C Unavailable [GEOGRAPHIC_DATA] ([GE…" at bounding box center [726, 314] width 1098 height 518
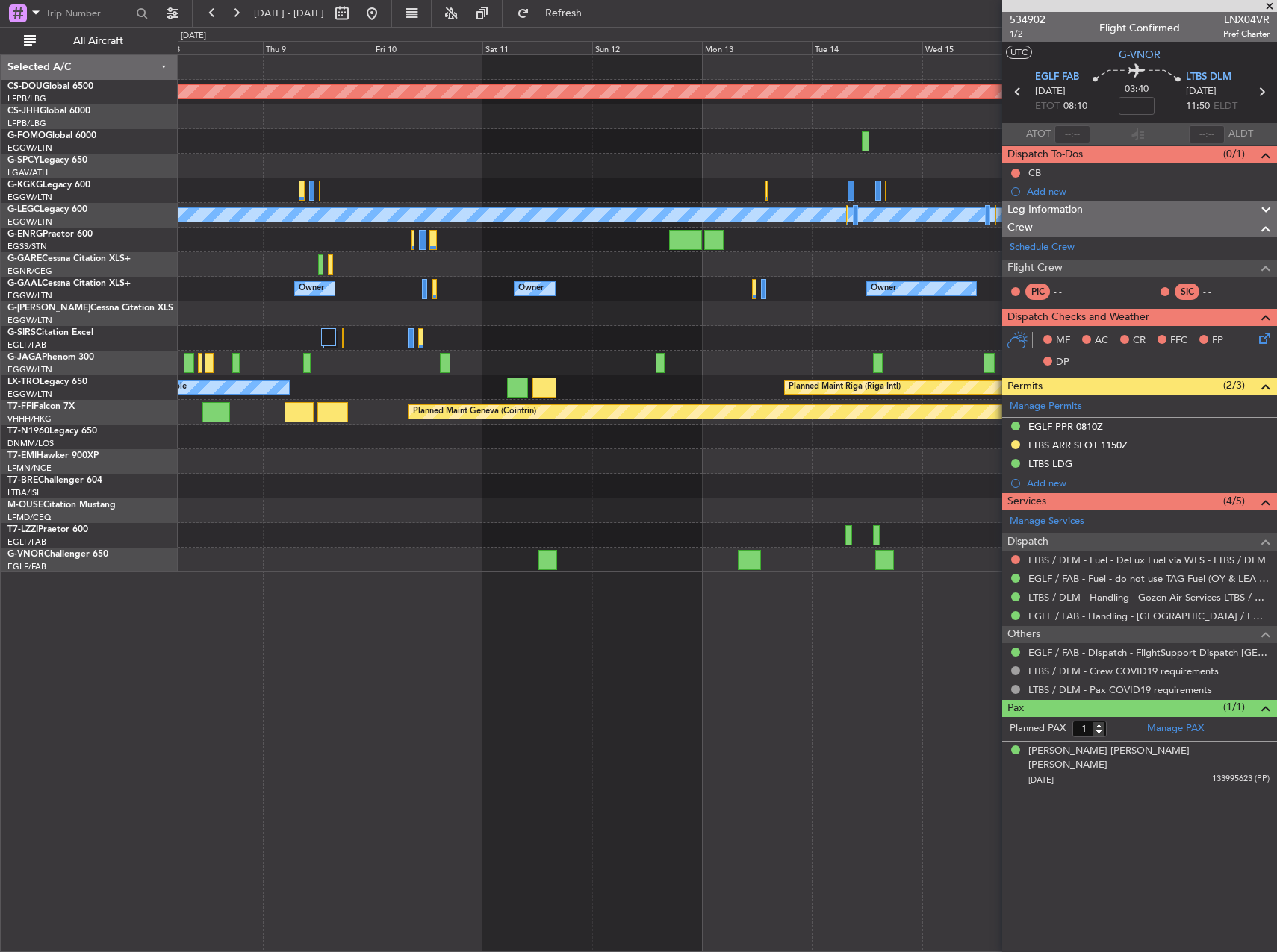
click at [374, 563] on div at bounding box center [726, 560] width 1098 height 24
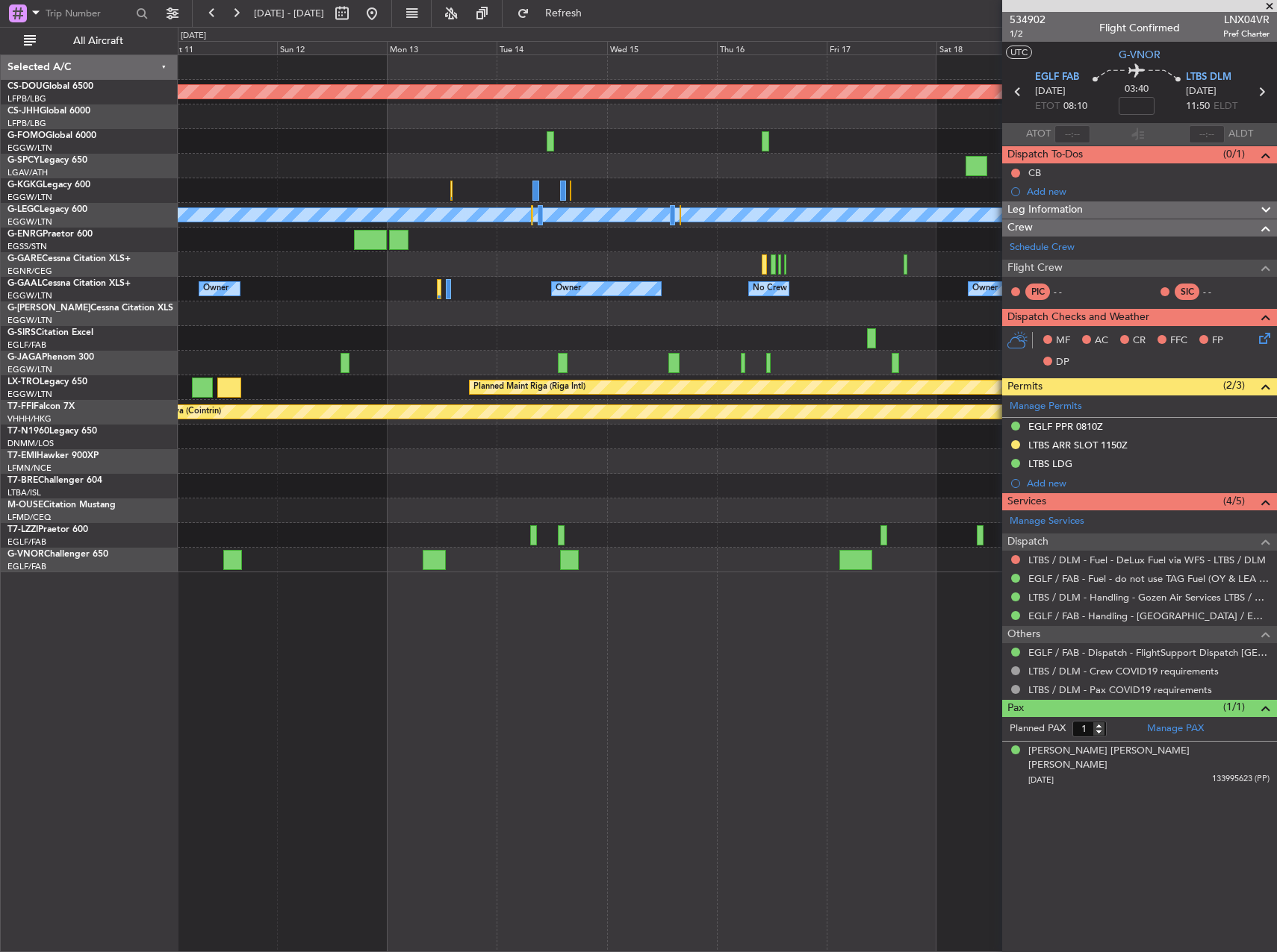
click at [431, 613] on div "Planned Maint London ([GEOGRAPHIC_DATA]) A/C Unavailable [GEOGRAPHIC_DATA] ([GE…" at bounding box center [726, 503] width 1099 height 897
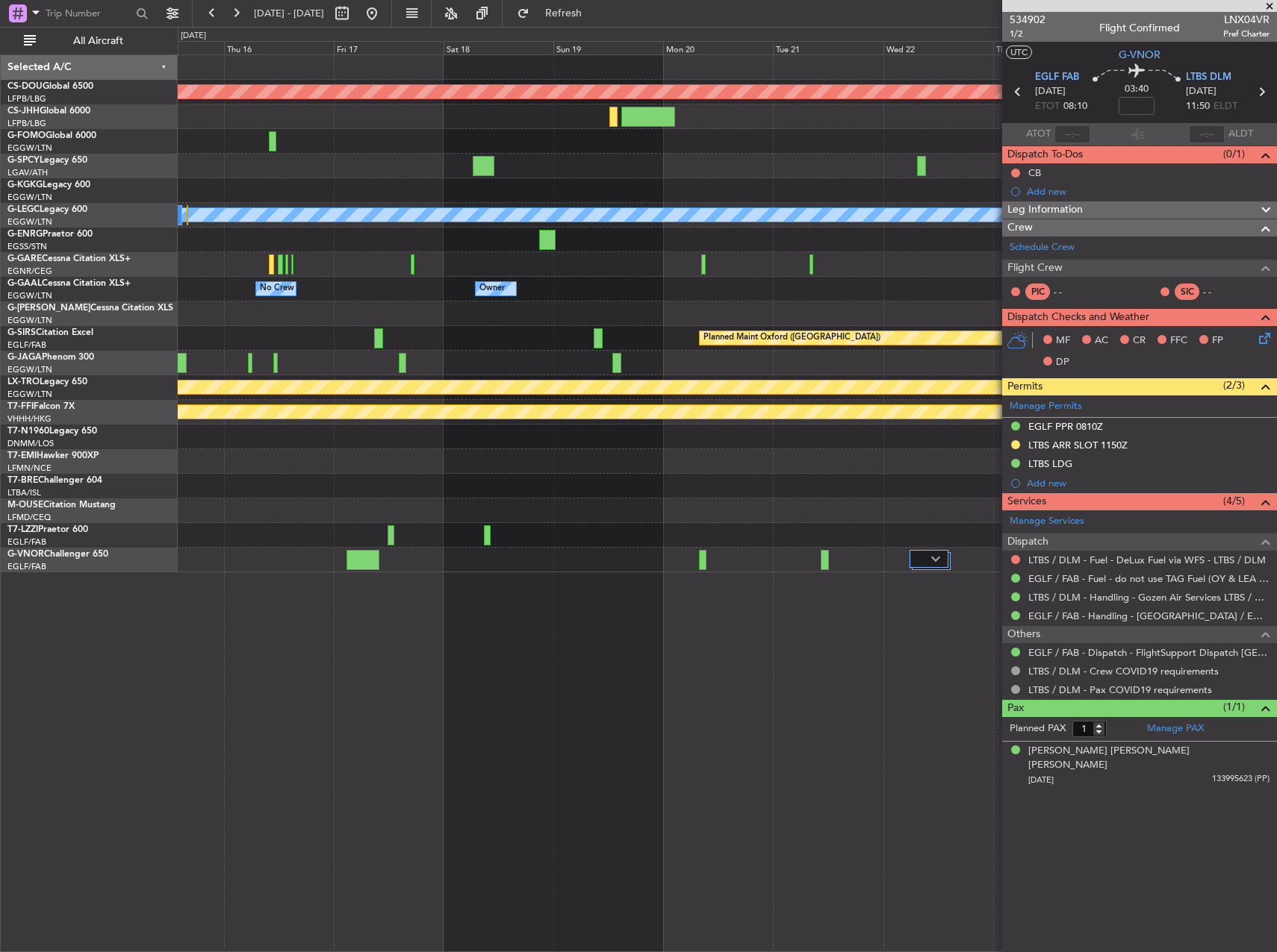
click at [333, 619] on div "Planned Maint London ([GEOGRAPHIC_DATA]) A/C Unavailable [GEOGRAPHIC_DATA] ([GE…" at bounding box center [726, 503] width 1099 height 897
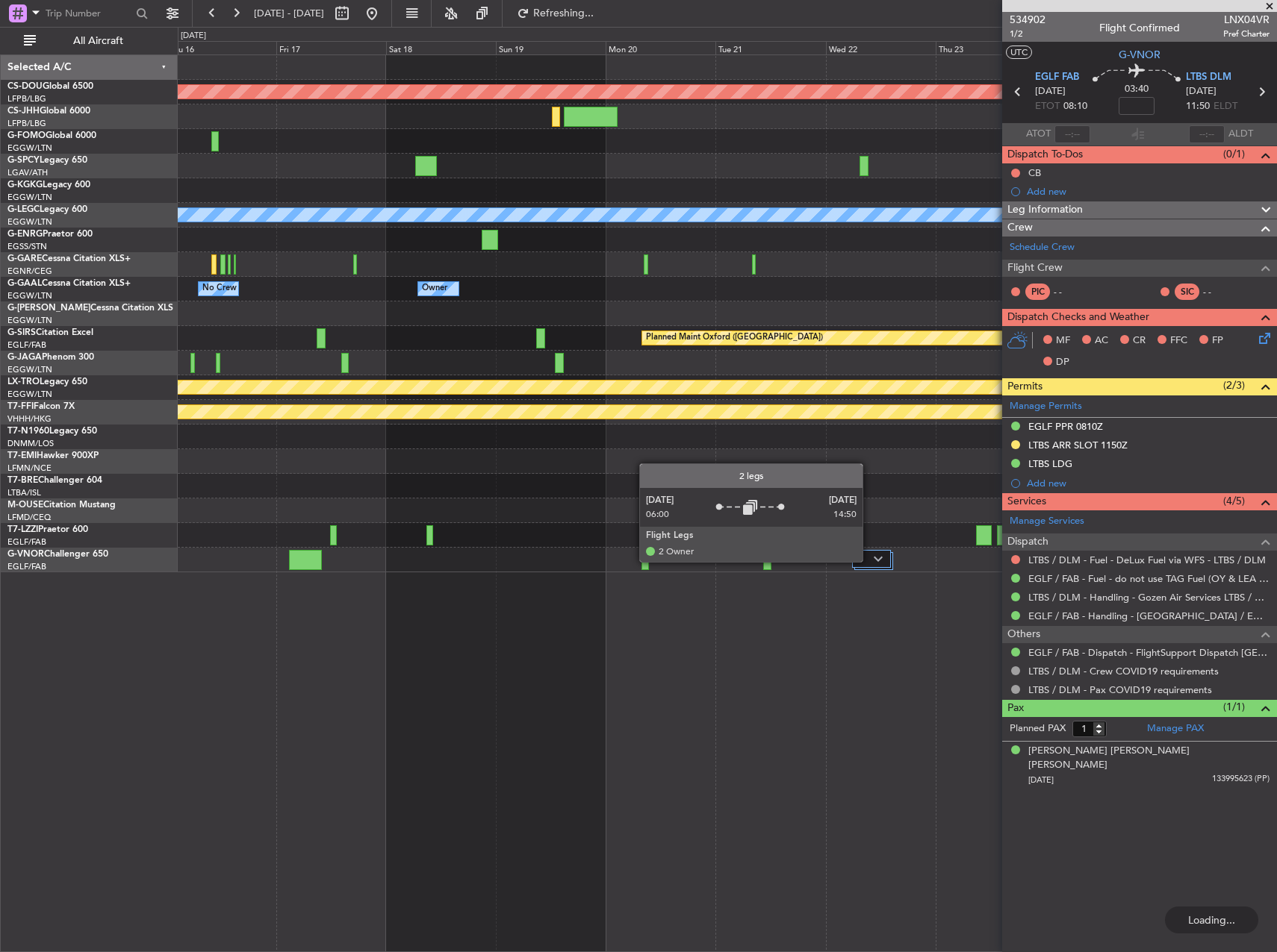
click at [869, 561] on div at bounding box center [871, 559] width 39 height 18
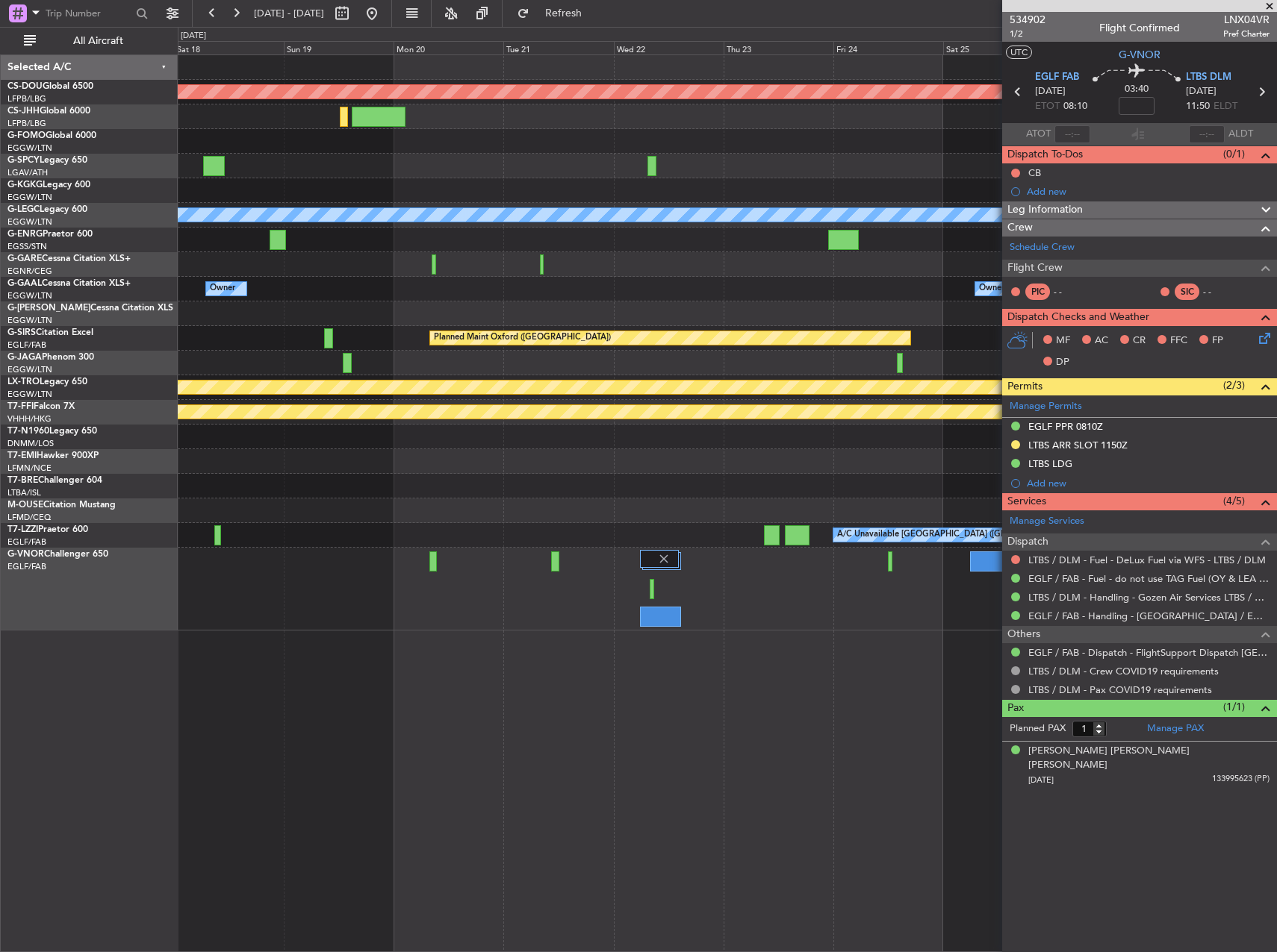
click at [456, 637] on div "Planned Maint London ([GEOGRAPHIC_DATA]) A/C Unavailable [GEOGRAPHIC_DATA] ([GE…" at bounding box center [726, 503] width 1099 height 897
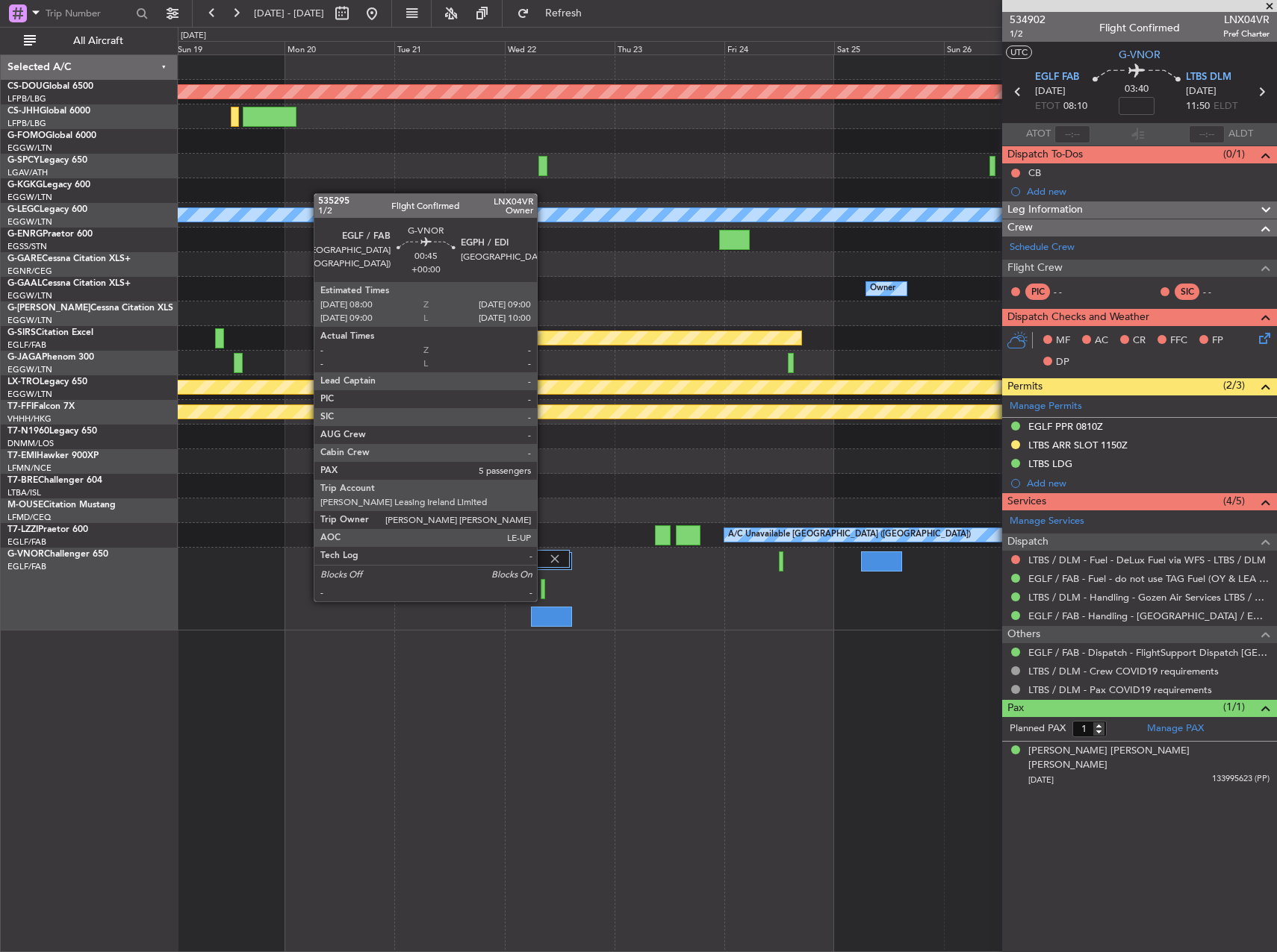
click at [544, 587] on div at bounding box center [543, 589] width 5 height 20
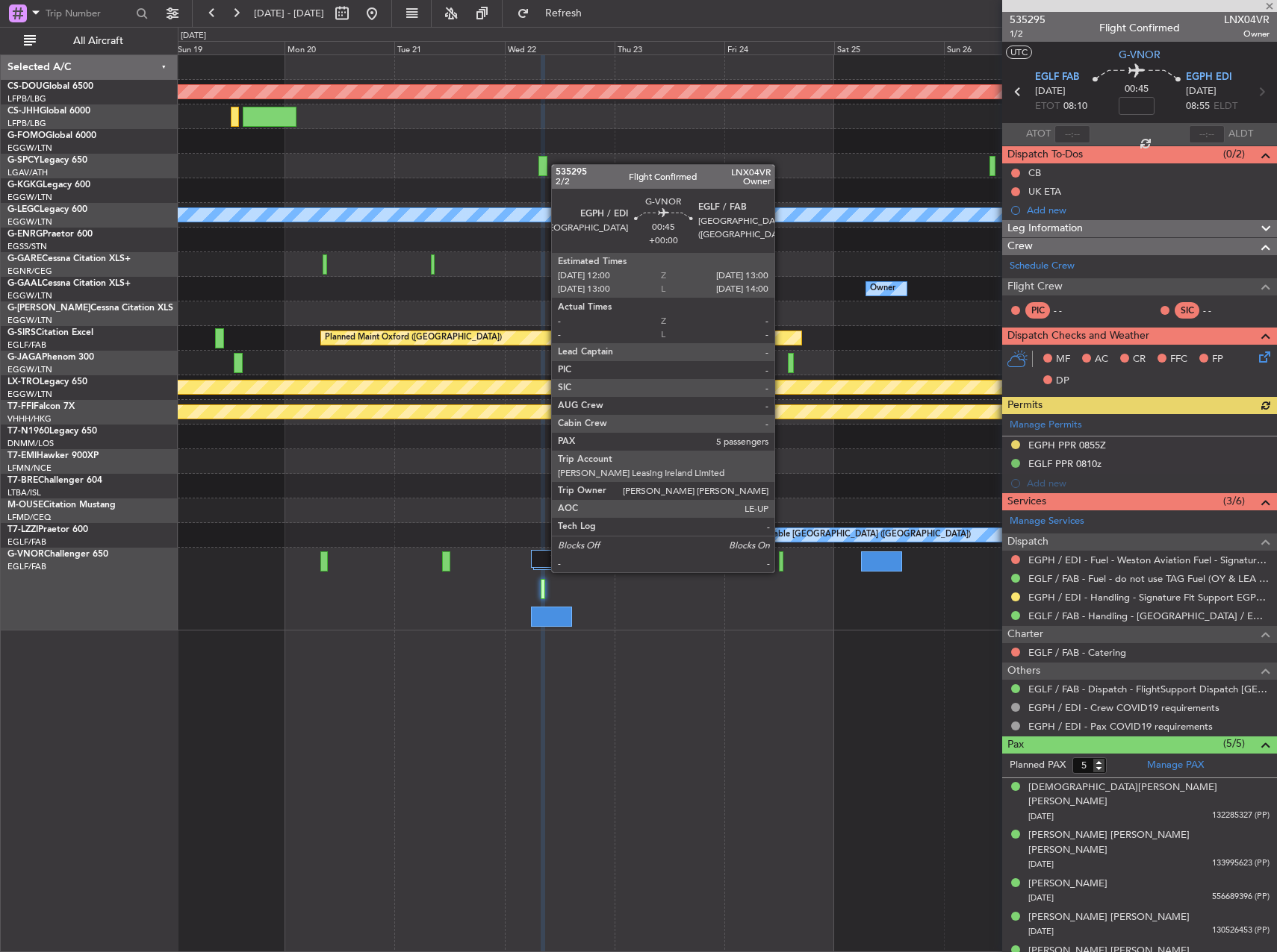
click at [781, 557] on div at bounding box center [781, 561] width 5 height 20
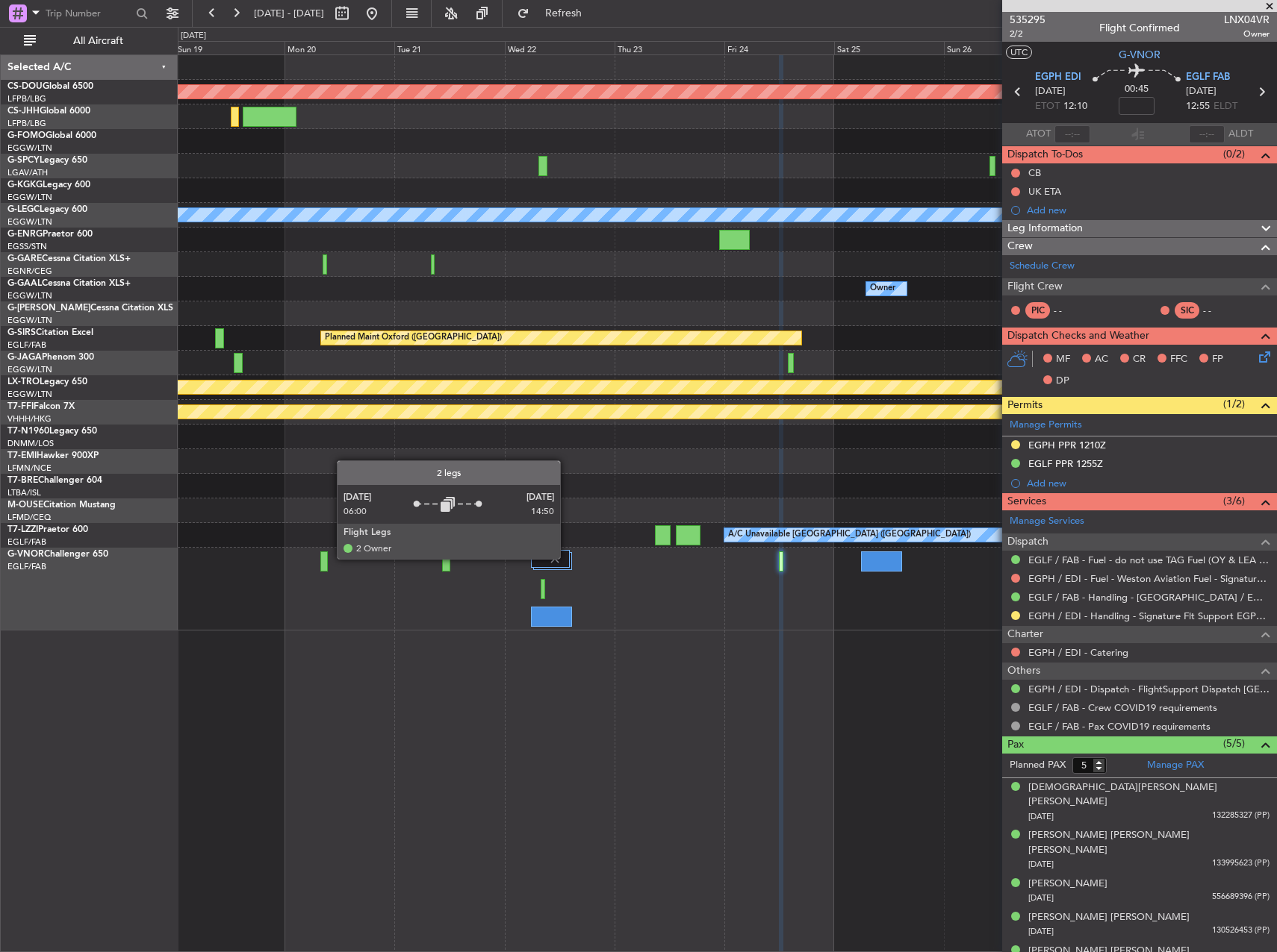
click at [566, 558] on div at bounding box center [550, 559] width 39 height 18
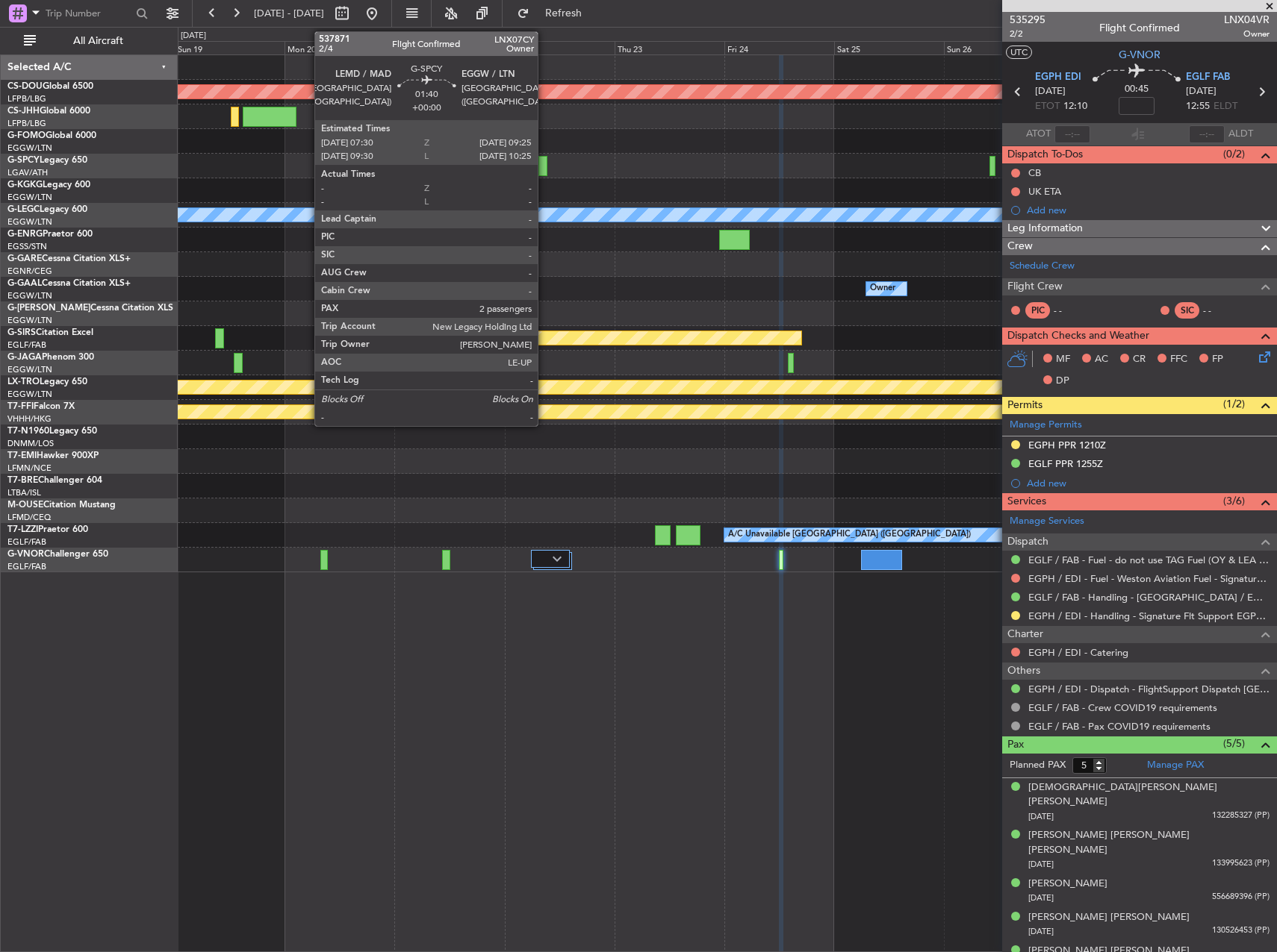
click at [545, 162] on div at bounding box center [543, 165] width 9 height 20
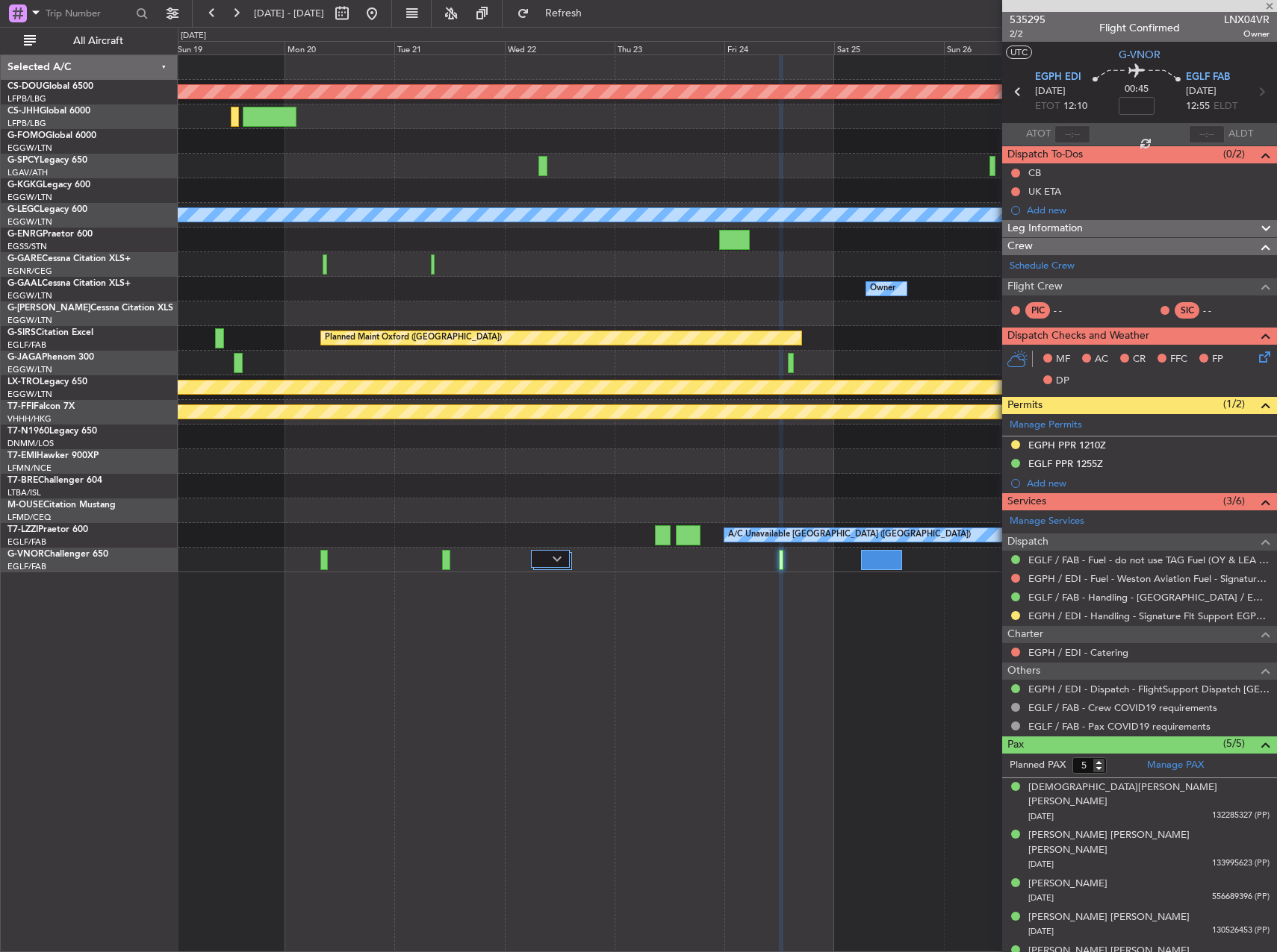
type input "2"
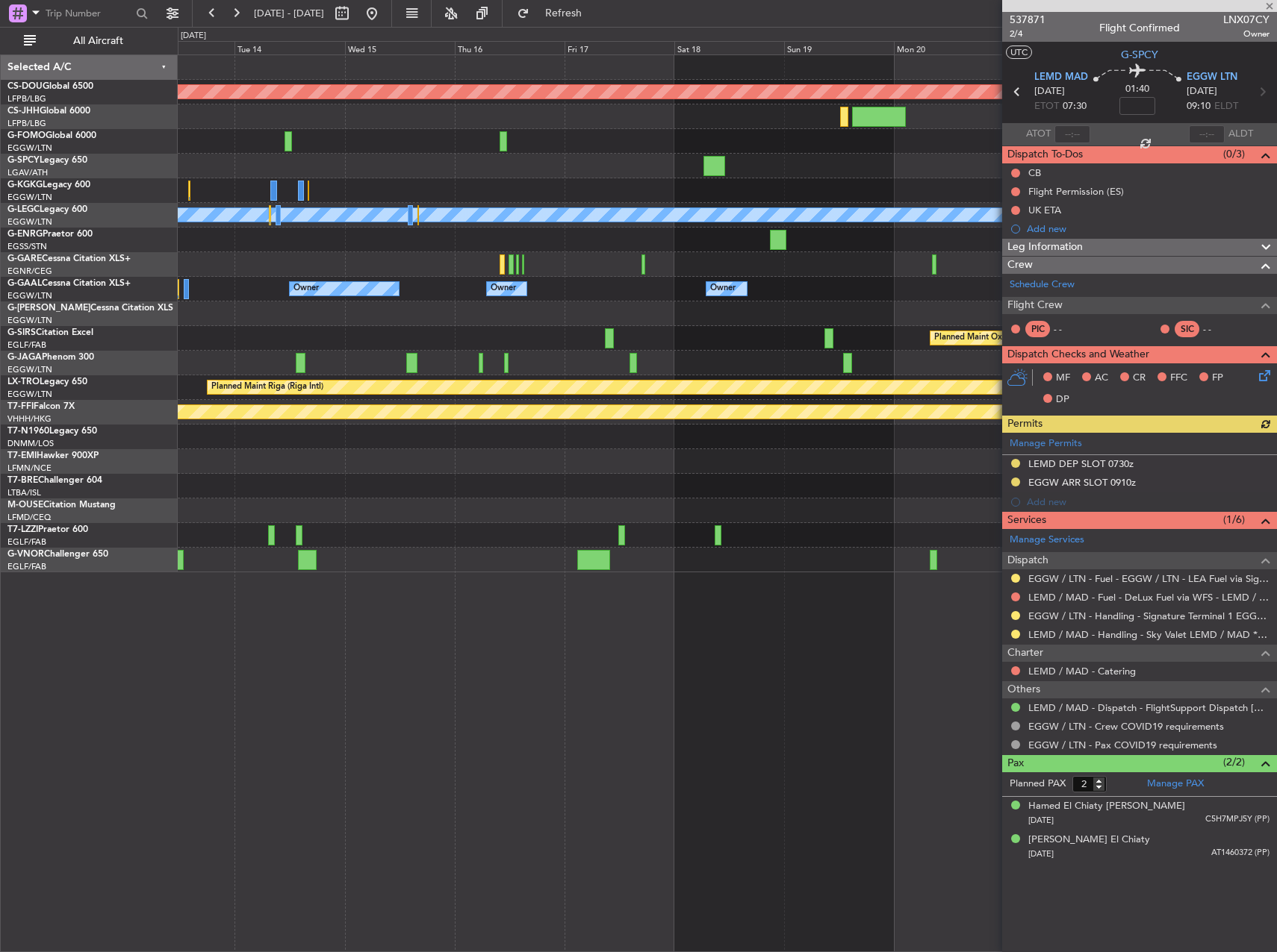
click at [822, 183] on div "Planned Maint London ([GEOGRAPHIC_DATA]) A/C Unavailable [GEOGRAPHIC_DATA] ([GE…" at bounding box center [726, 314] width 1098 height 518
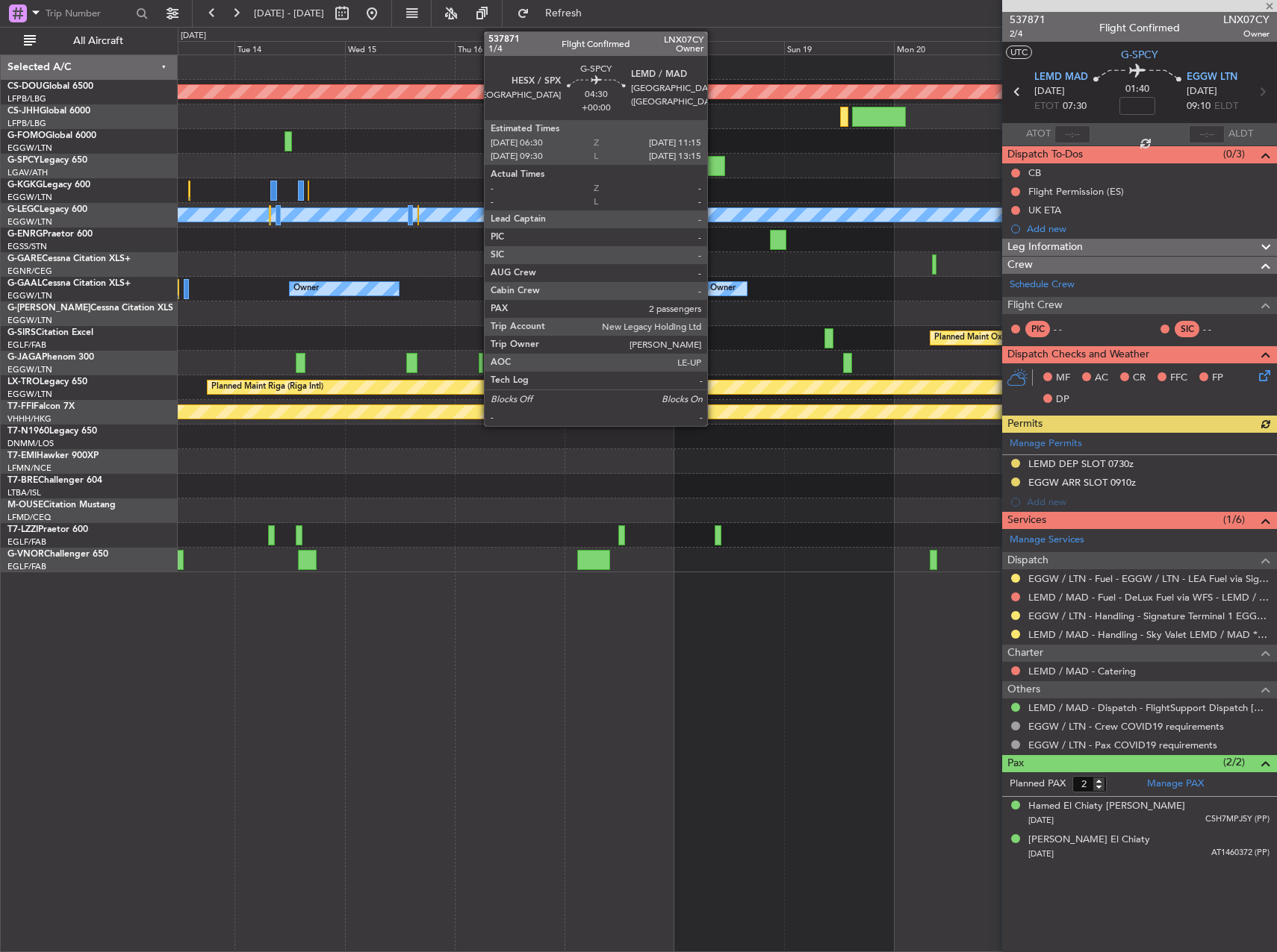
click at [713, 168] on div at bounding box center [714, 165] width 23 height 20
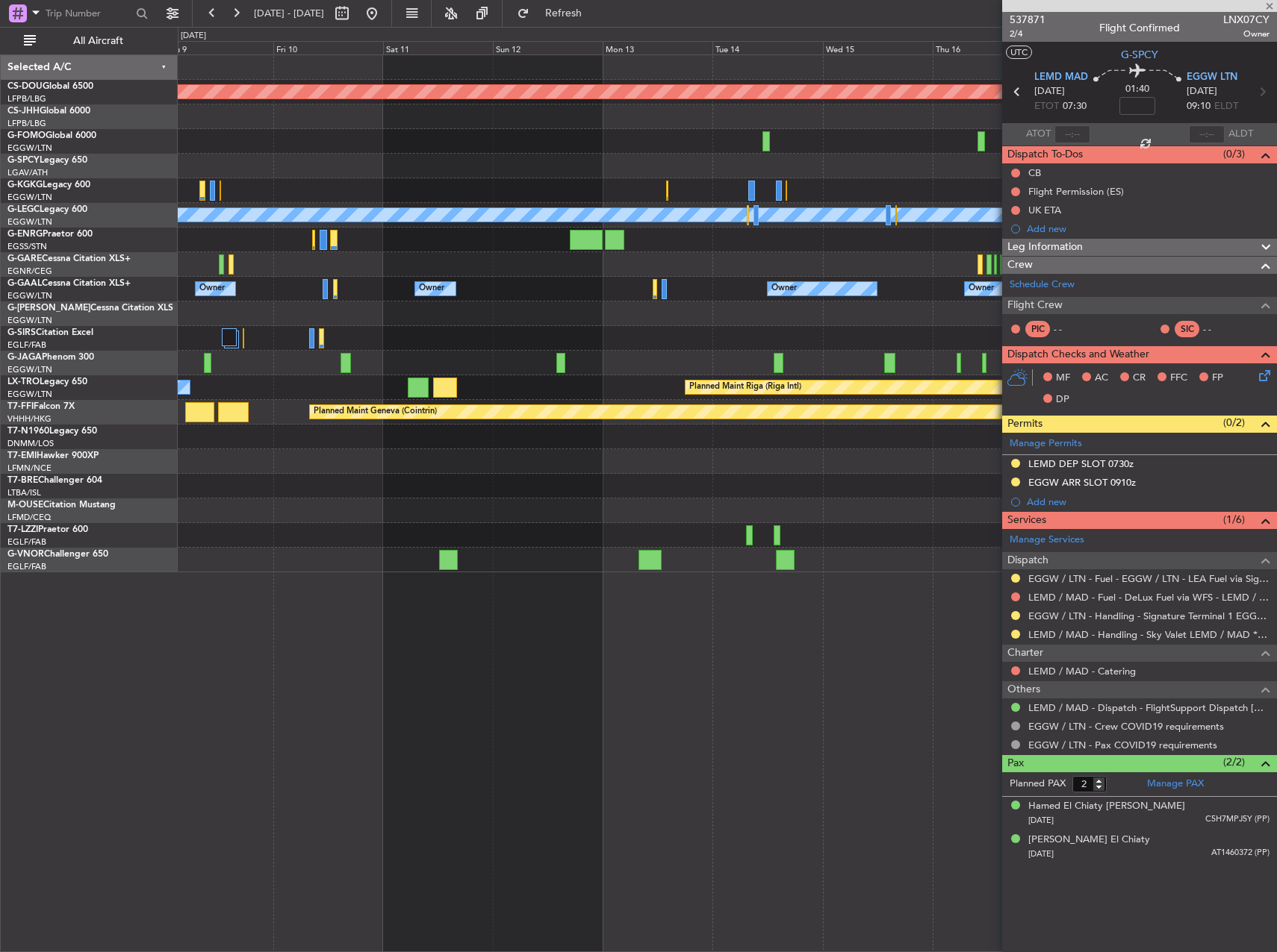
click at [823, 197] on div "Planned Maint London ([GEOGRAPHIC_DATA]) A/C Unavailable [GEOGRAPHIC_DATA] ([GE…" at bounding box center [726, 314] width 1098 height 518
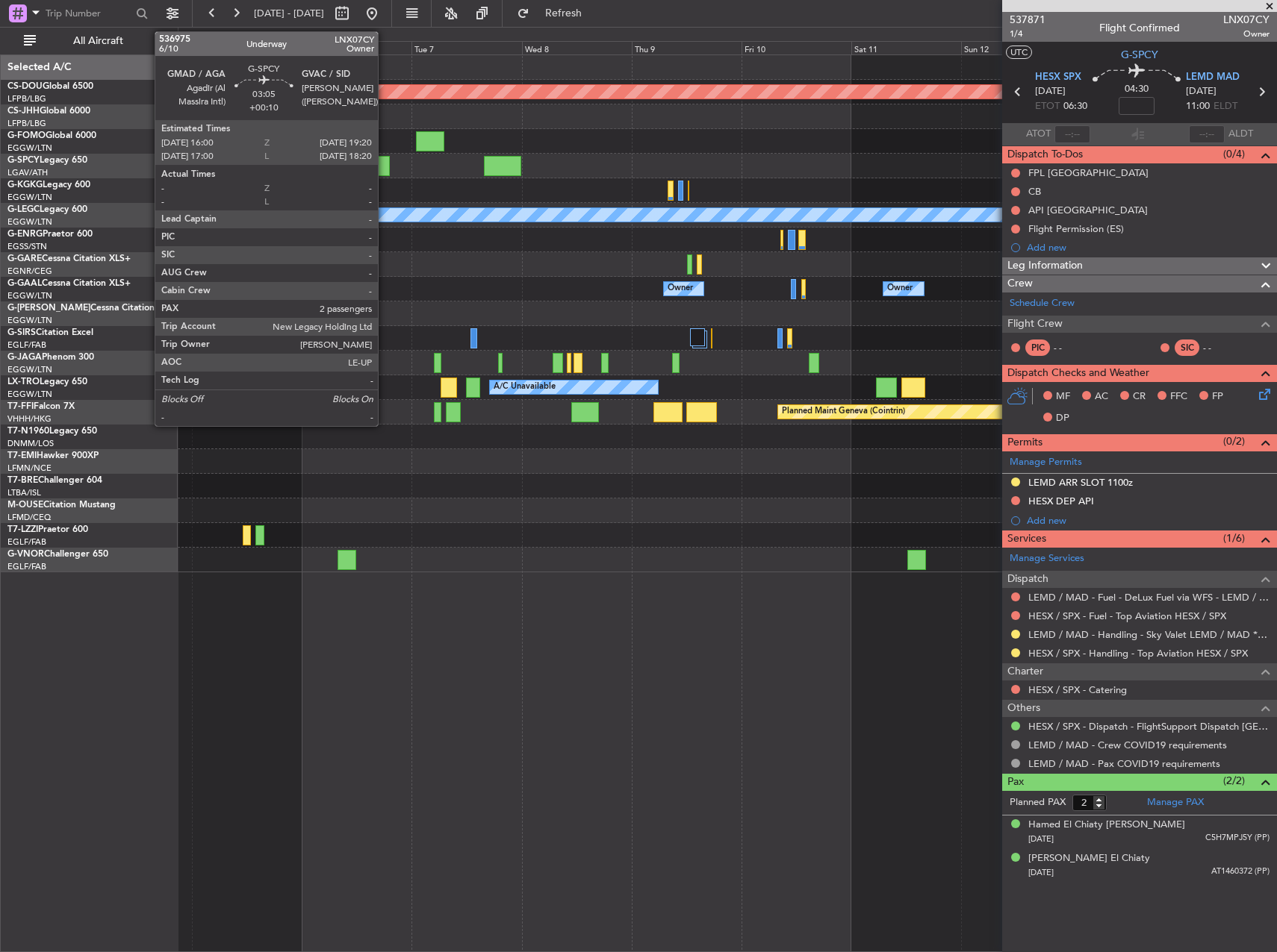
click at [384, 162] on div at bounding box center [382, 165] width 16 height 20
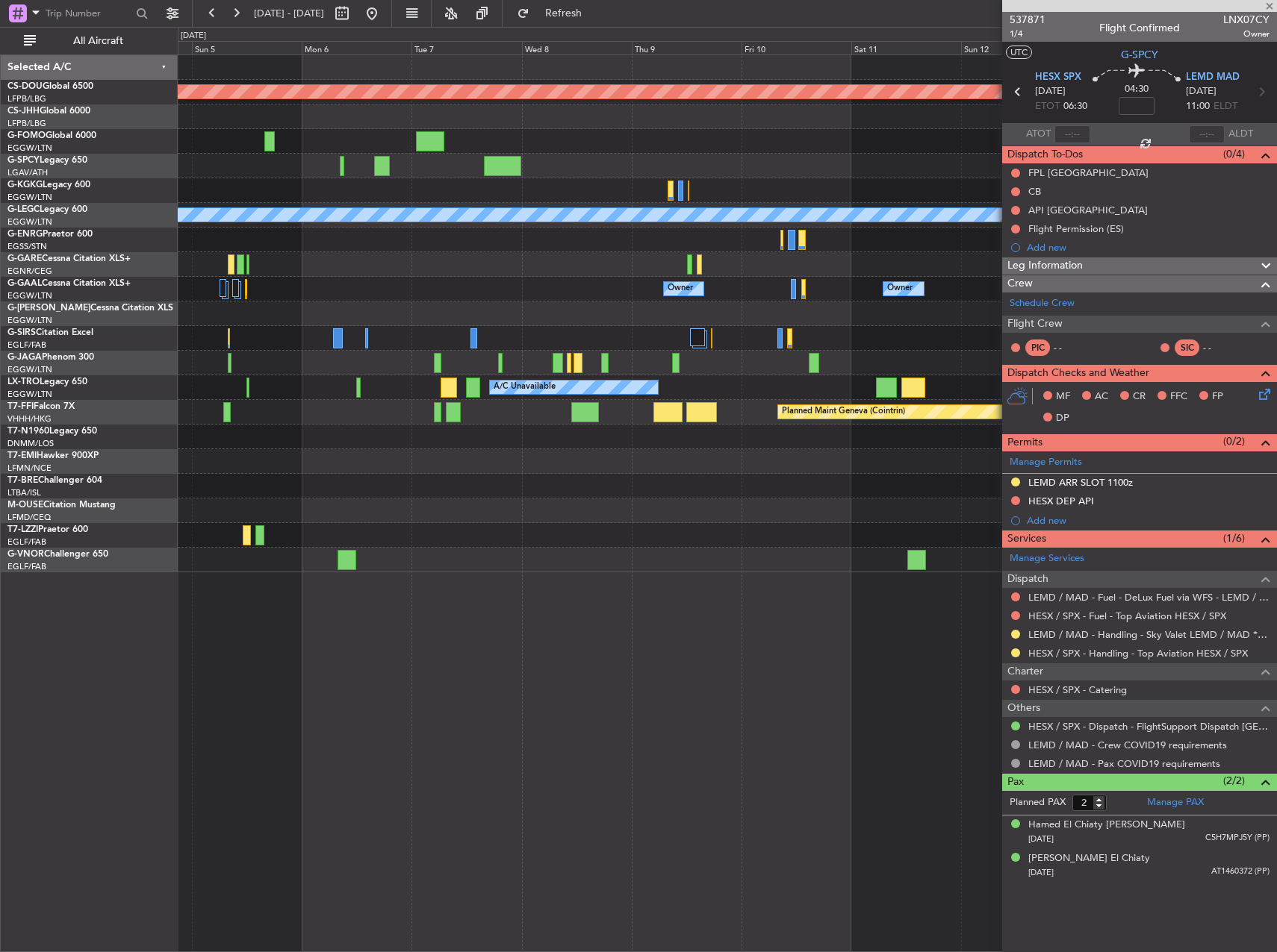
type input "+00:10"
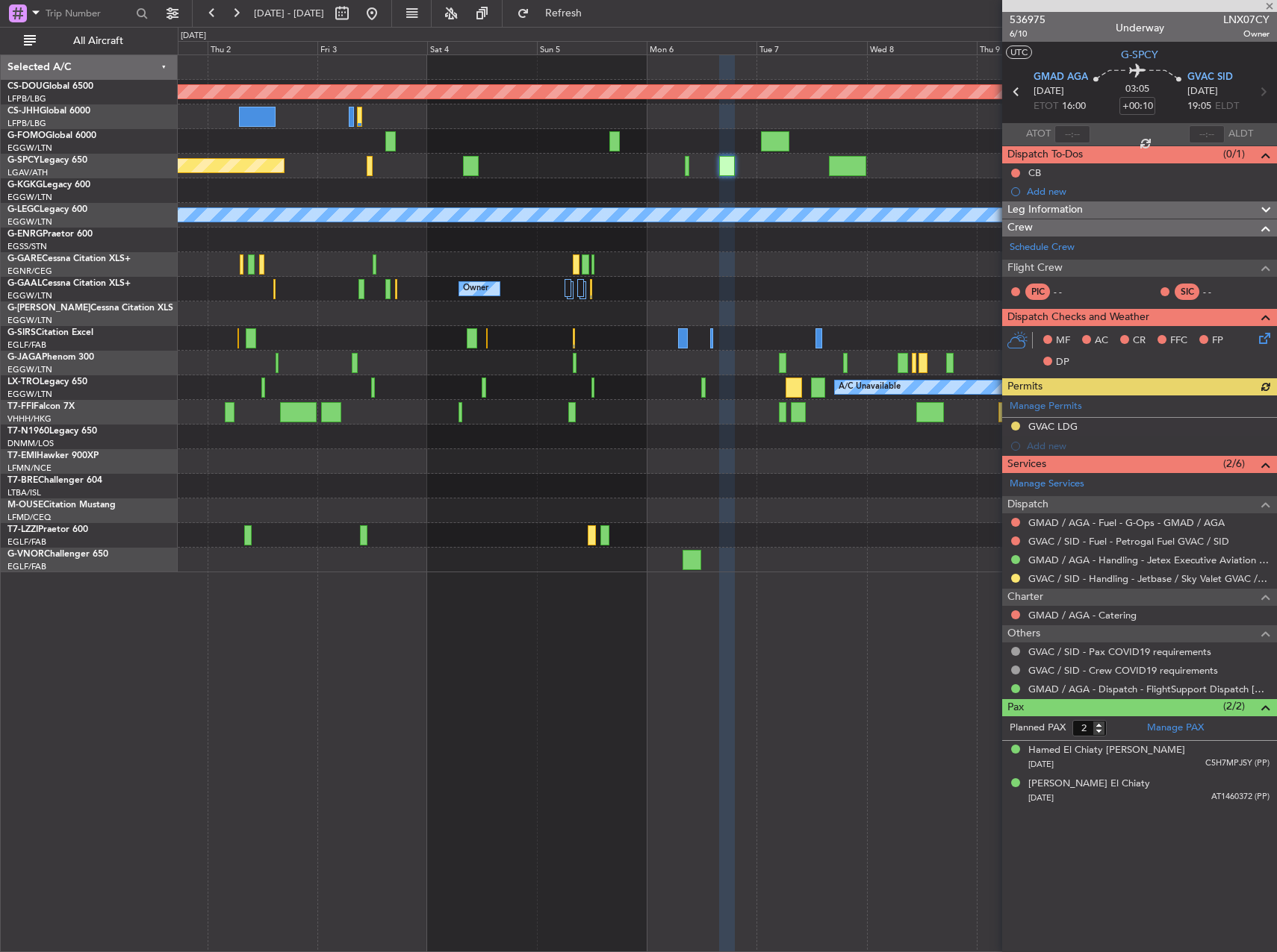
click at [779, 152] on div at bounding box center [726, 141] width 1098 height 24
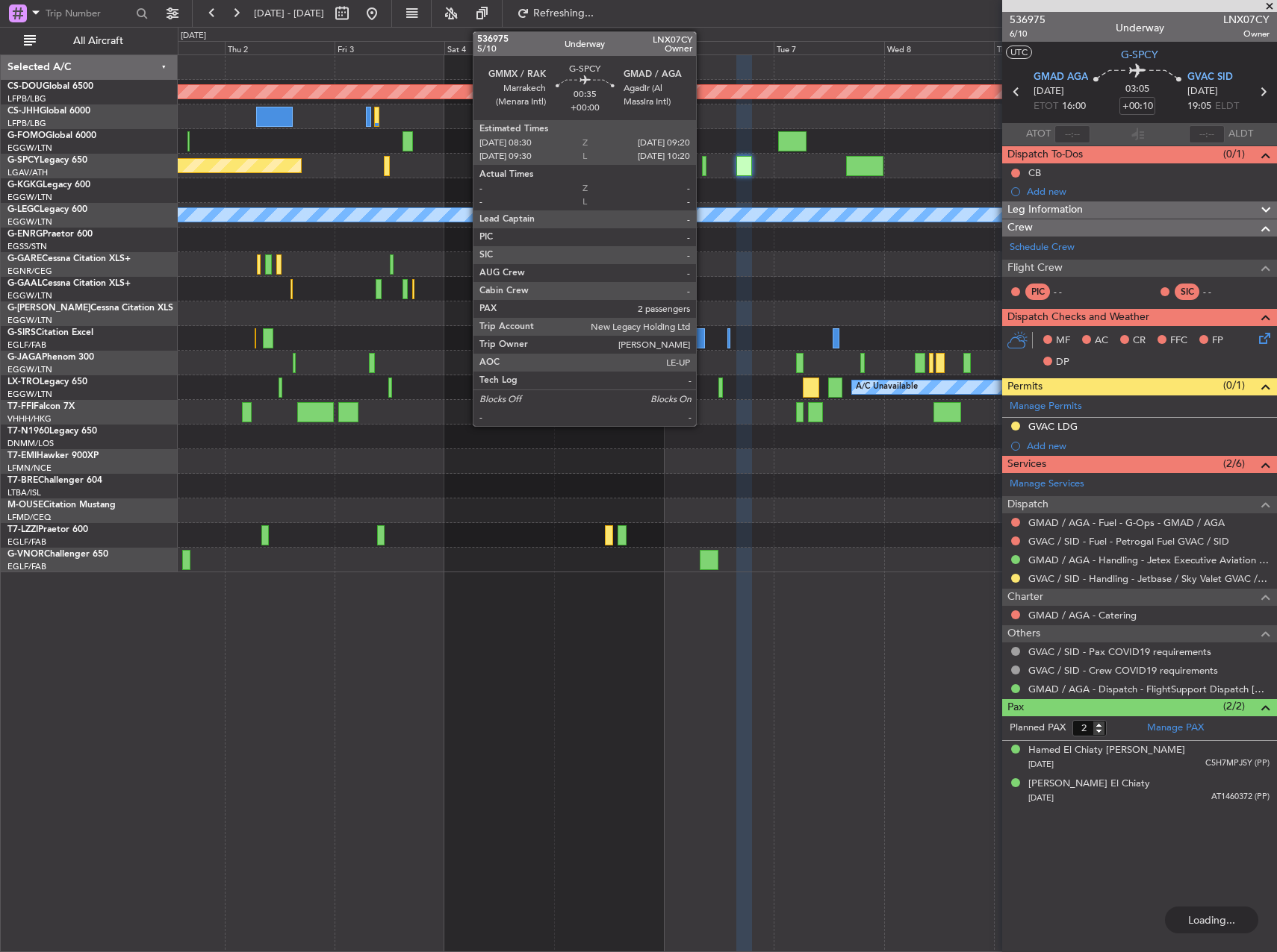
click at [702, 161] on div at bounding box center [704, 165] width 4 height 20
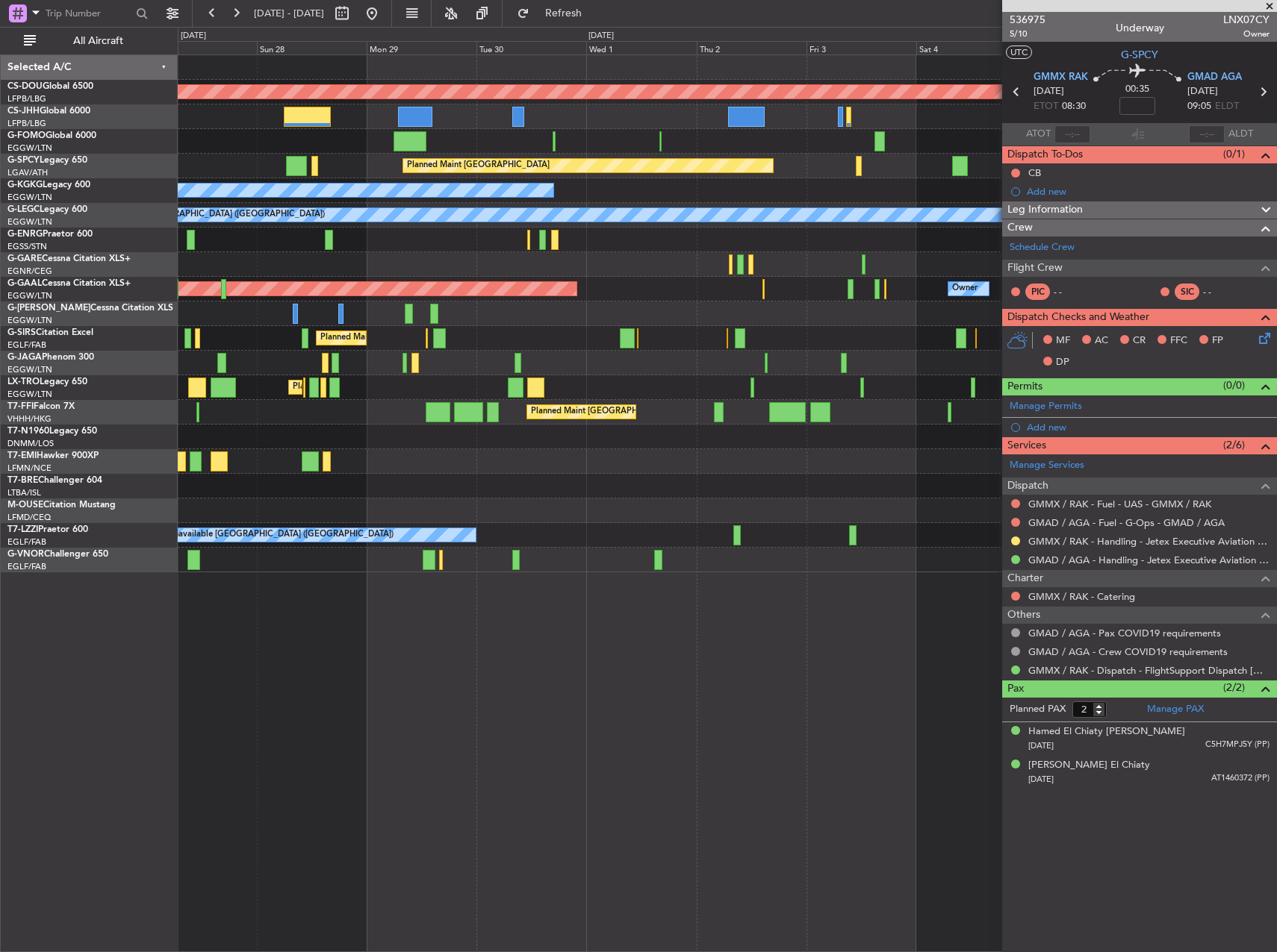
click at [782, 184] on div "A/C Unavailable [GEOGRAPHIC_DATA] (Ataturk)" at bounding box center [726, 190] width 1098 height 24
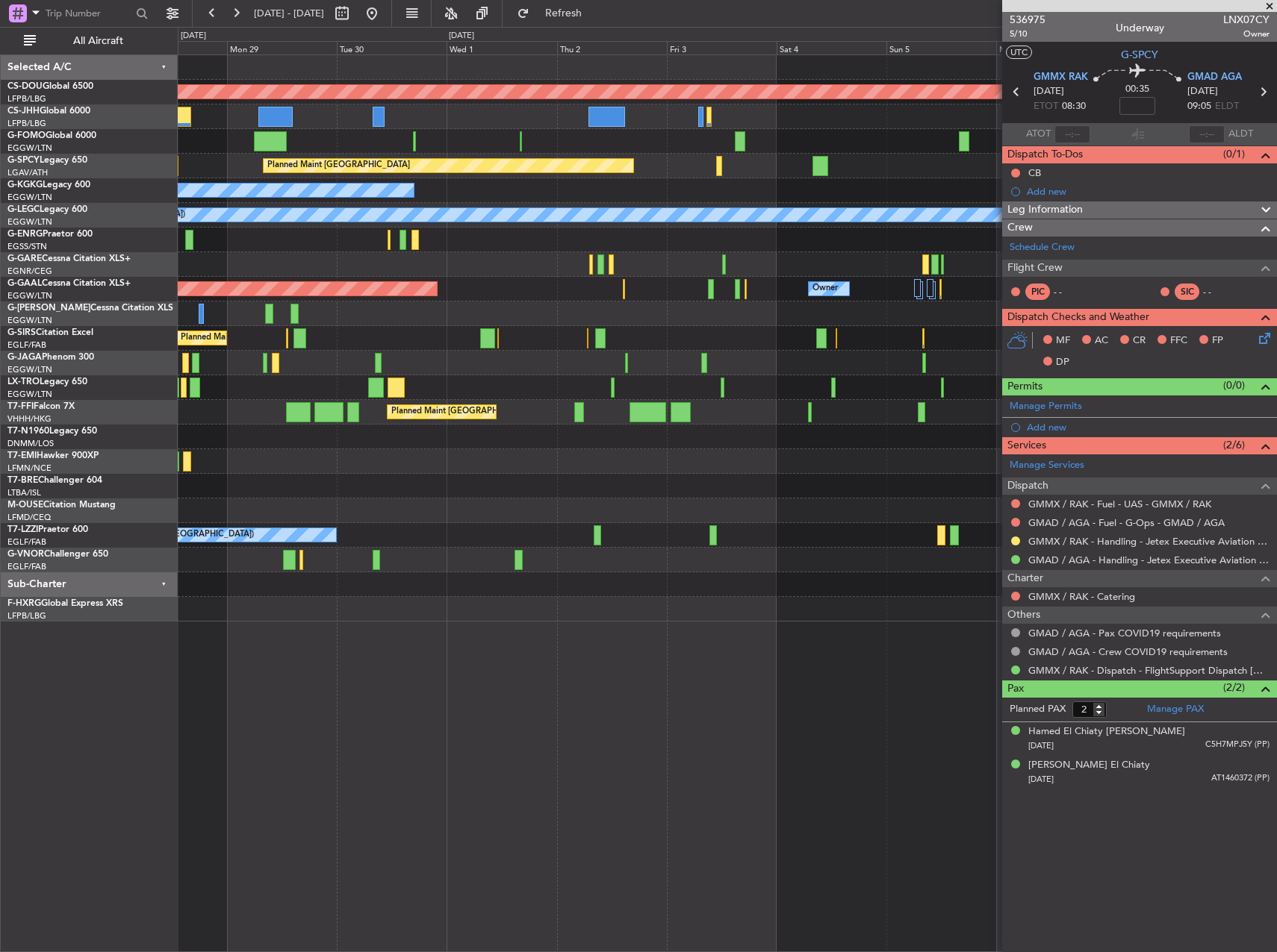
click at [952, 338] on div "Planned Maint [GEOGRAPHIC_DATA] ([GEOGRAPHIC_DATA])" at bounding box center [726, 338] width 1098 height 24
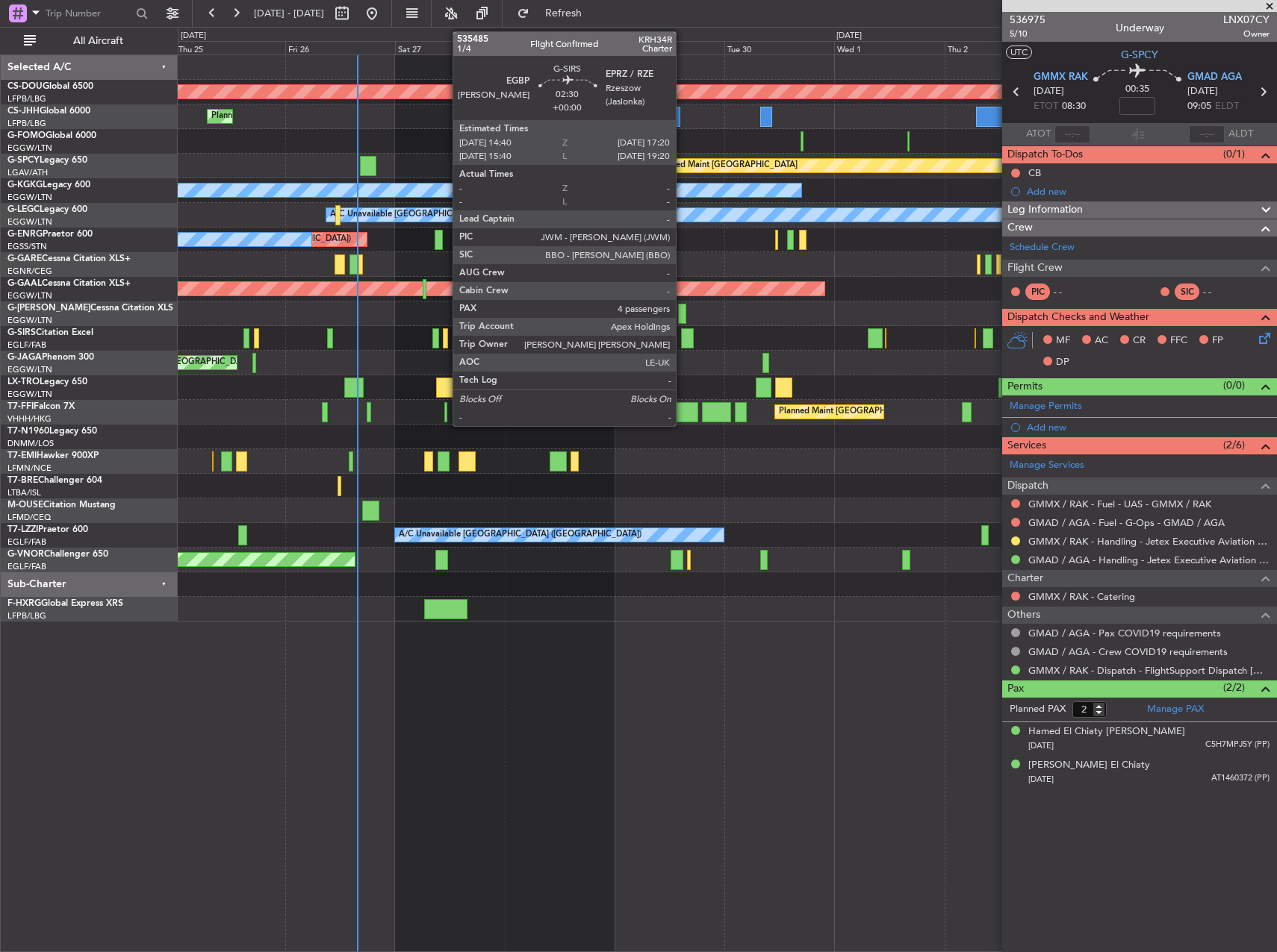
click at [683, 337] on div at bounding box center [687, 338] width 13 height 20
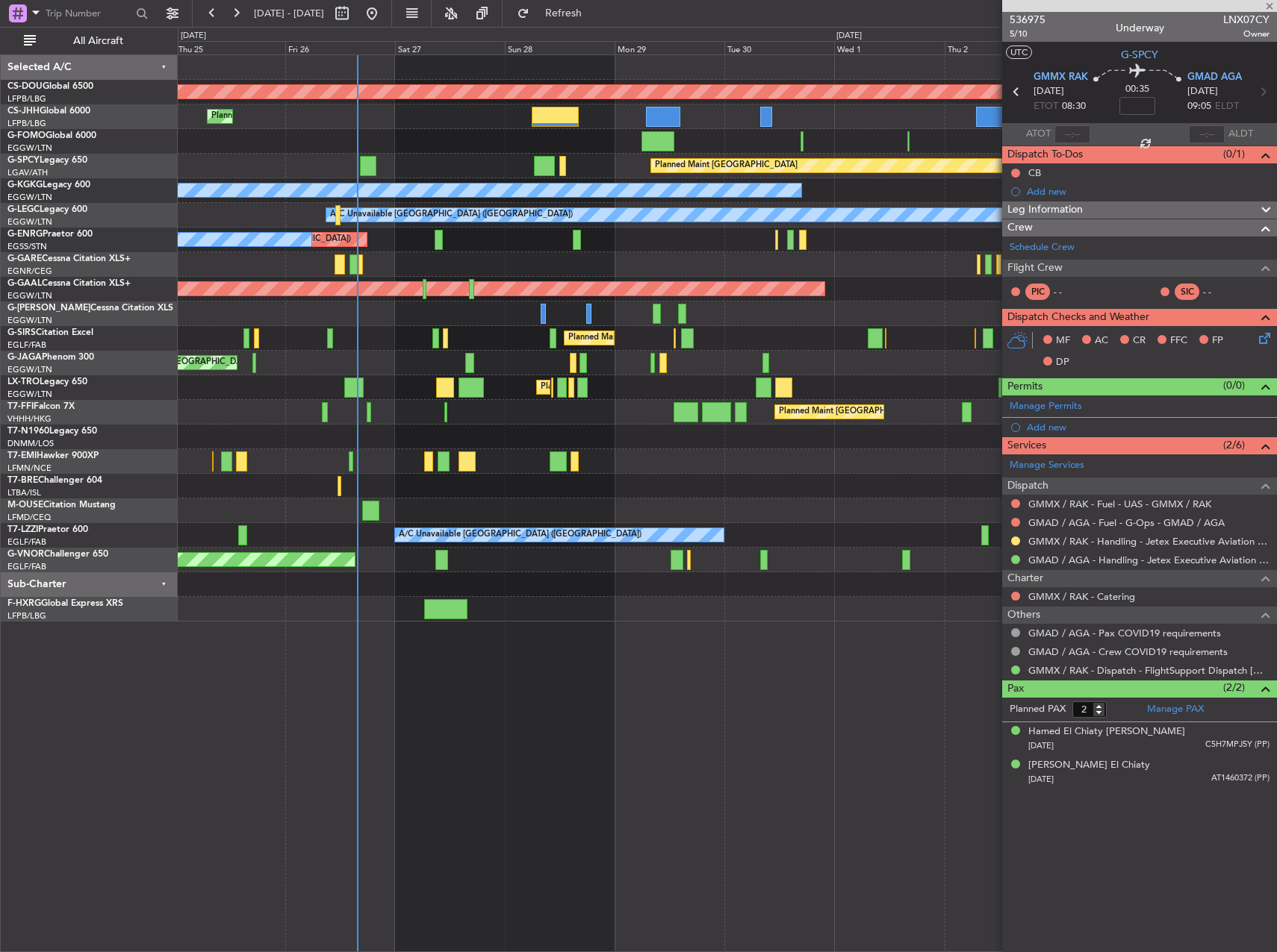
type input "4"
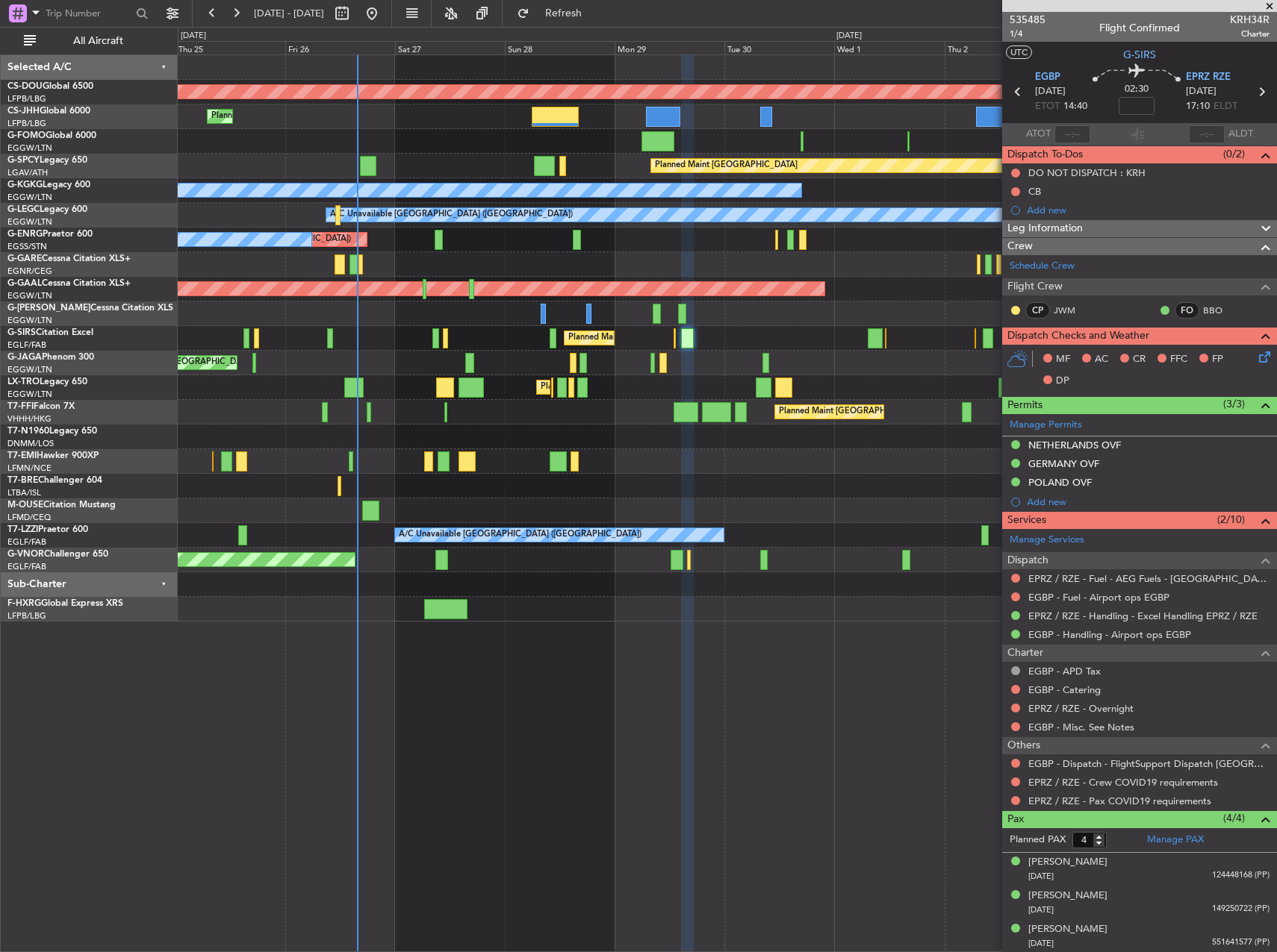
click at [1056, 480] on div "POLAND OVF" at bounding box center [1059, 482] width 63 height 13
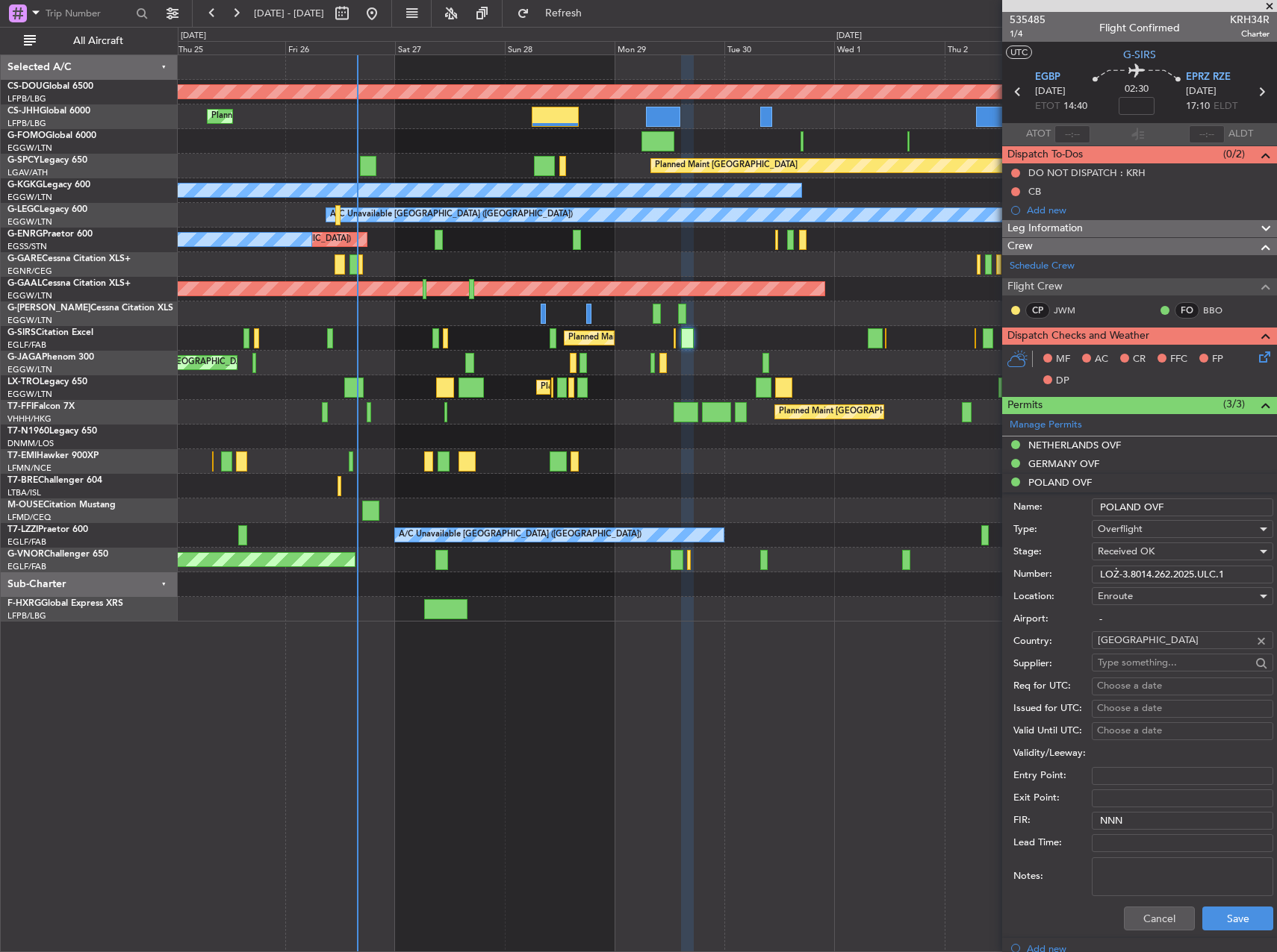
click at [1226, 570] on input "LOŻ-3.8014.262.2025.ULC.1" at bounding box center [1183, 575] width 182 height 18
paste input "8014.262.2025"
type input "8014.262.2025"
click at [1224, 915] on button "Save" at bounding box center [1237, 919] width 71 height 24
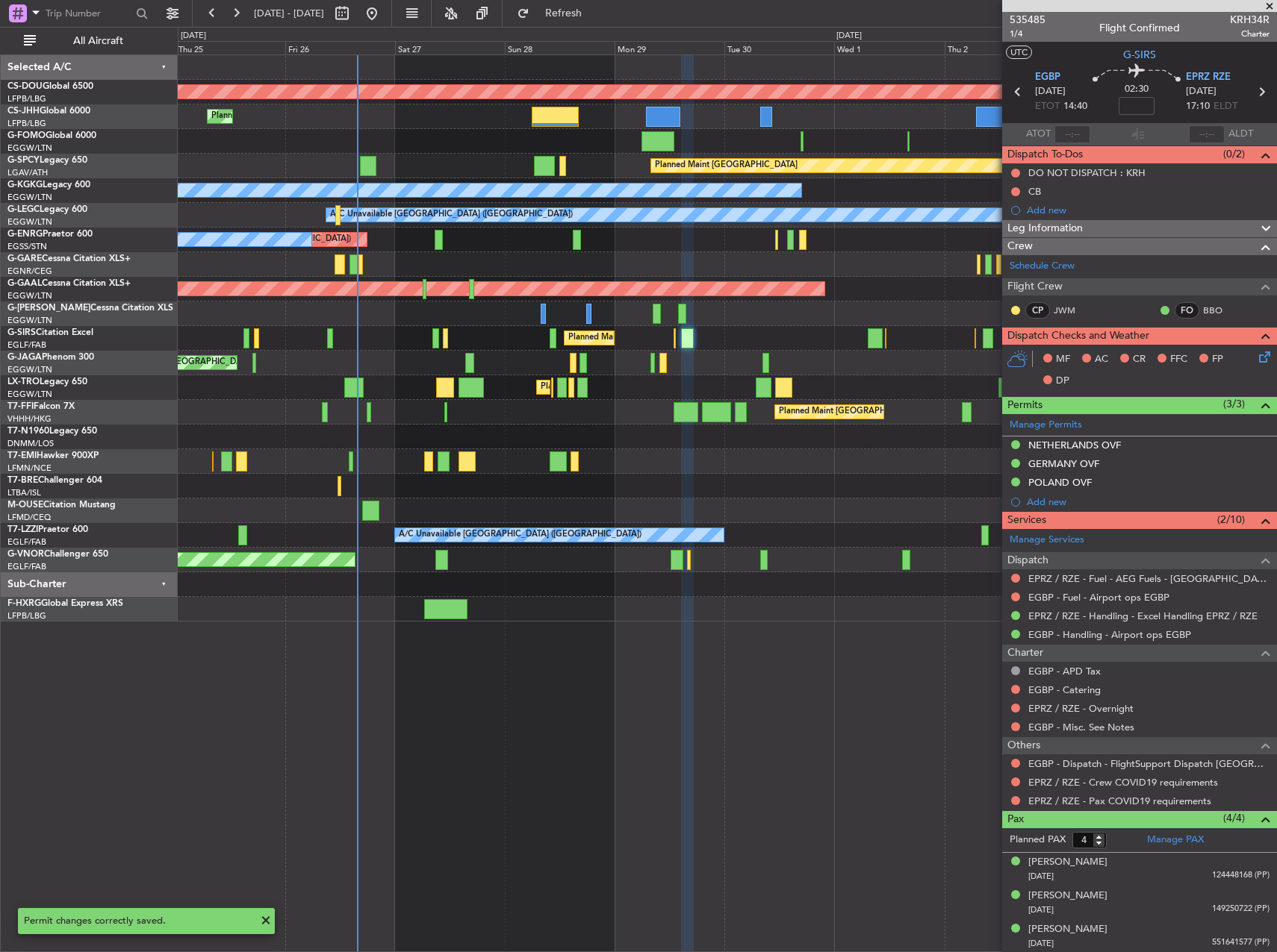
click at [1269, 6] on span at bounding box center [1268, 7] width 15 height 14
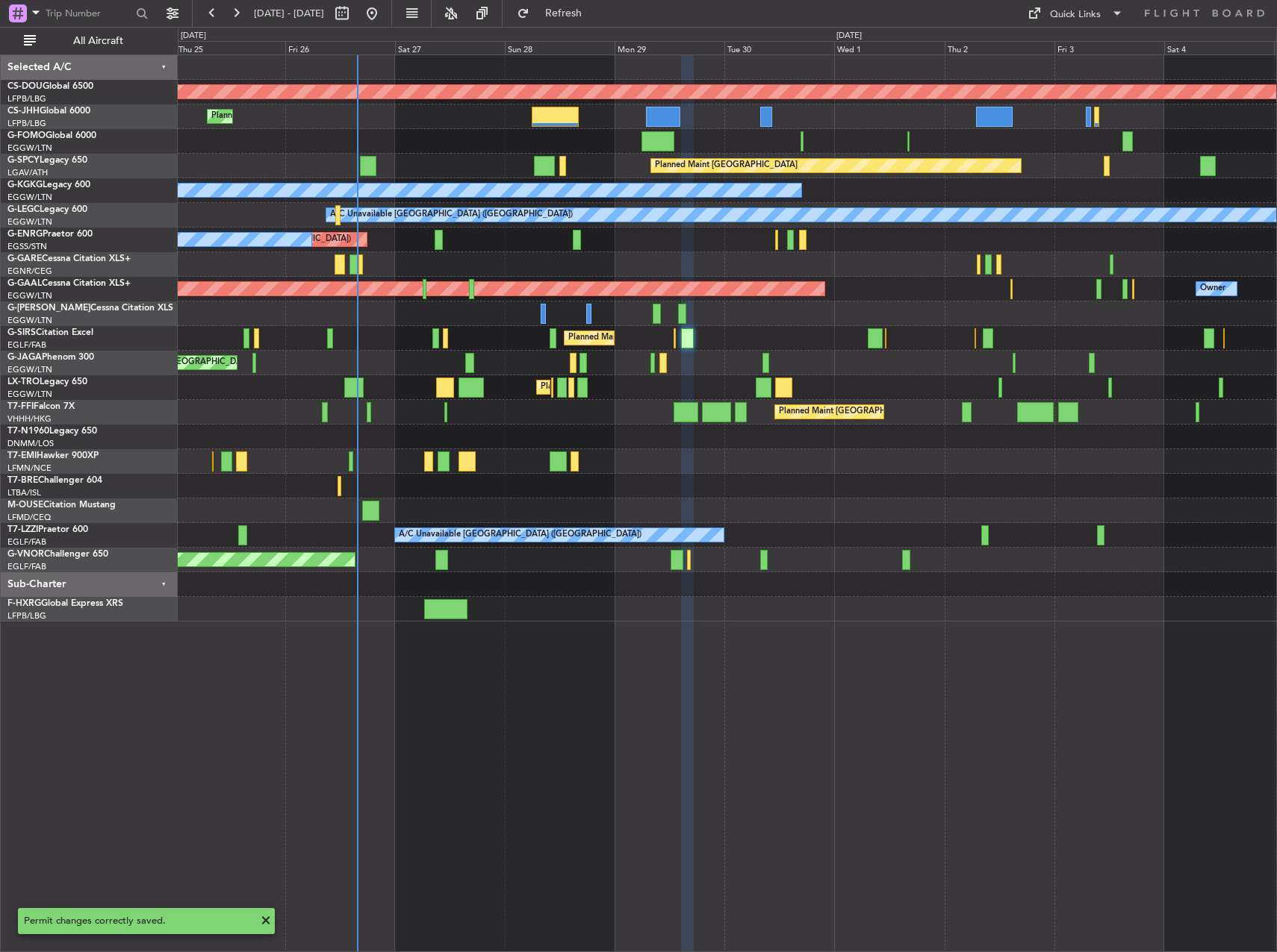
type input "0"
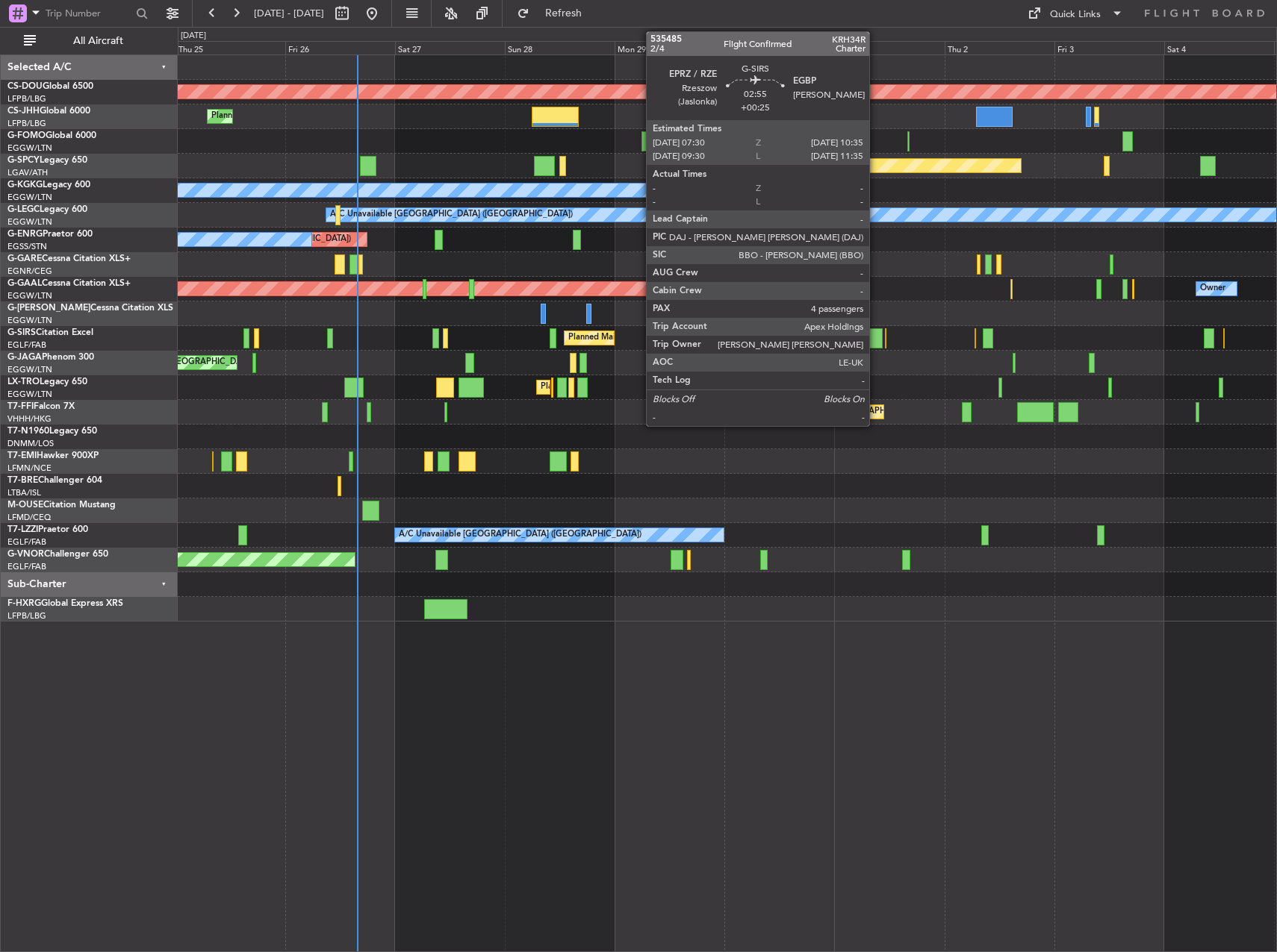
click at [881, 333] on div at bounding box center [874, 338] width 14 height 20
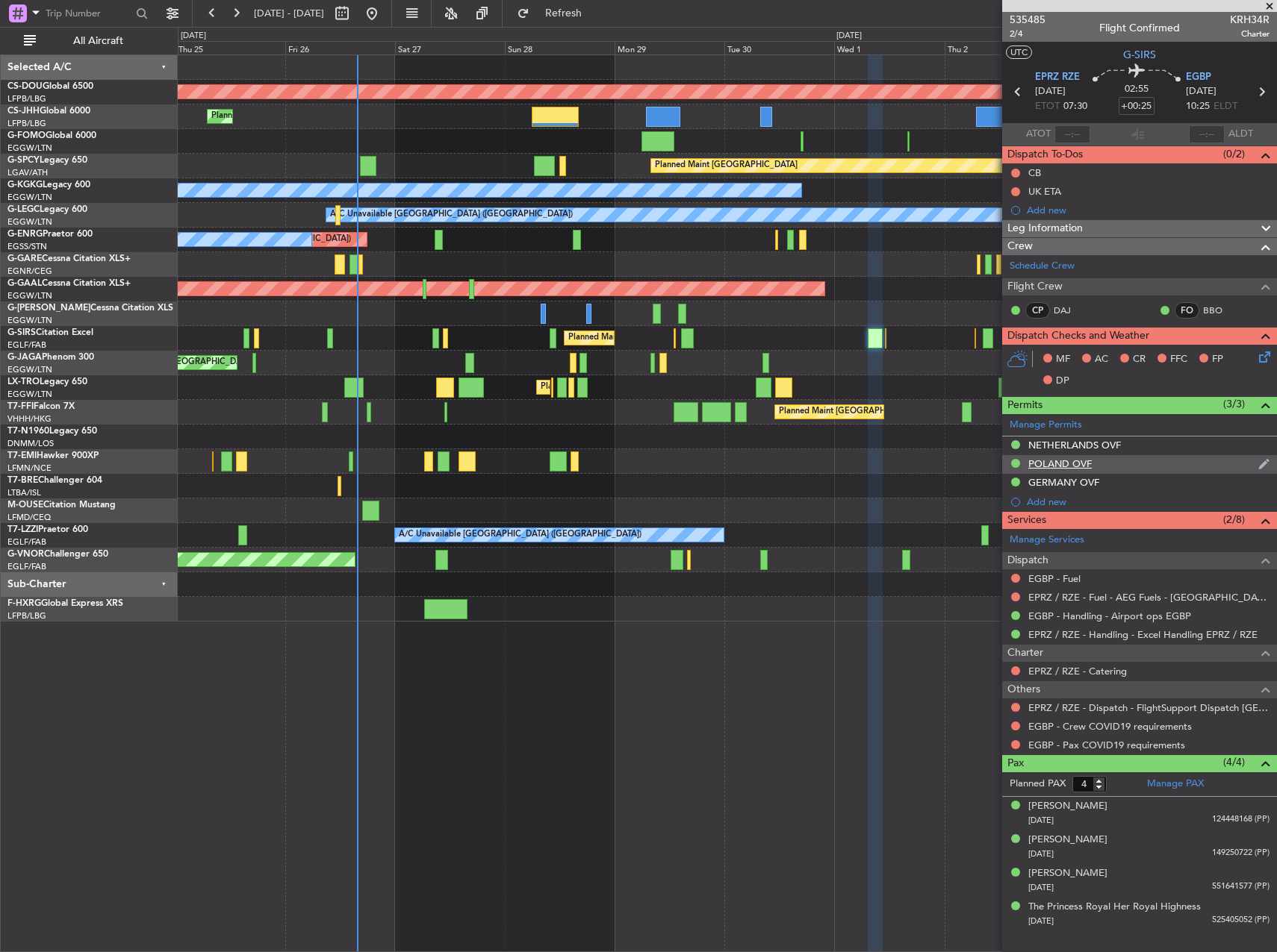
click at [1043, 463] on div "POLAND OVF" at bounding box center [1059, 464] width 63 height 13
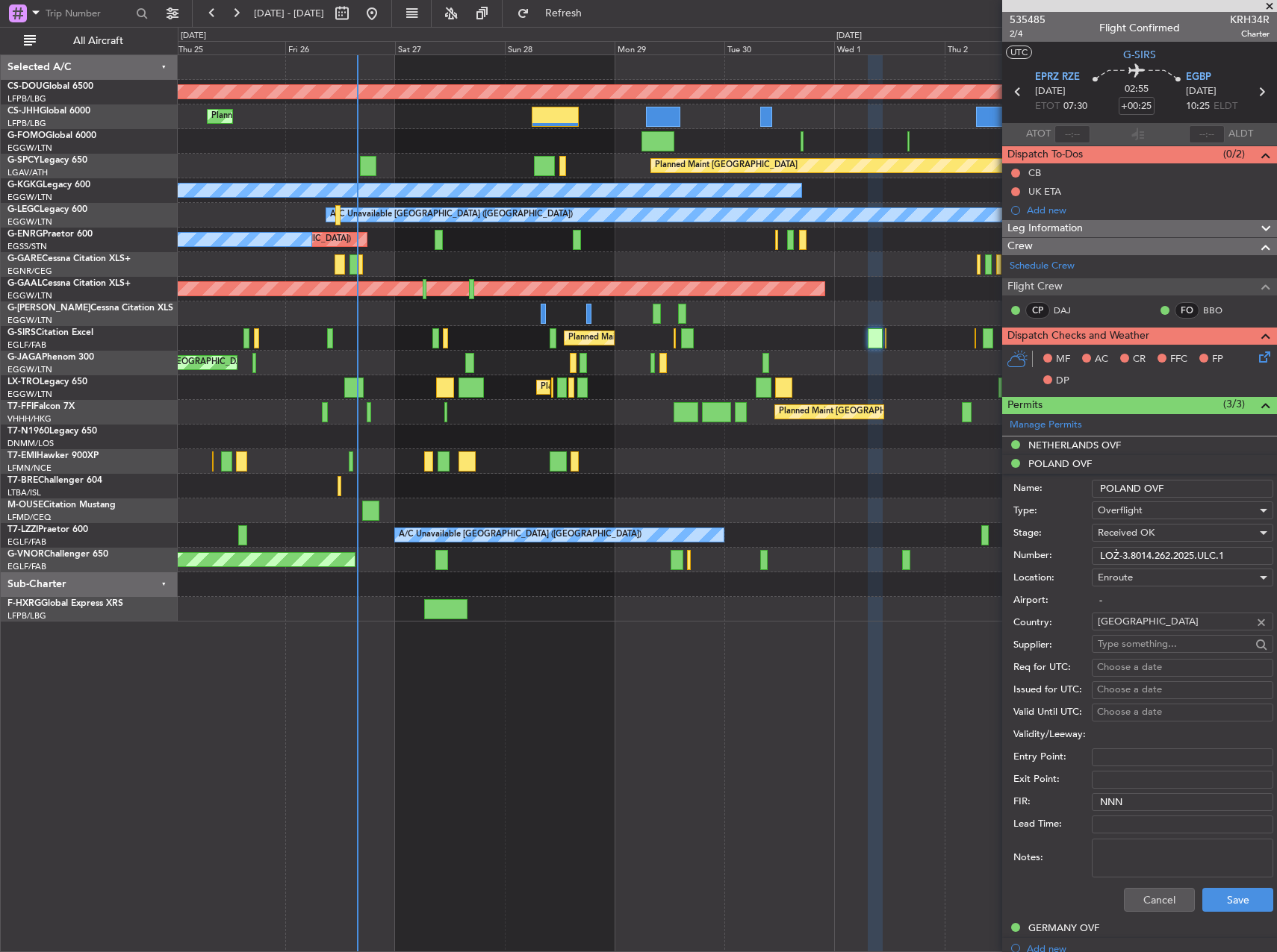
click at [1181, 550] on input "LOŻ-3.8014.262.2025.ULC.1" at bounding box center [1183, 556] width 182 height 18
paste input "8014.262.2025"
type input "8014.262.2025"
click at [1229, 891] on button "Save" at bounding box center [1237, 900] width 71 height 24
